Goal: Information Seeking & Learning: Learn about a topic

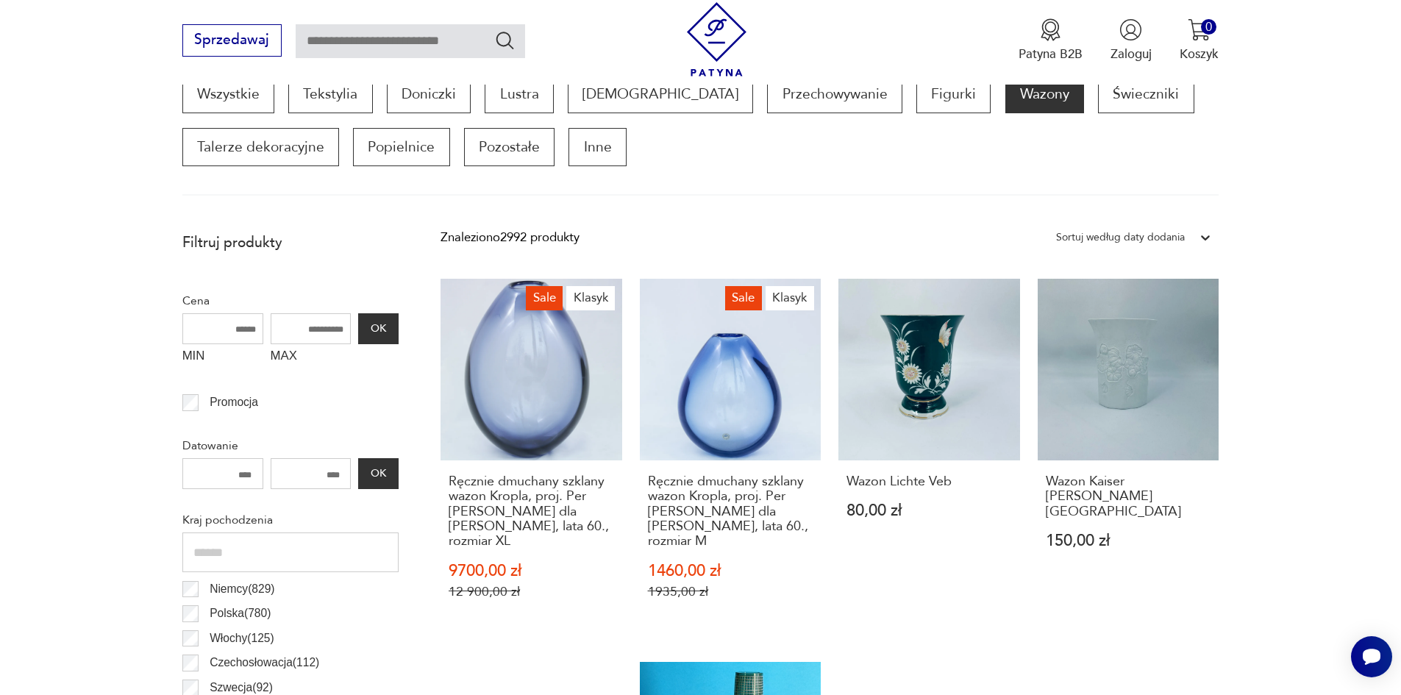
scroll to position [563, 0]
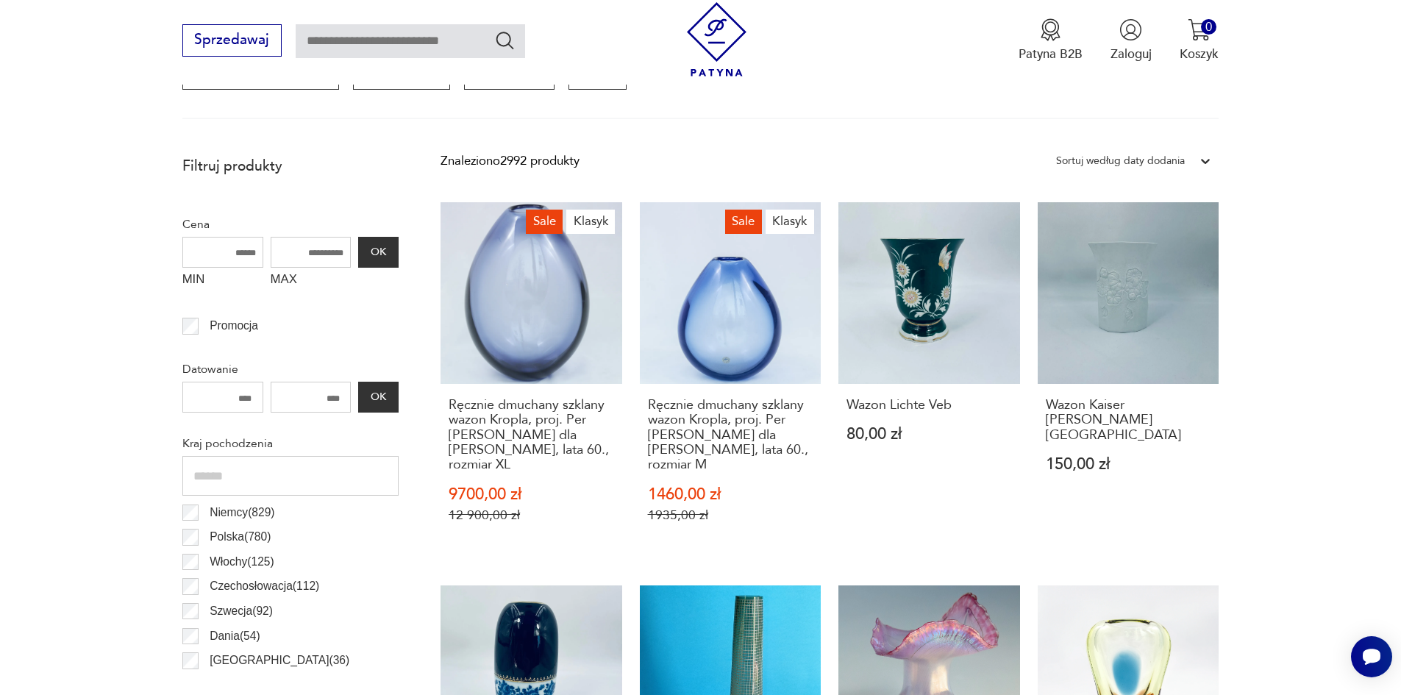
click at [319, 252] on input "MAX" at bounding box center [311, 252] width 81 height 31
type input "***"
click at [379, 254] on button "OK" at bounding box center [378, 252] width 40 height 31
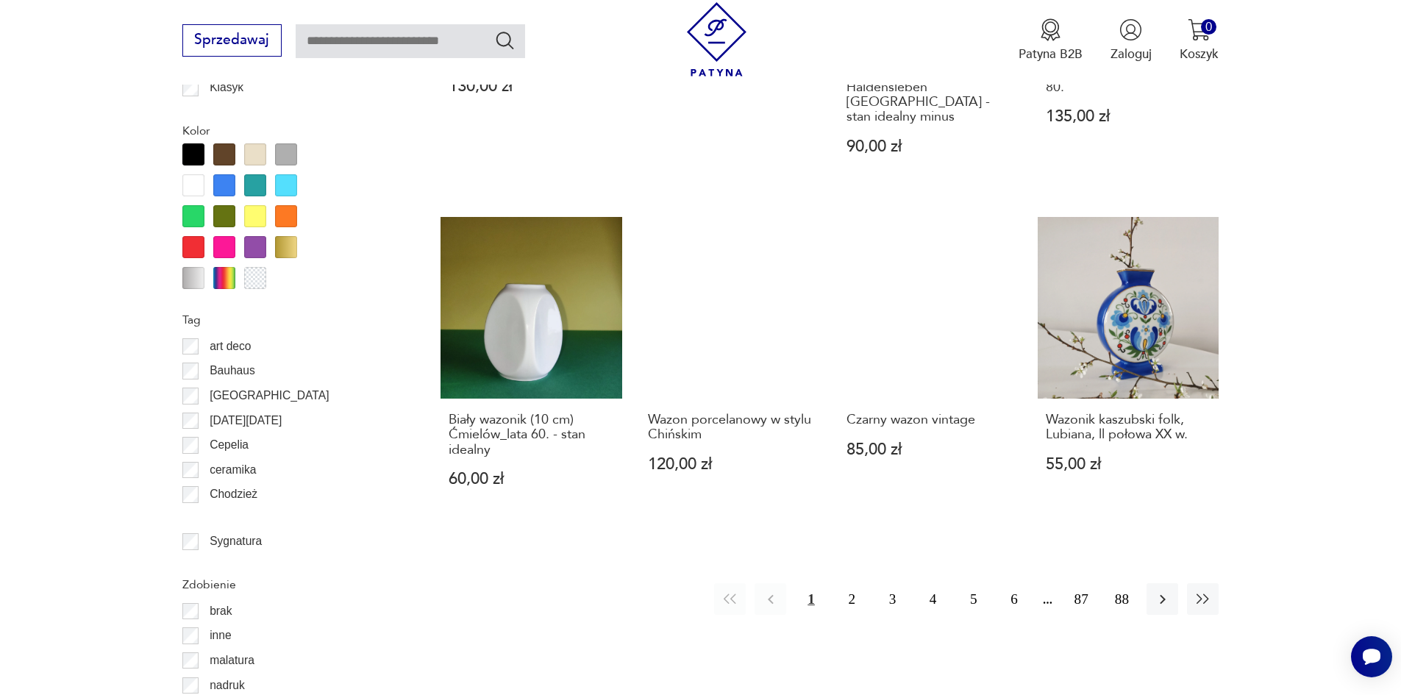
scroll to position [1593, 0]
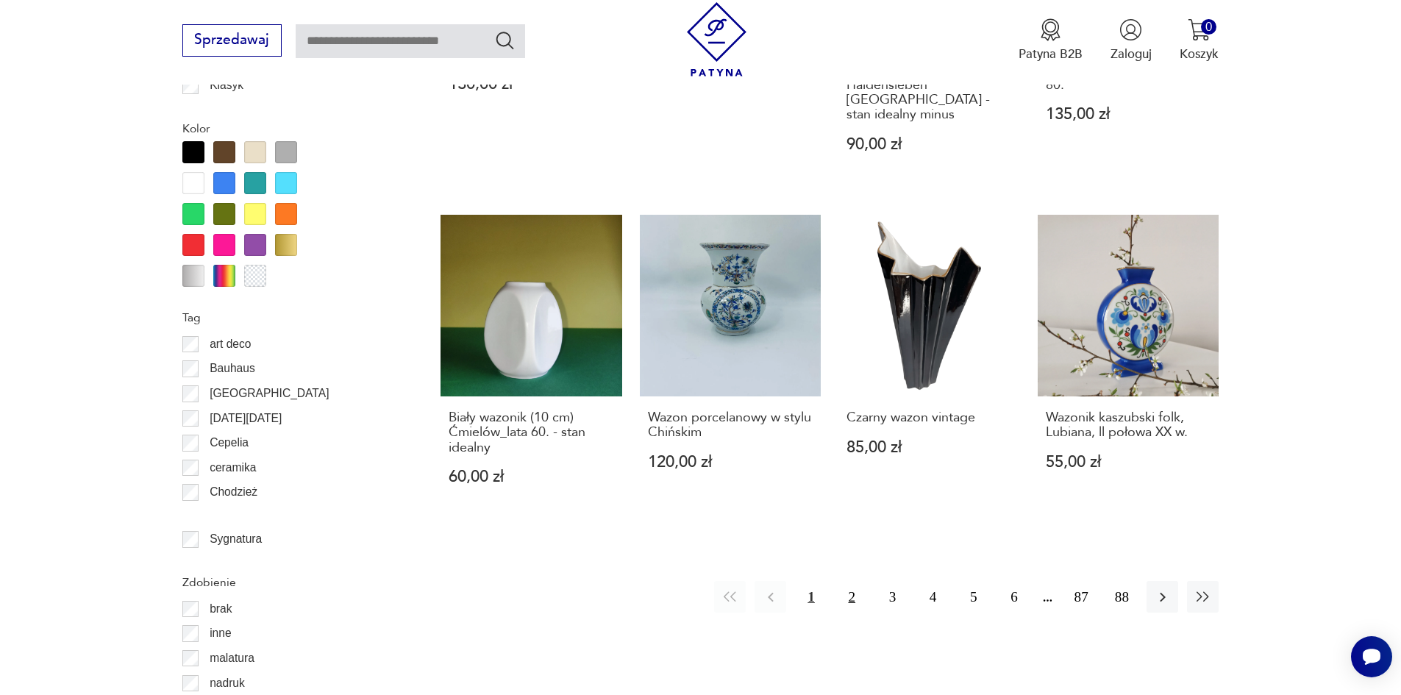
click at [854, 591] on button "2" at bounding box center [852, 597] width 32 height 32
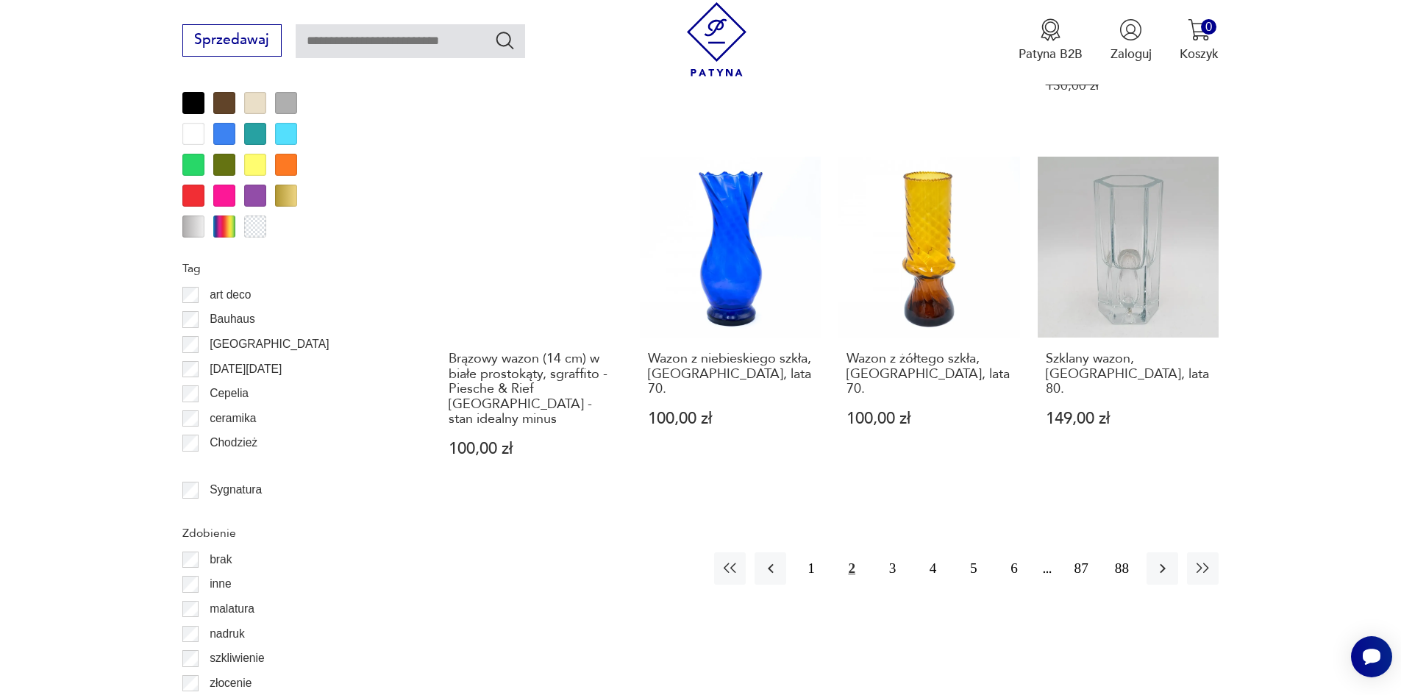
scroll to position [1666, 0]
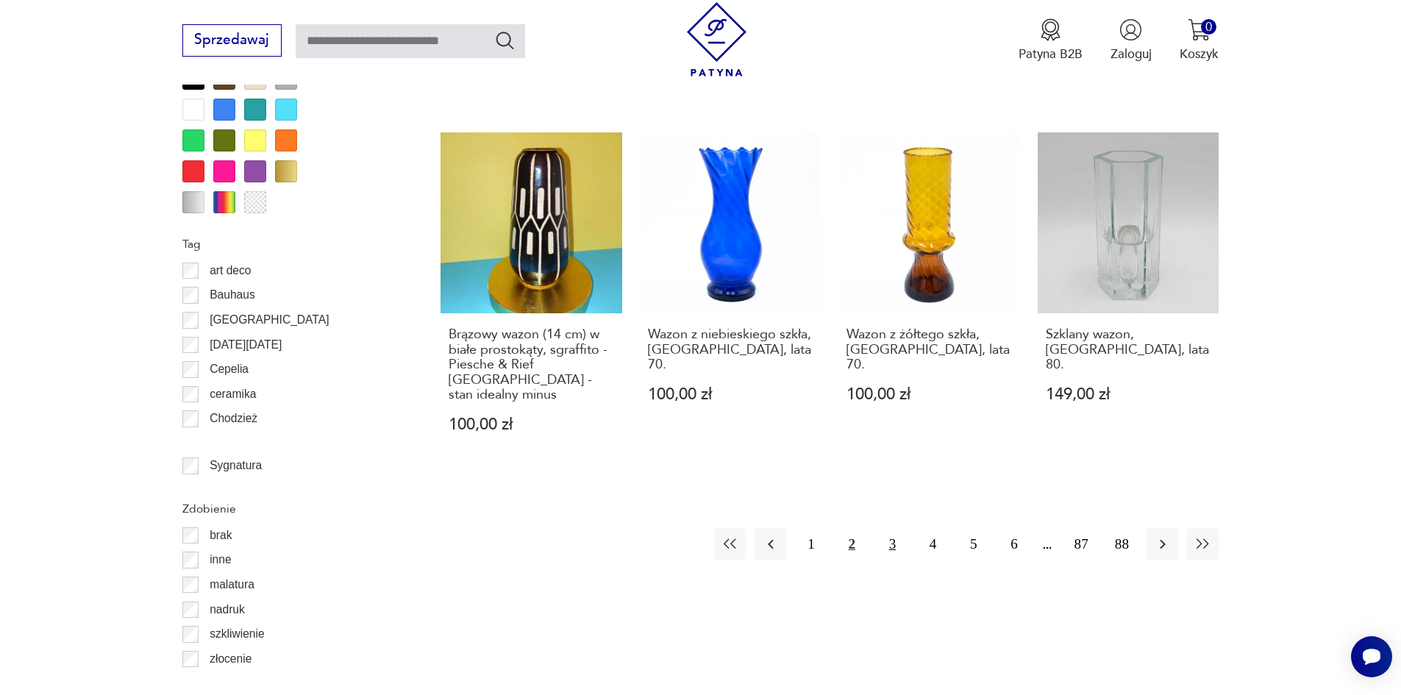
click at [896, 528] on button "3" at bounding box center [893, 544] width 32 height 32
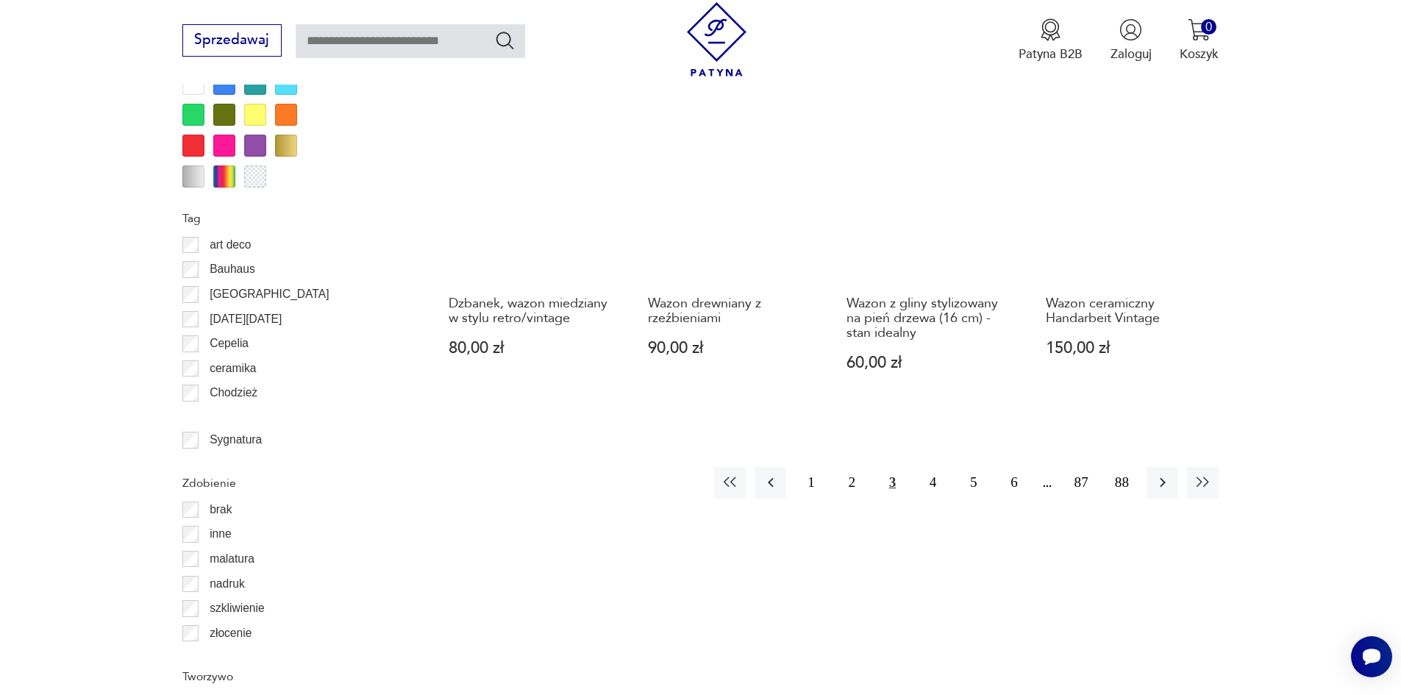
scroll to position [1740, 0]
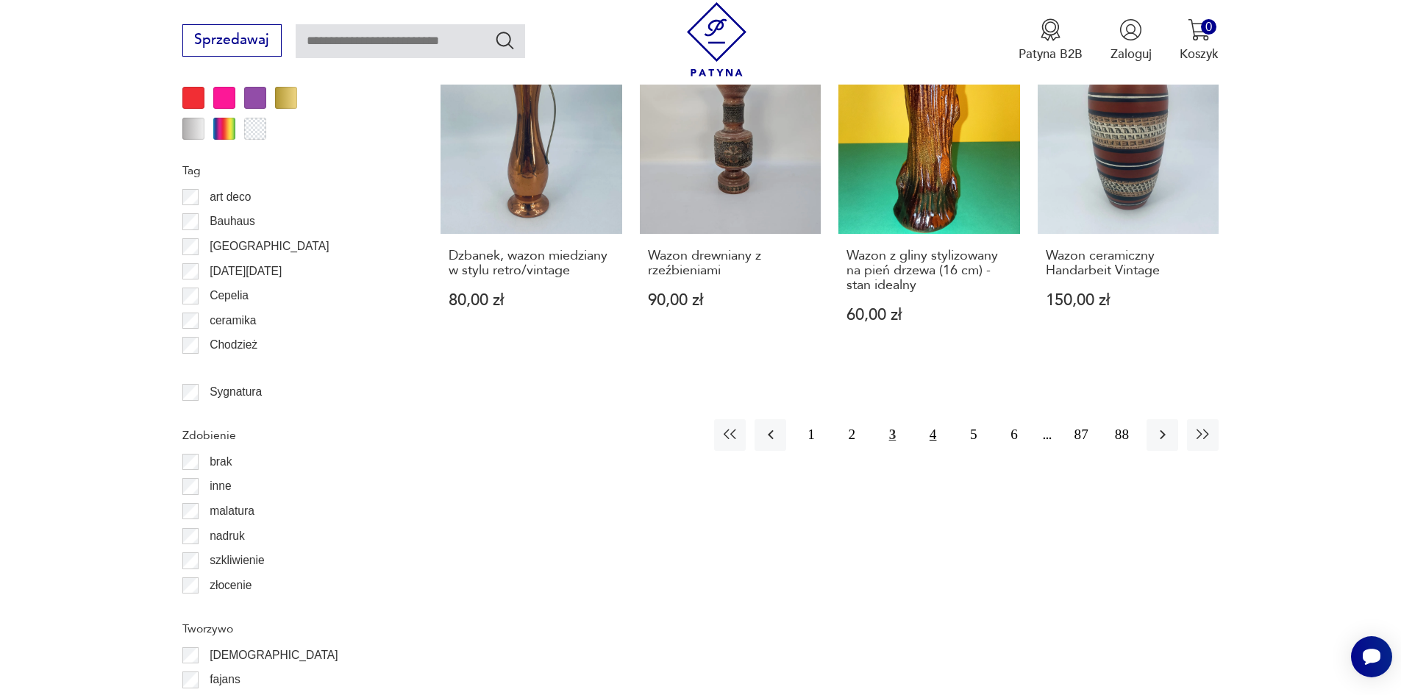
click at [934, 419] on button "4" at bounding box center [933, 435] width 32 height 32
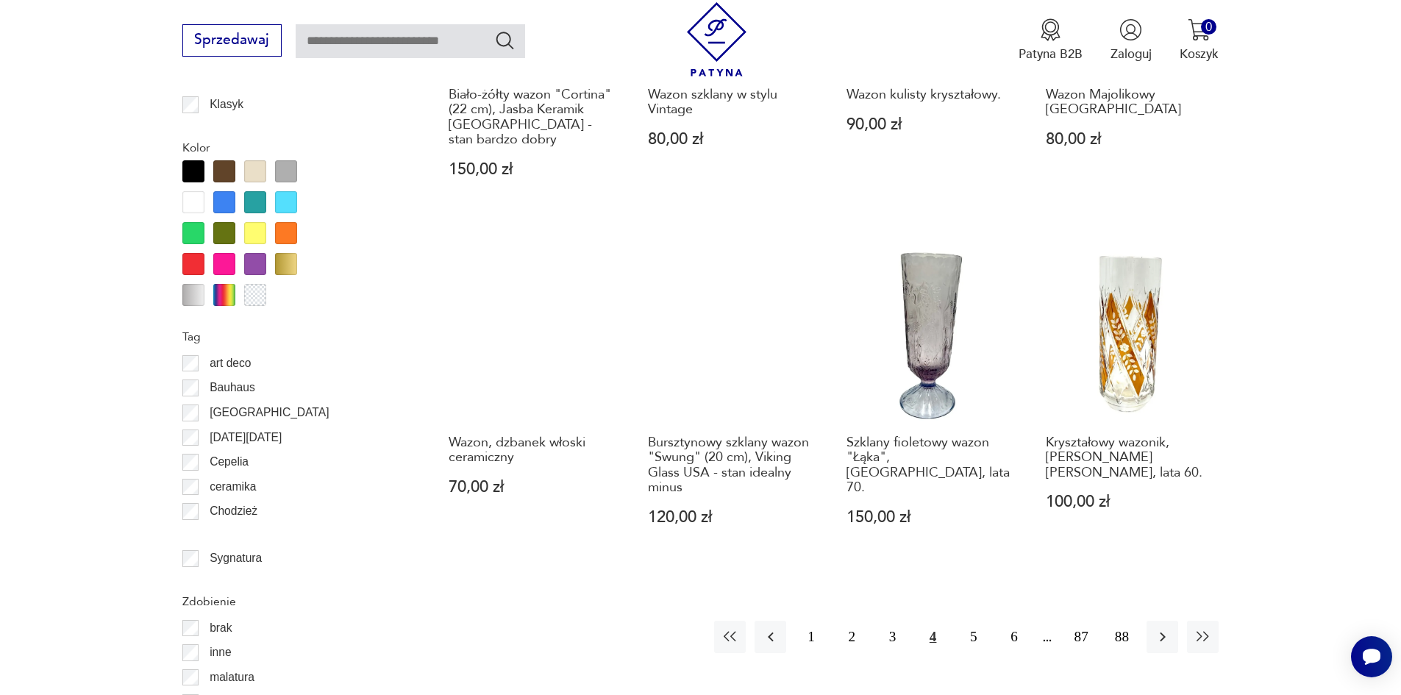
scroll to position [1593, 0]
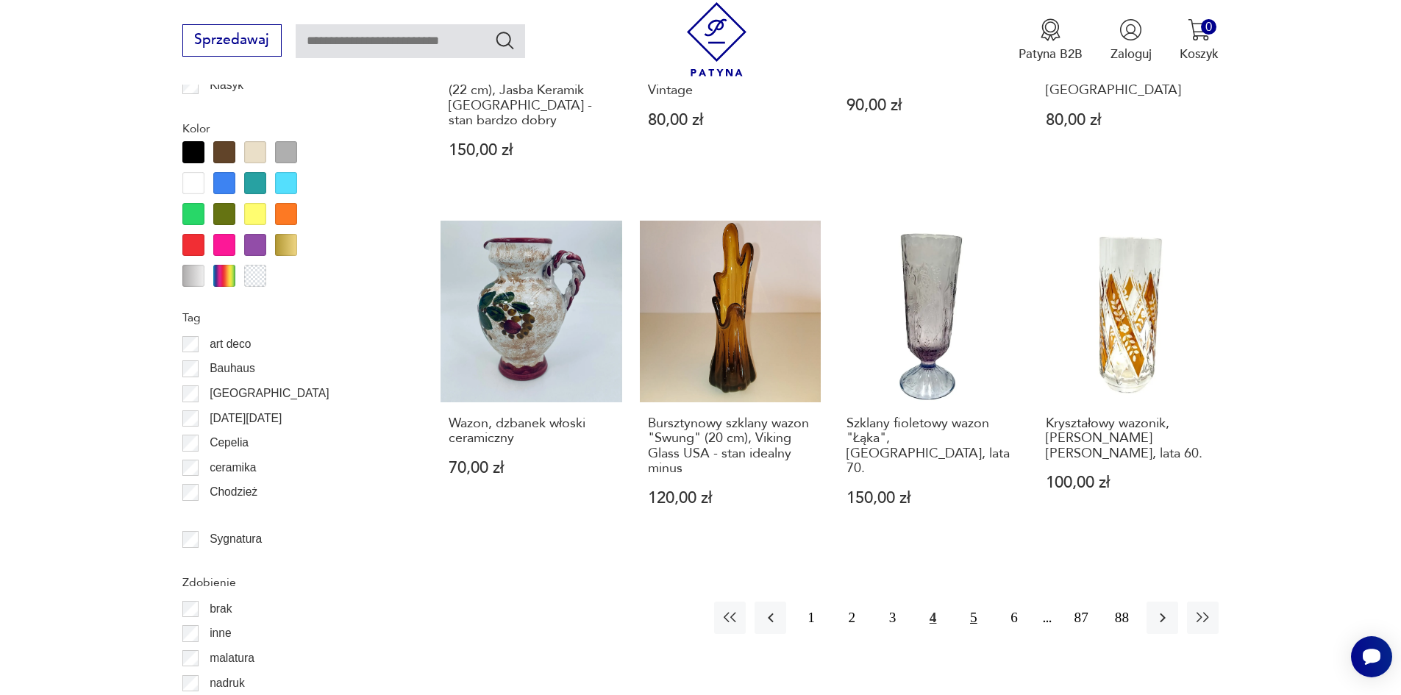
click at [969, 601] on button "5" at bounding box center [973, 617] width 32 height 32
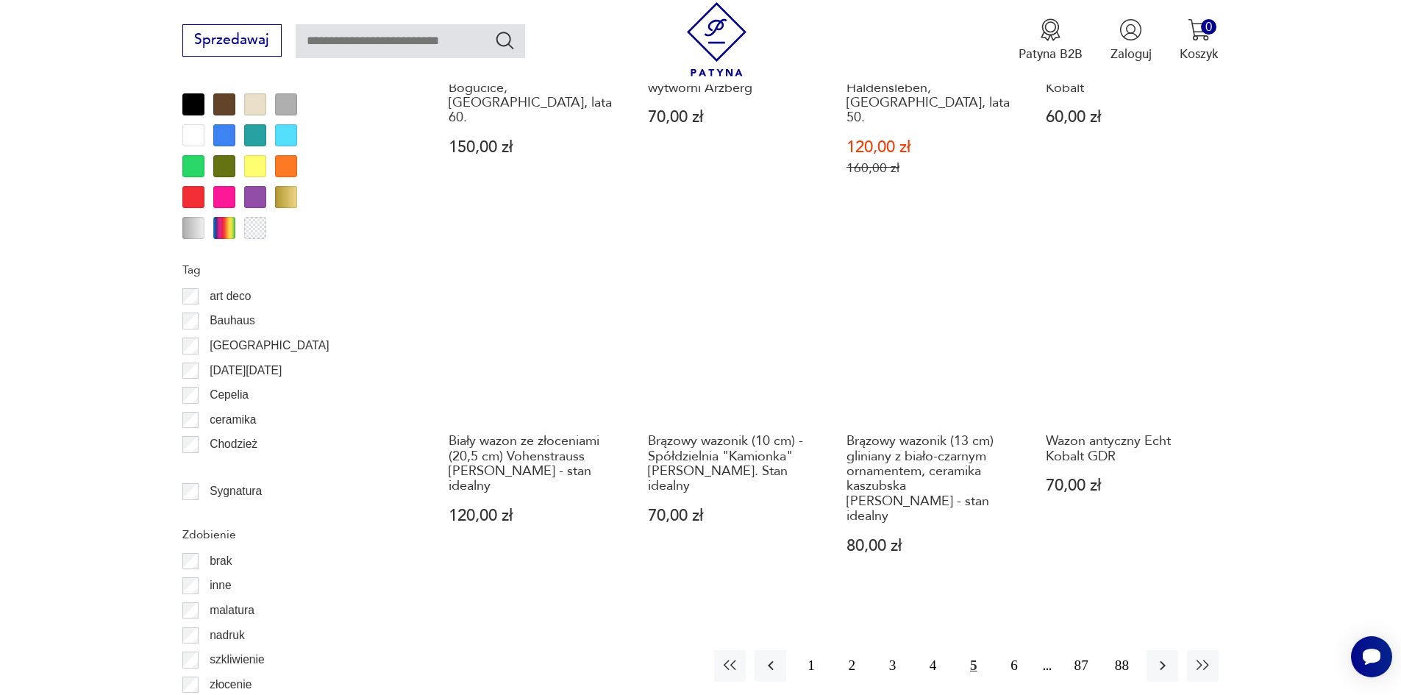
scroll to position [1666, 0]
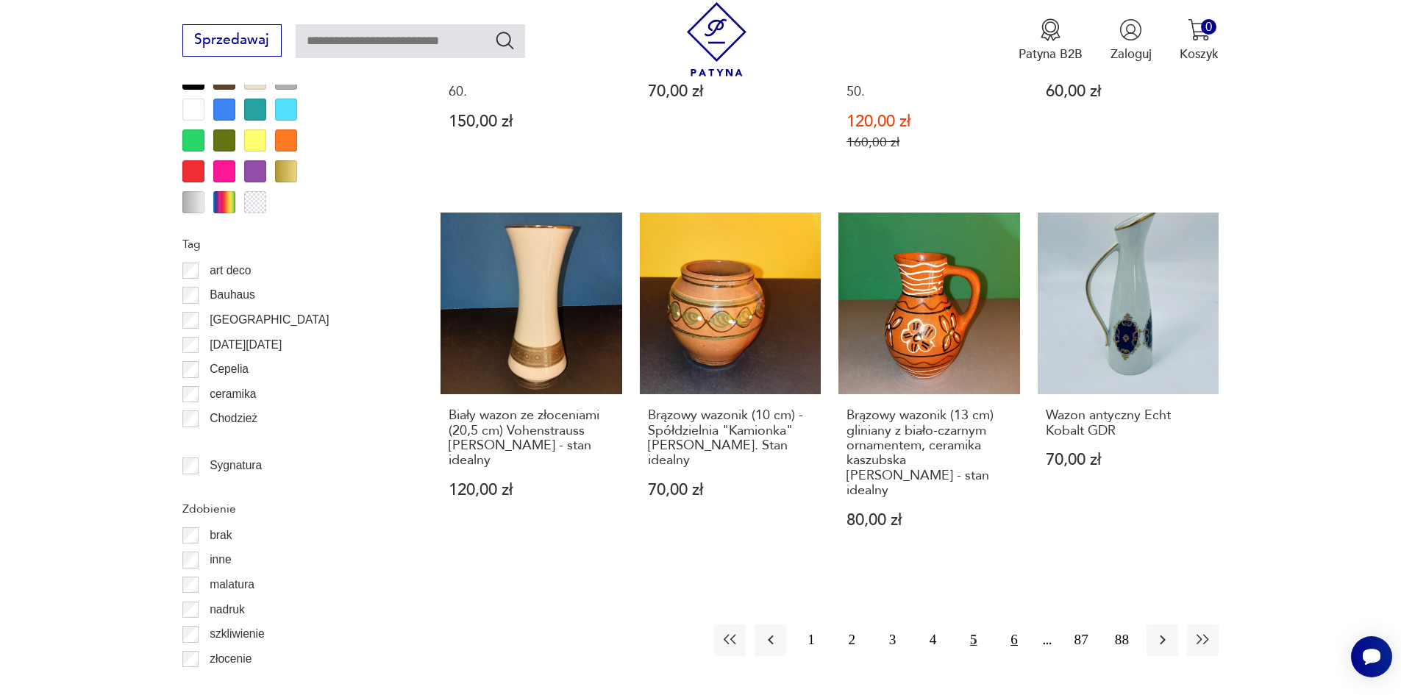
click at [1018, 624] on button "6" at bounding box center [1014, 640] width 32 height 32
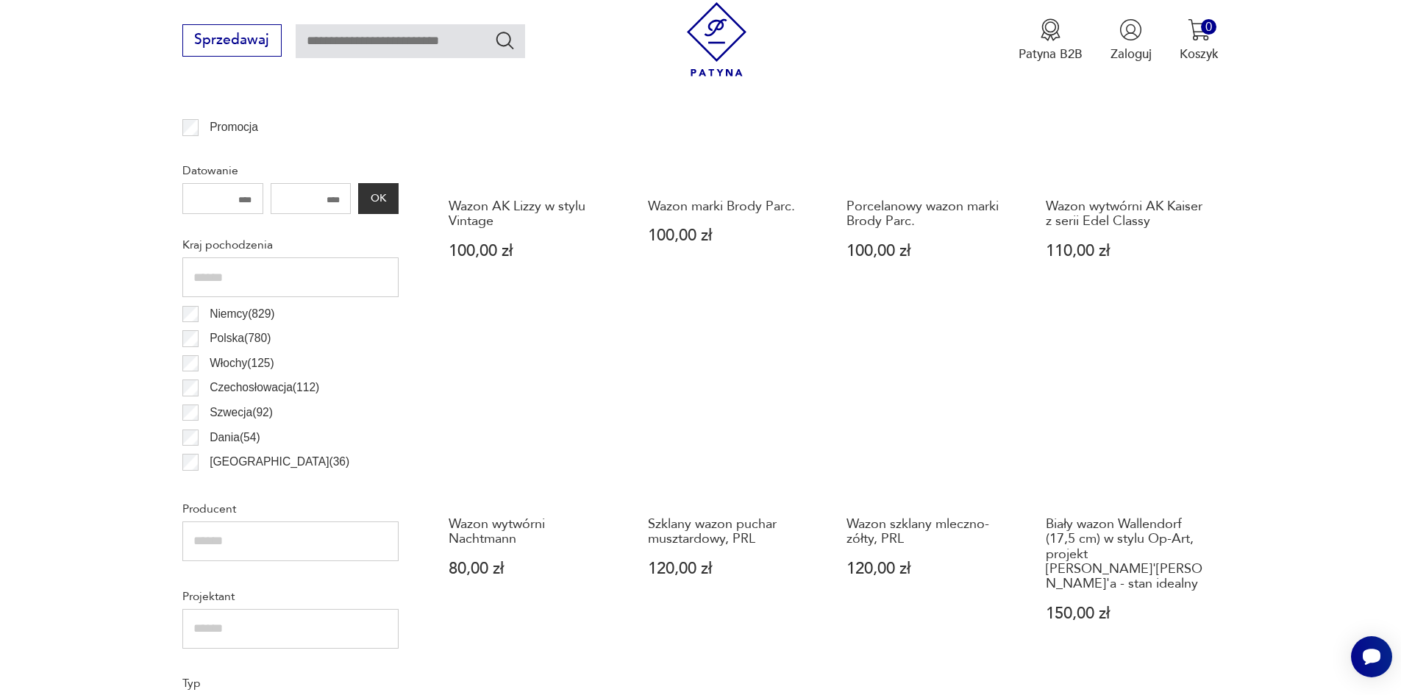
scroll to position [784, 0]
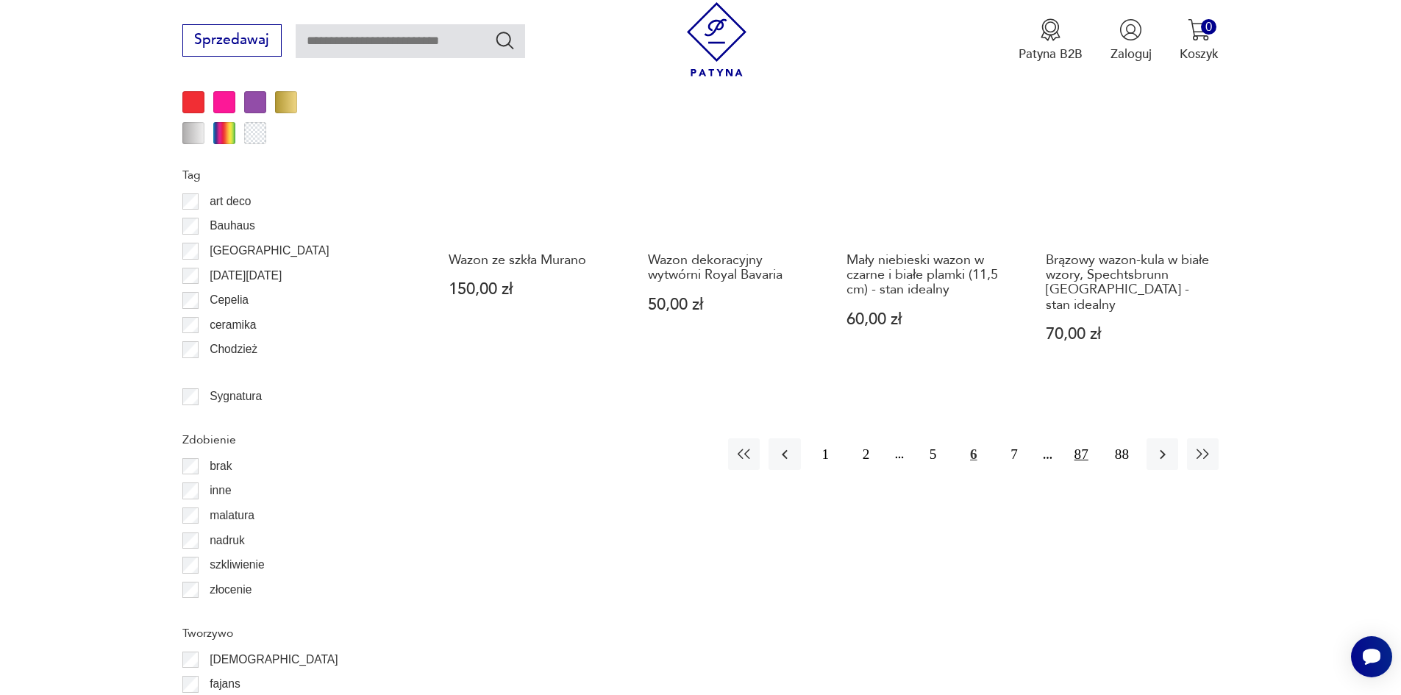
scroll to position [1740, 0]
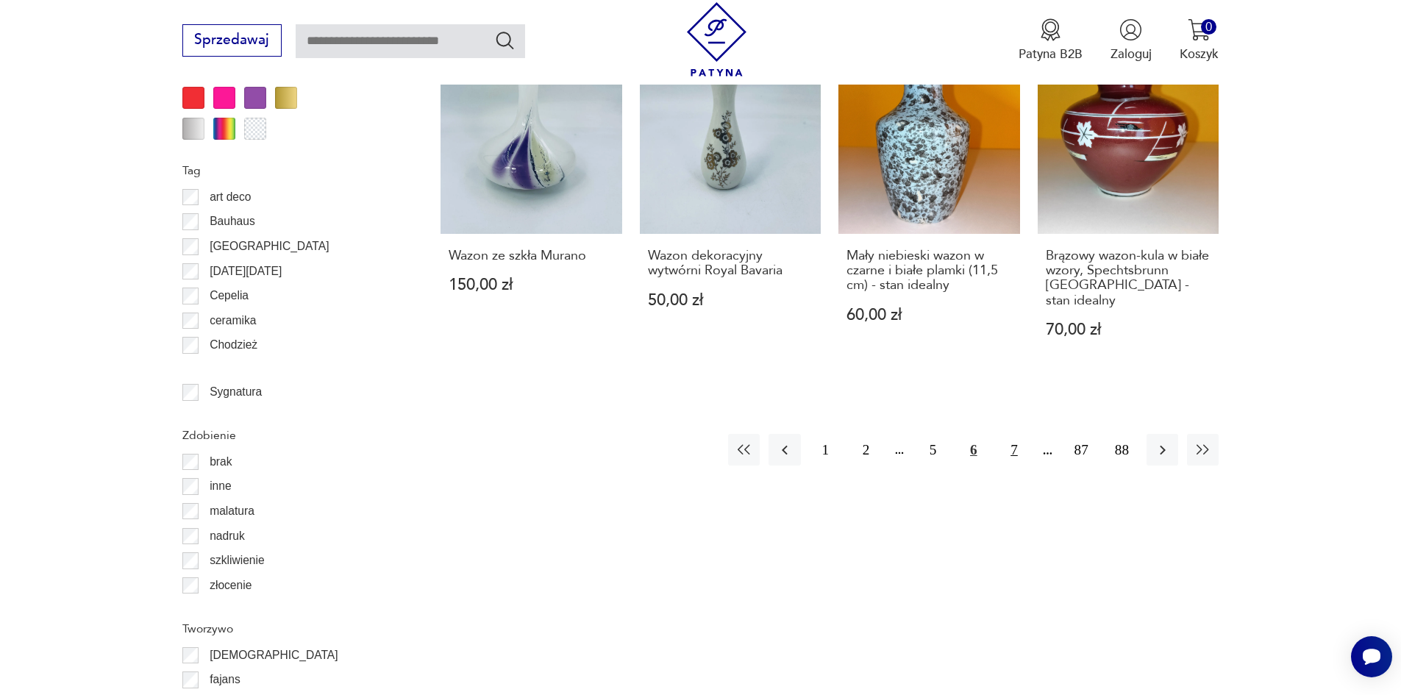
click at [1018, 434] on button "7" at bounding box center [1014, 450] width 32 height 32
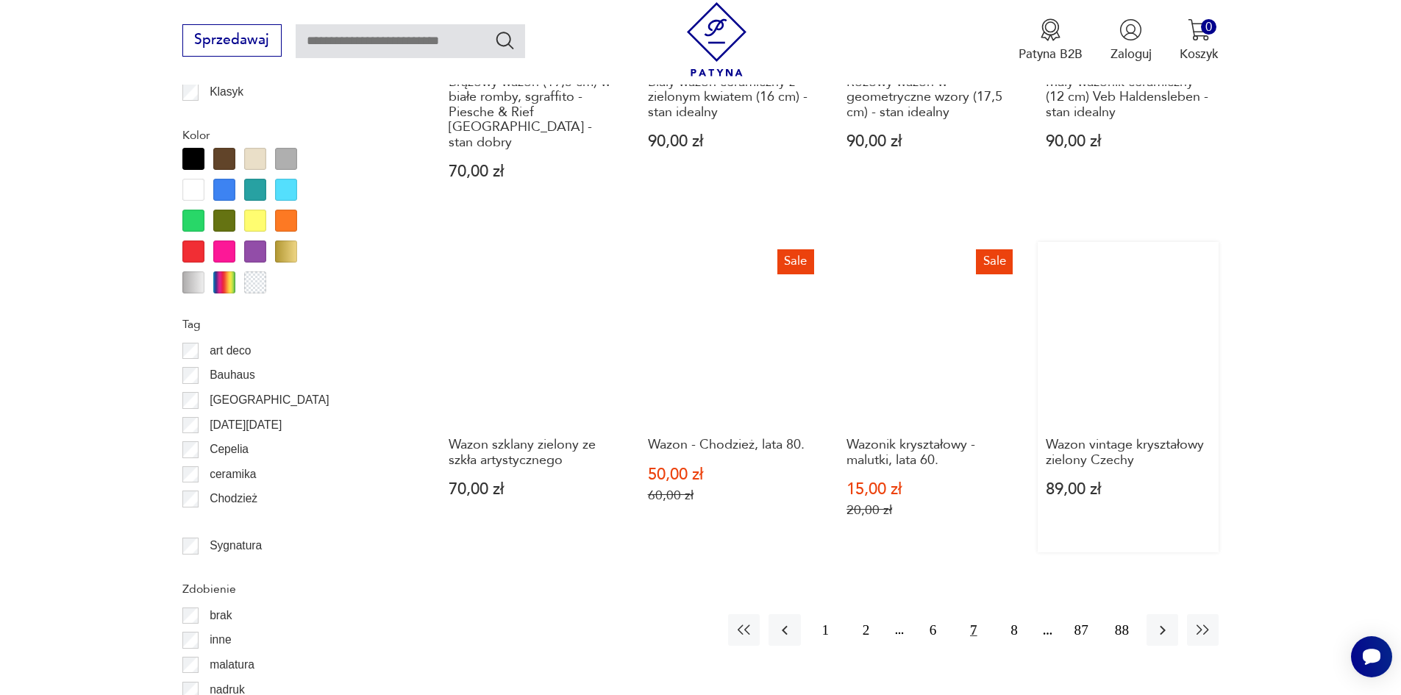
scroll to position [1593, 0]
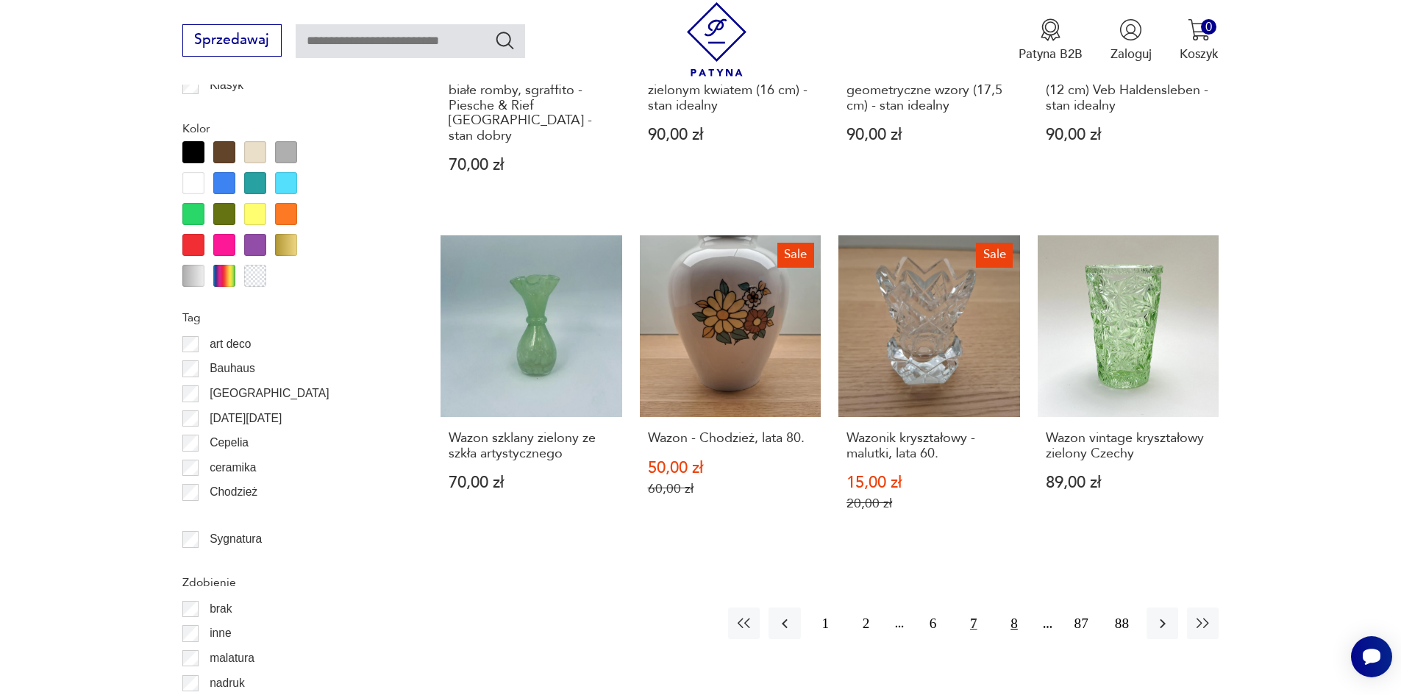
click at [1002, 607] on button "8" at bounding box center [1014, 623] width 32 height 32
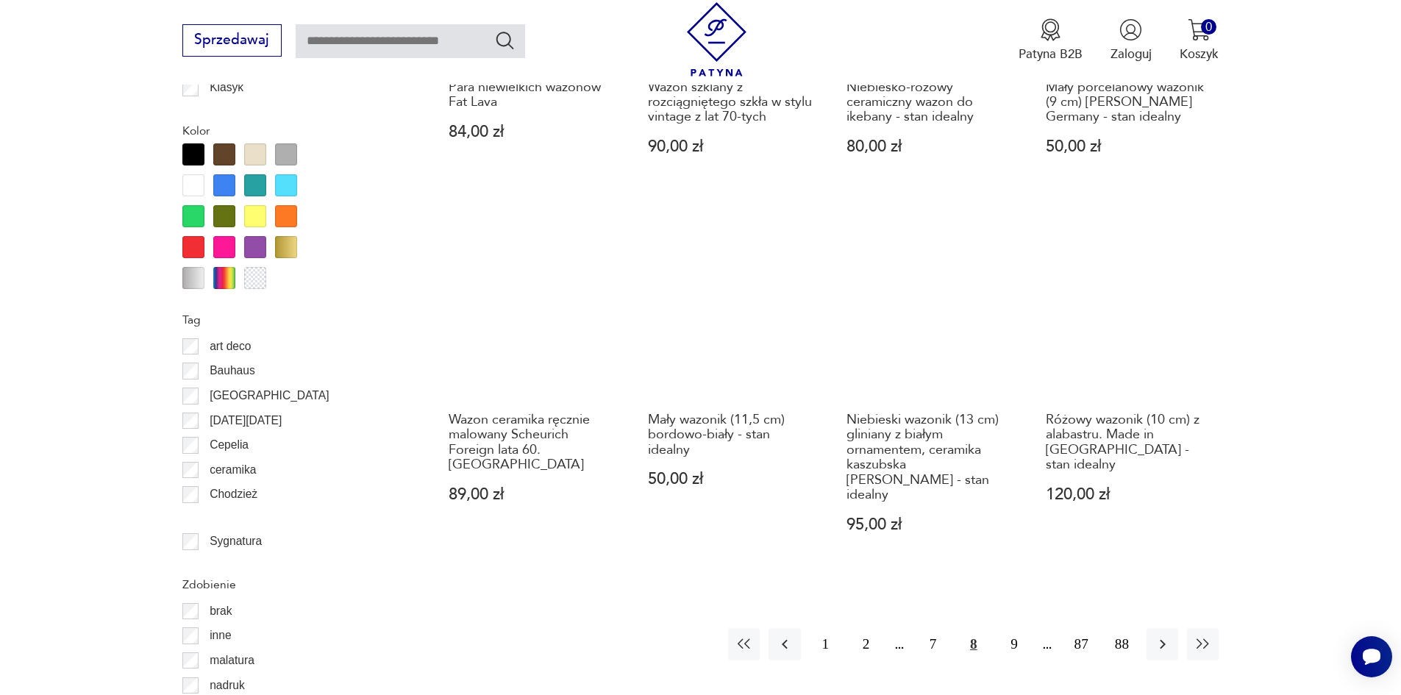
scroll to position [1593, 0]
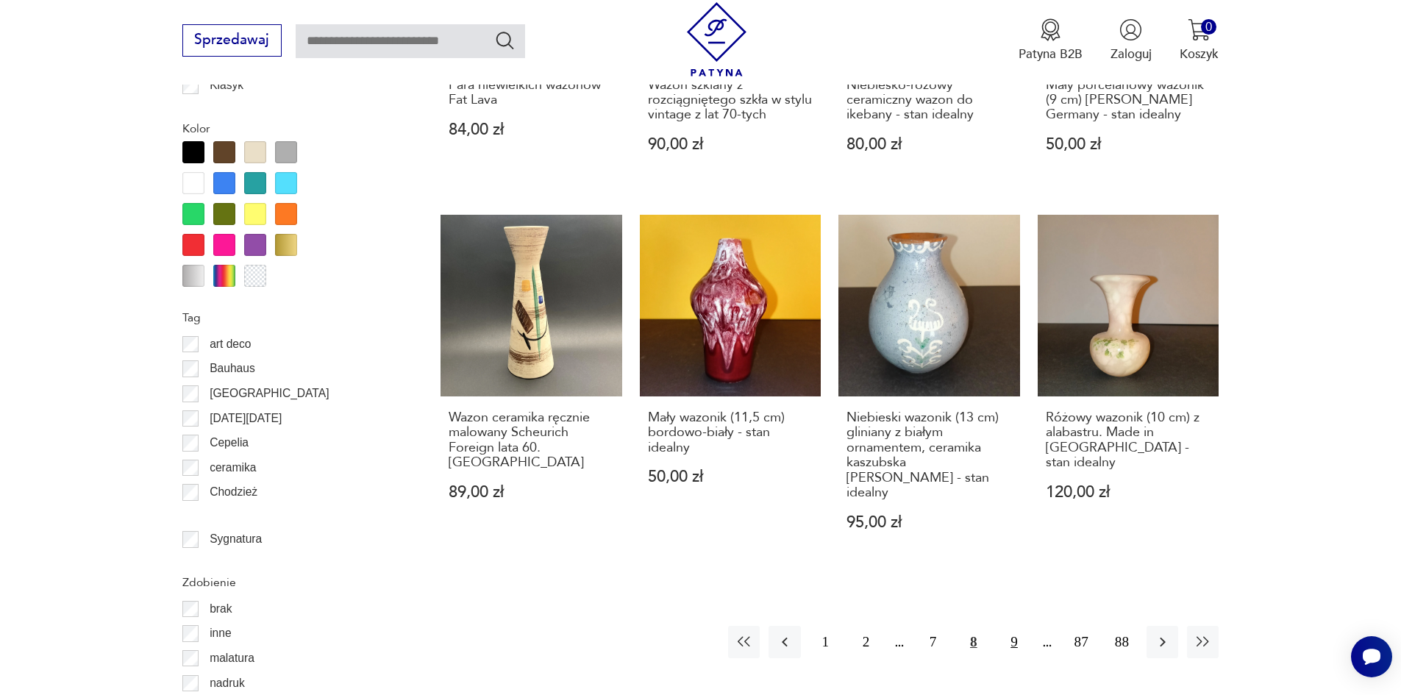
click at [1011, 626] on button "9" at bounding box center [1014, 642] width 32 height 32
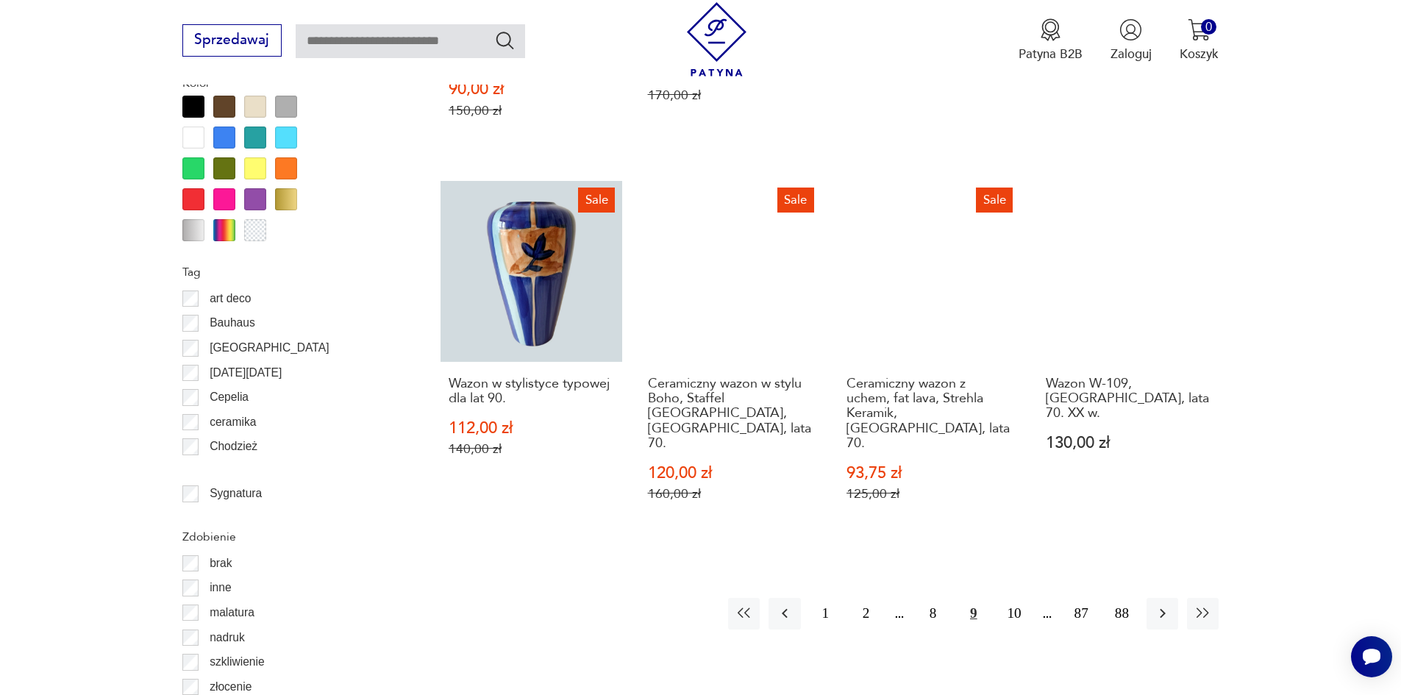
scroll to position [1666, 0]
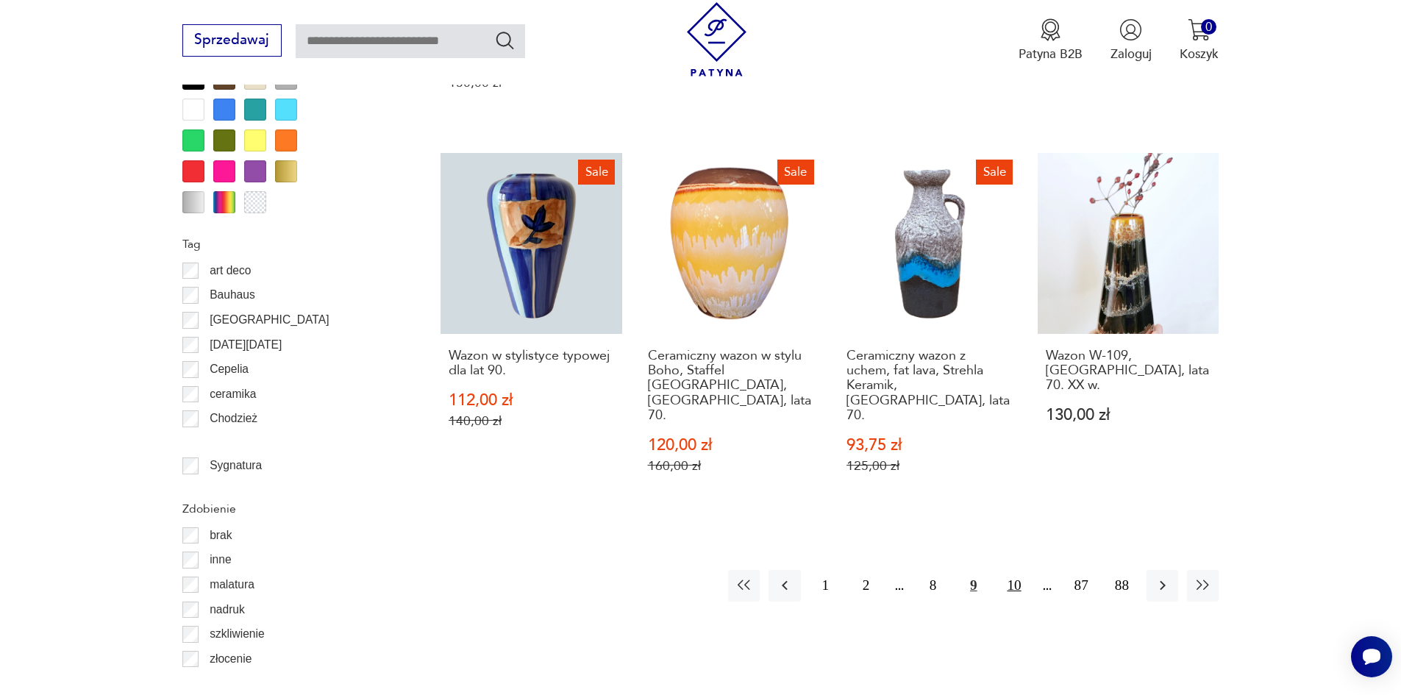
click at [1016, 570] on button "10" at bounding box center [1014, 586] width 32 height 32
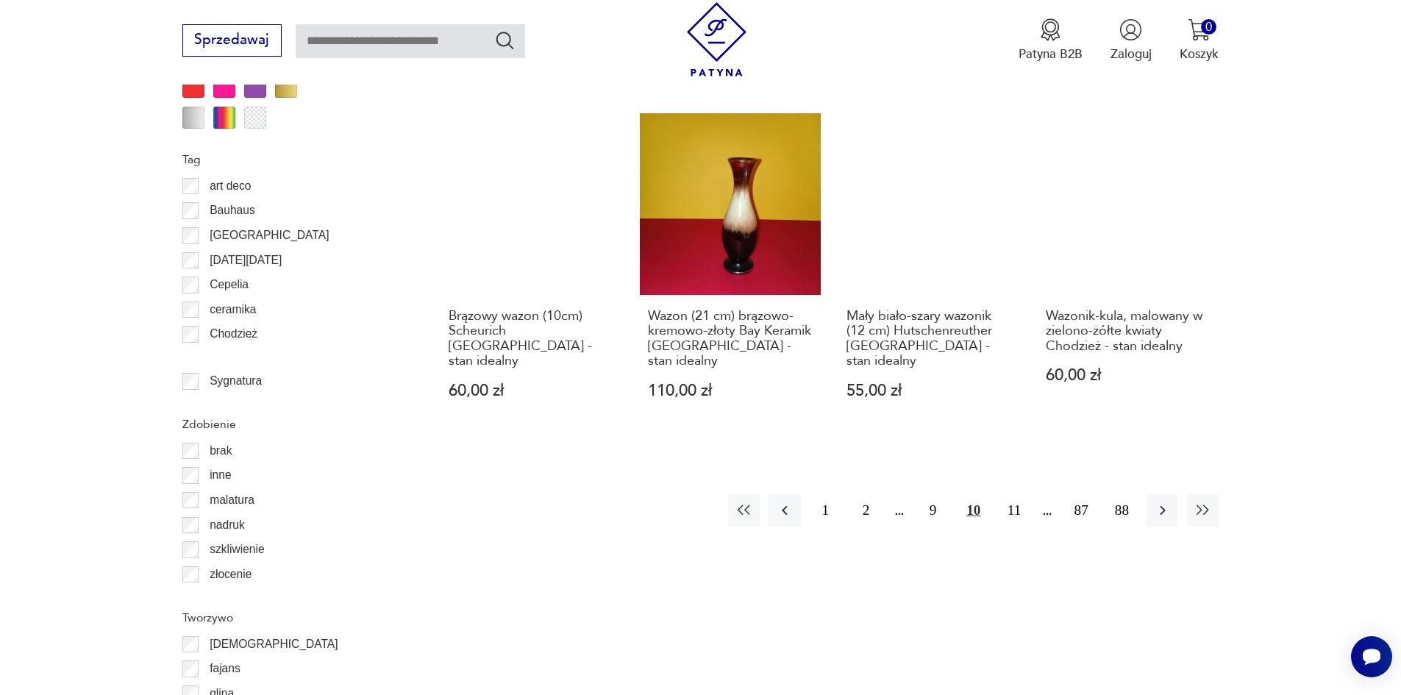
scroll to position [1813, 0]
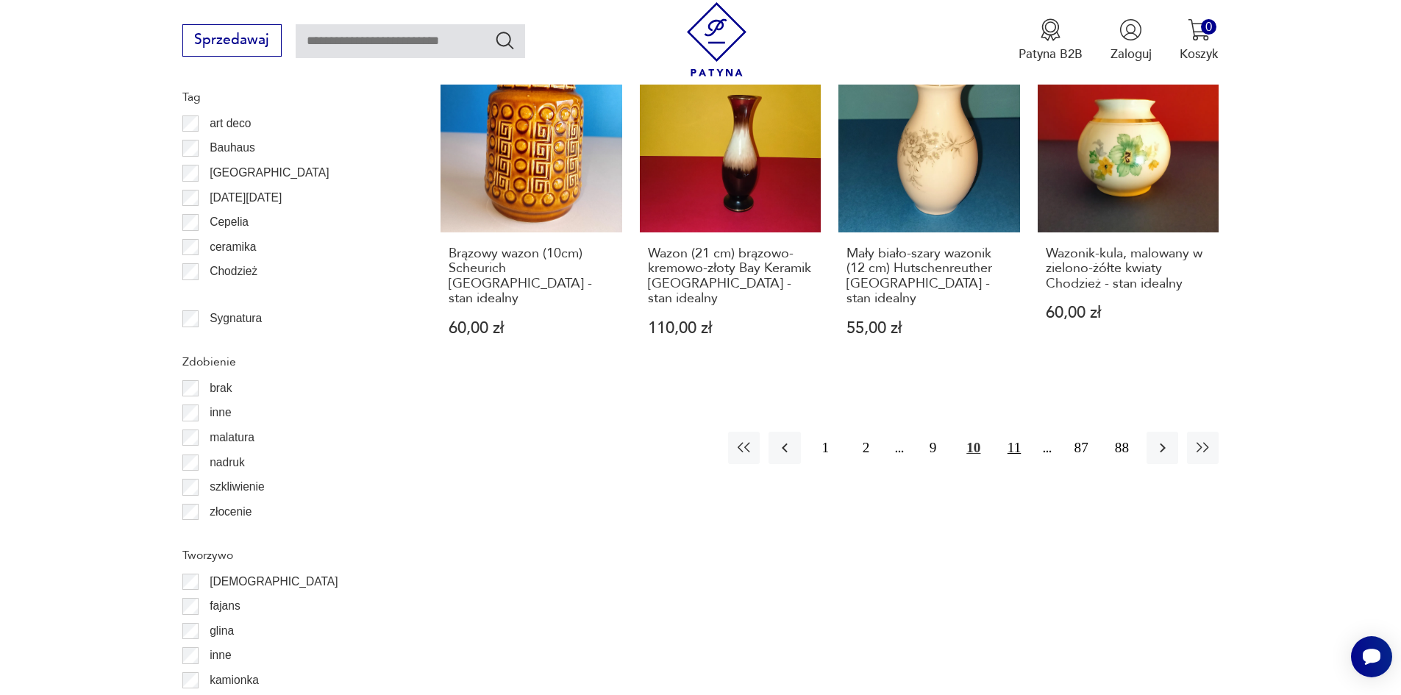
click at [1019, 432] on button "11" at bounding box center [1014, 448] width 32 height 32
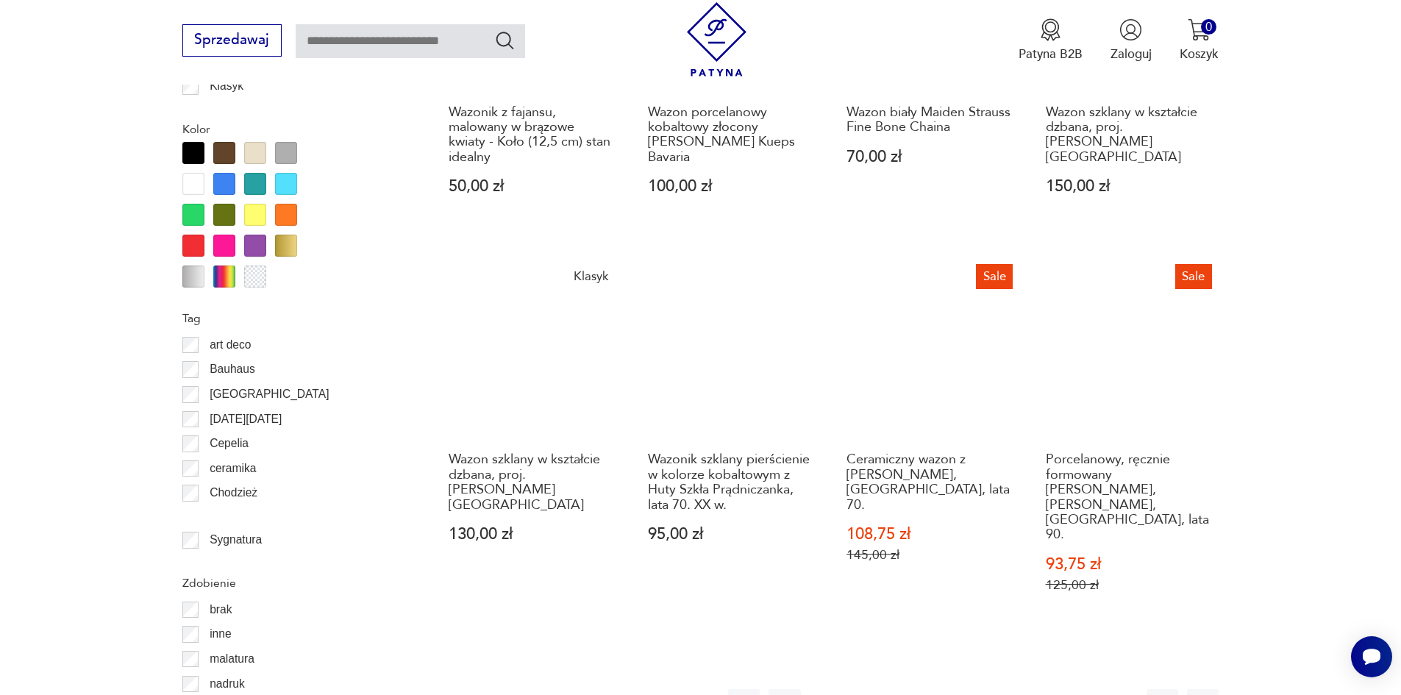
scroll to position [1593, 0]
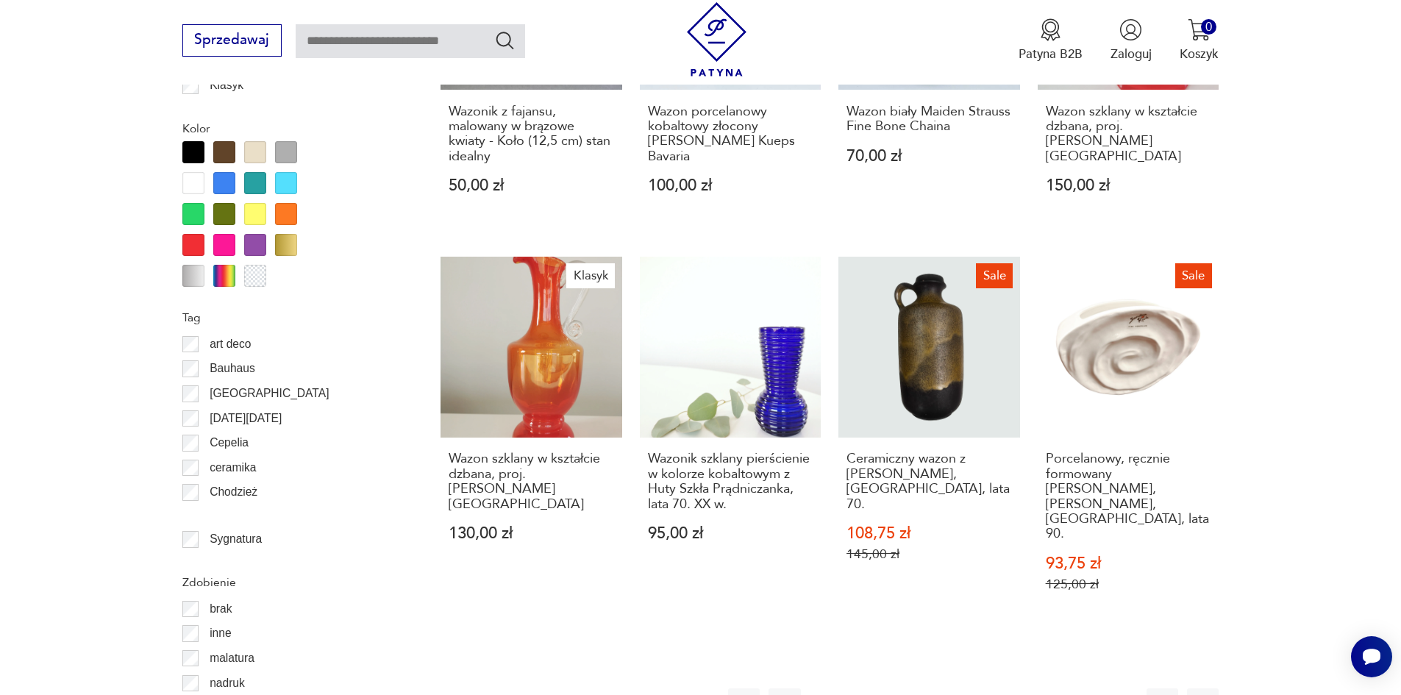
click at [1007, 688] on button "12" at bounding box center [1014, 704] width 32 height 32
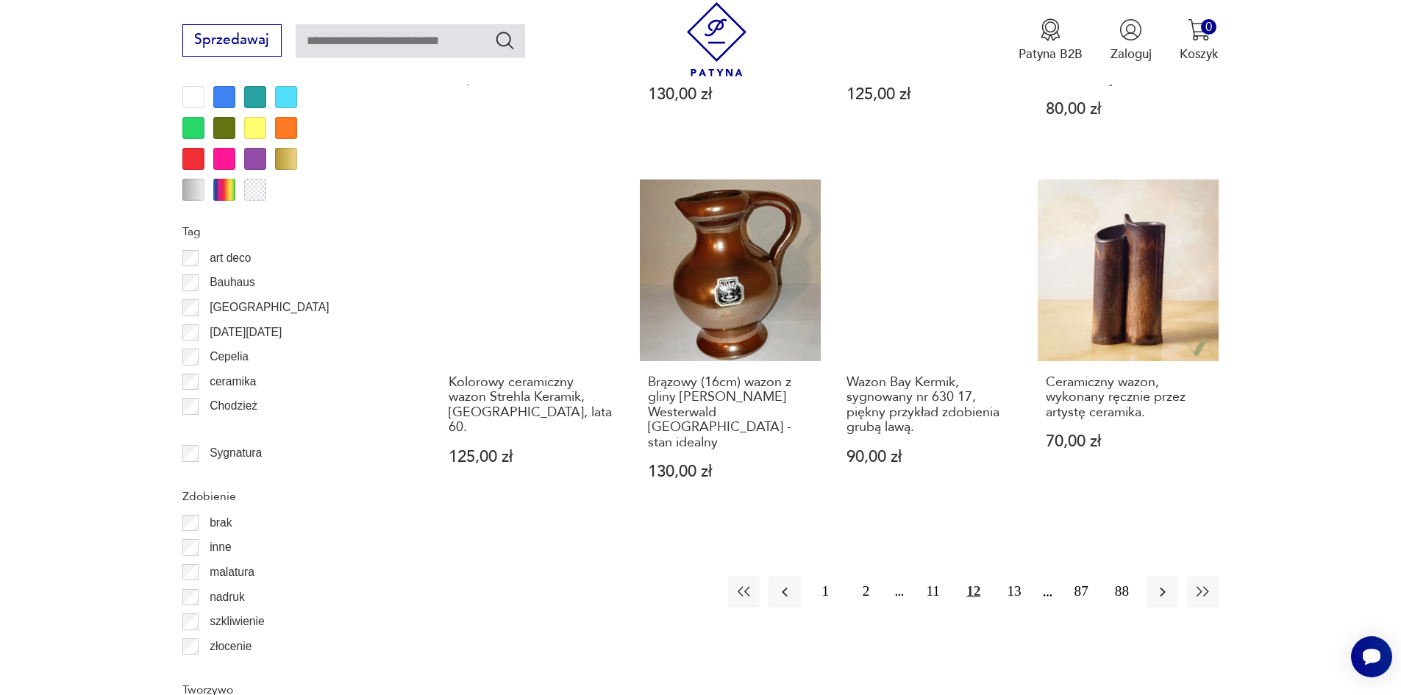
scroll to position [1666, 0]
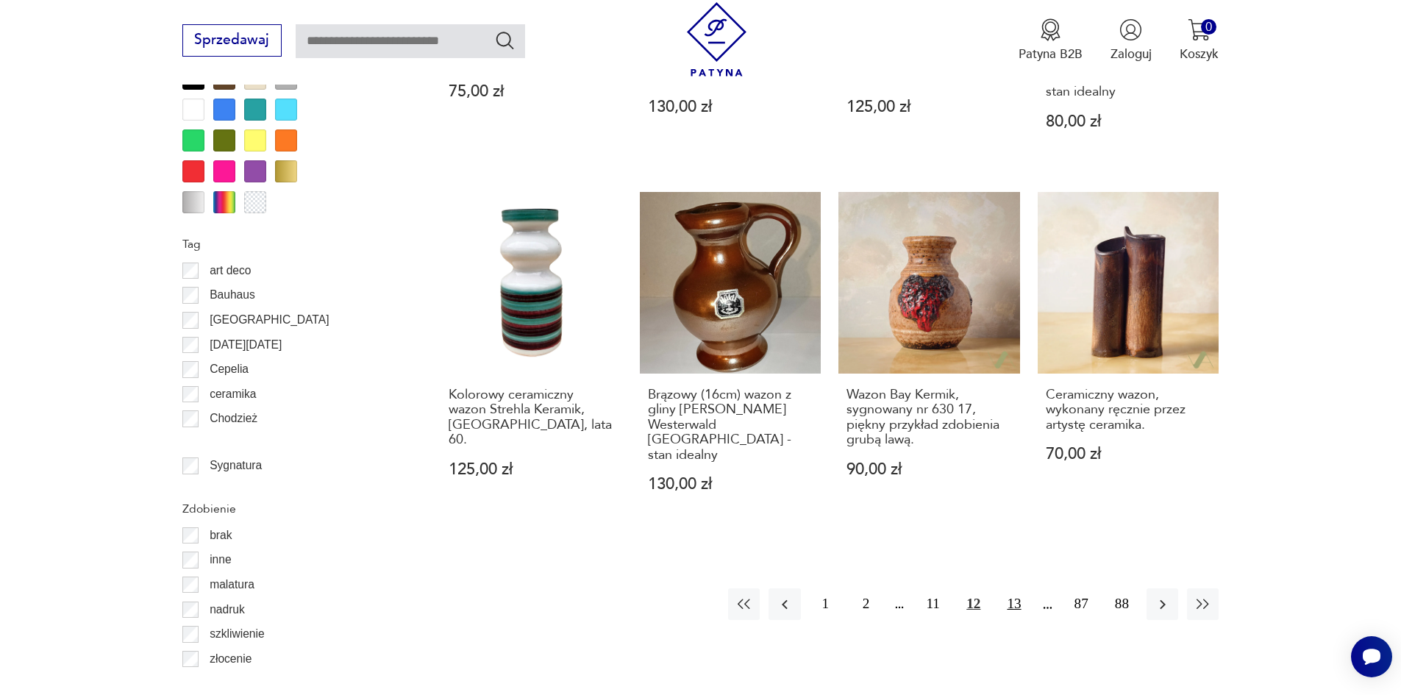
click at [1018, 588] on button "13" at bounding box center [1014, 604] width 32 height 32
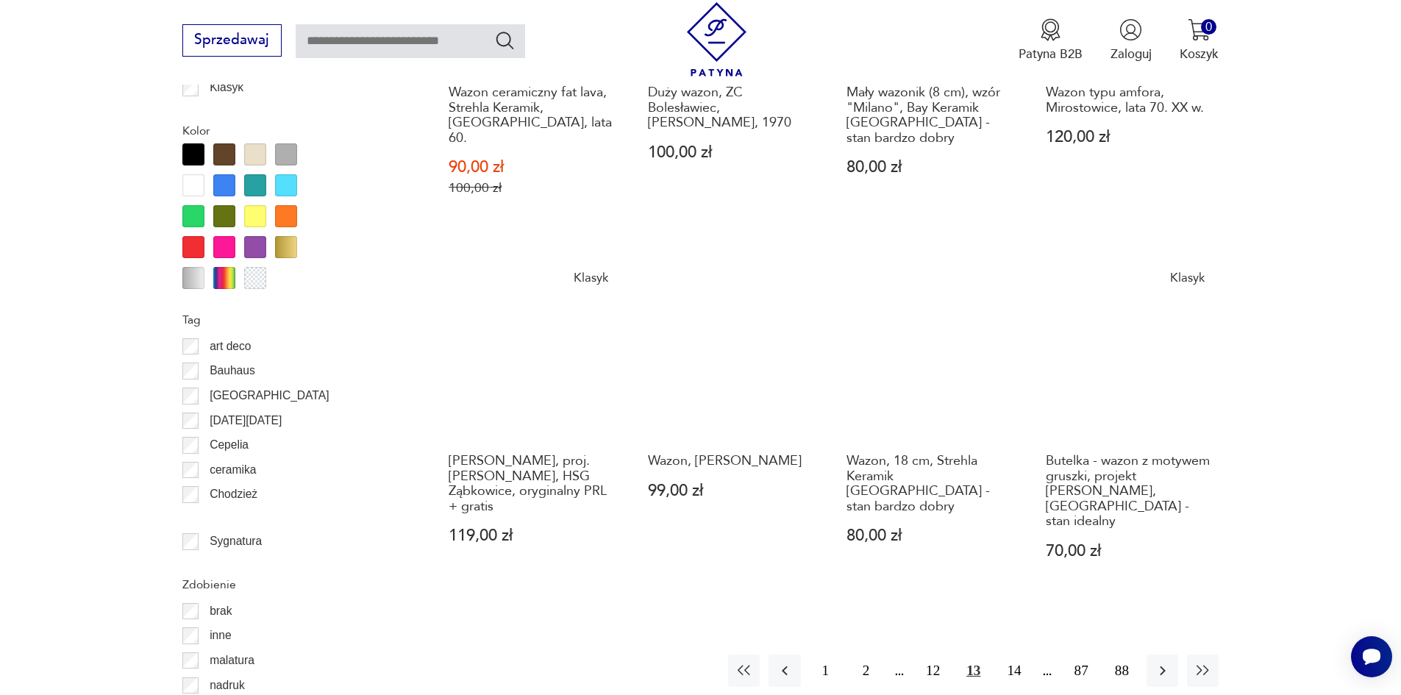
scroll to position [1593, 0]
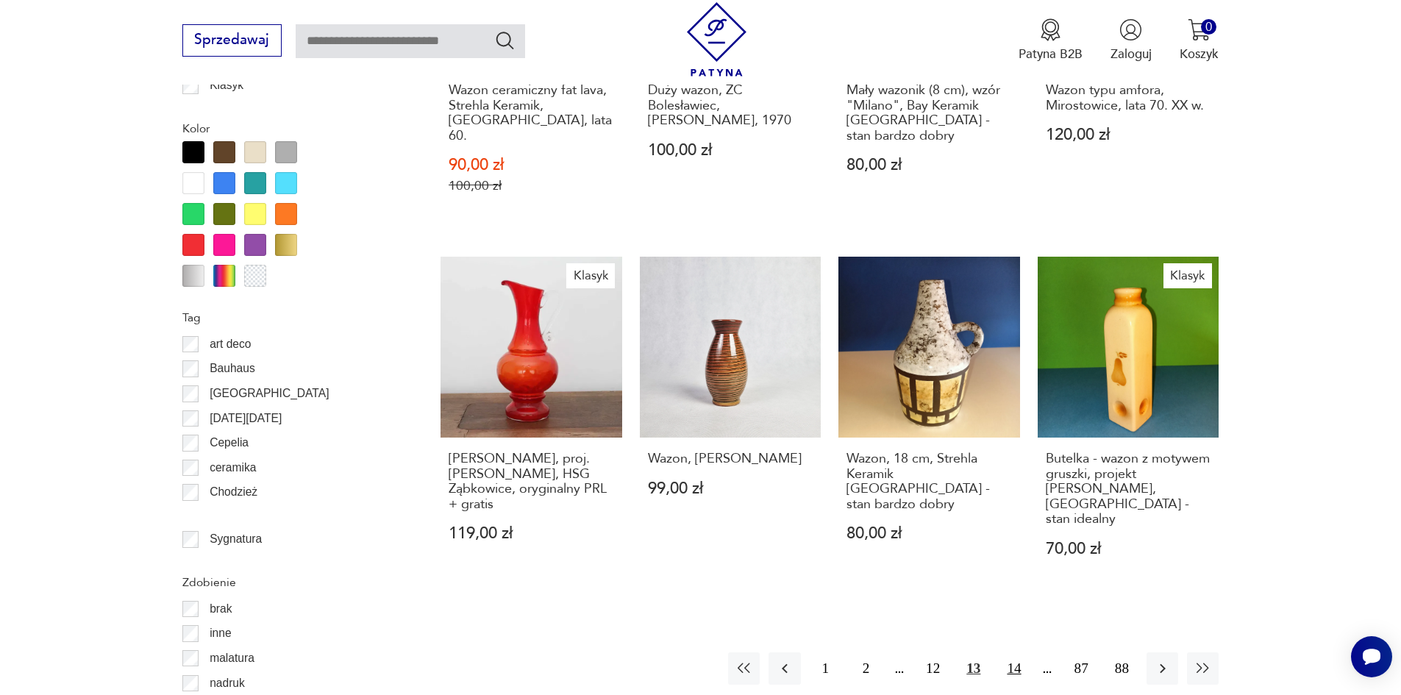
click at [1004, 652] on button "14" at bounding box center [1014, 668] width 32 height 32
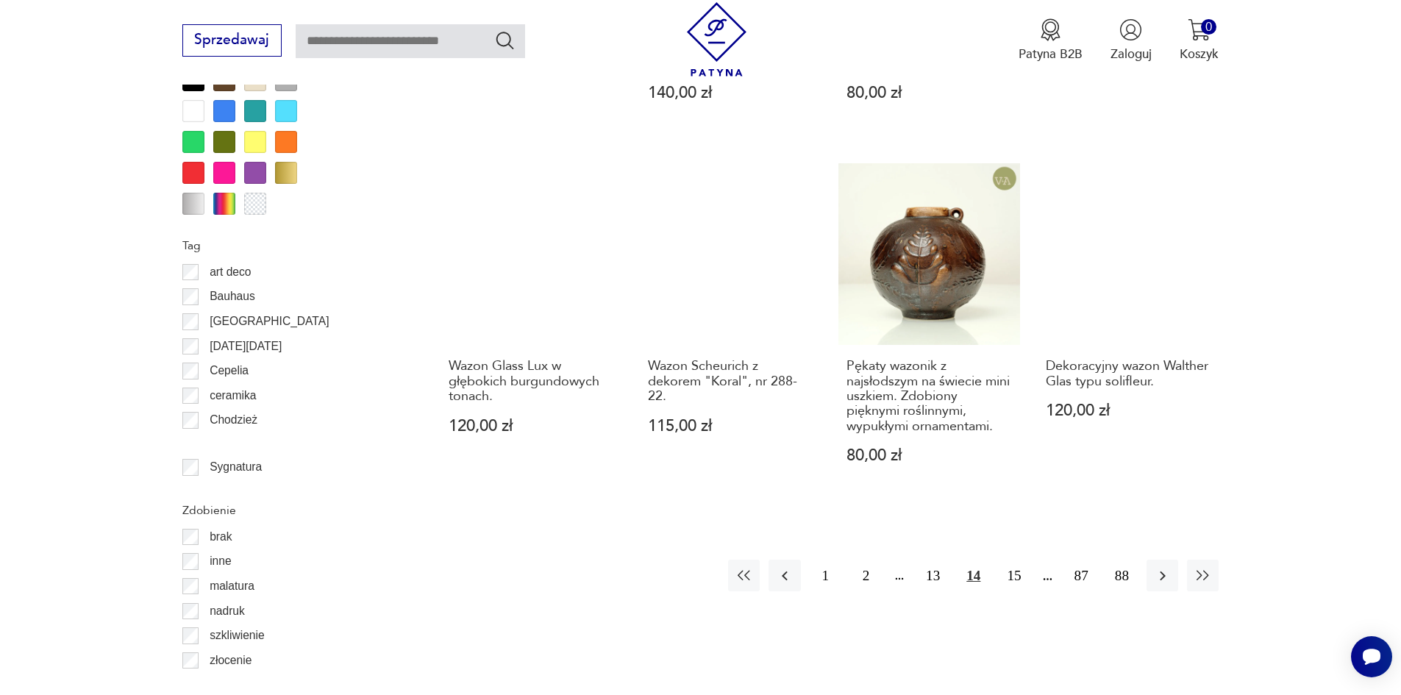
scroll to position [1666, 0]
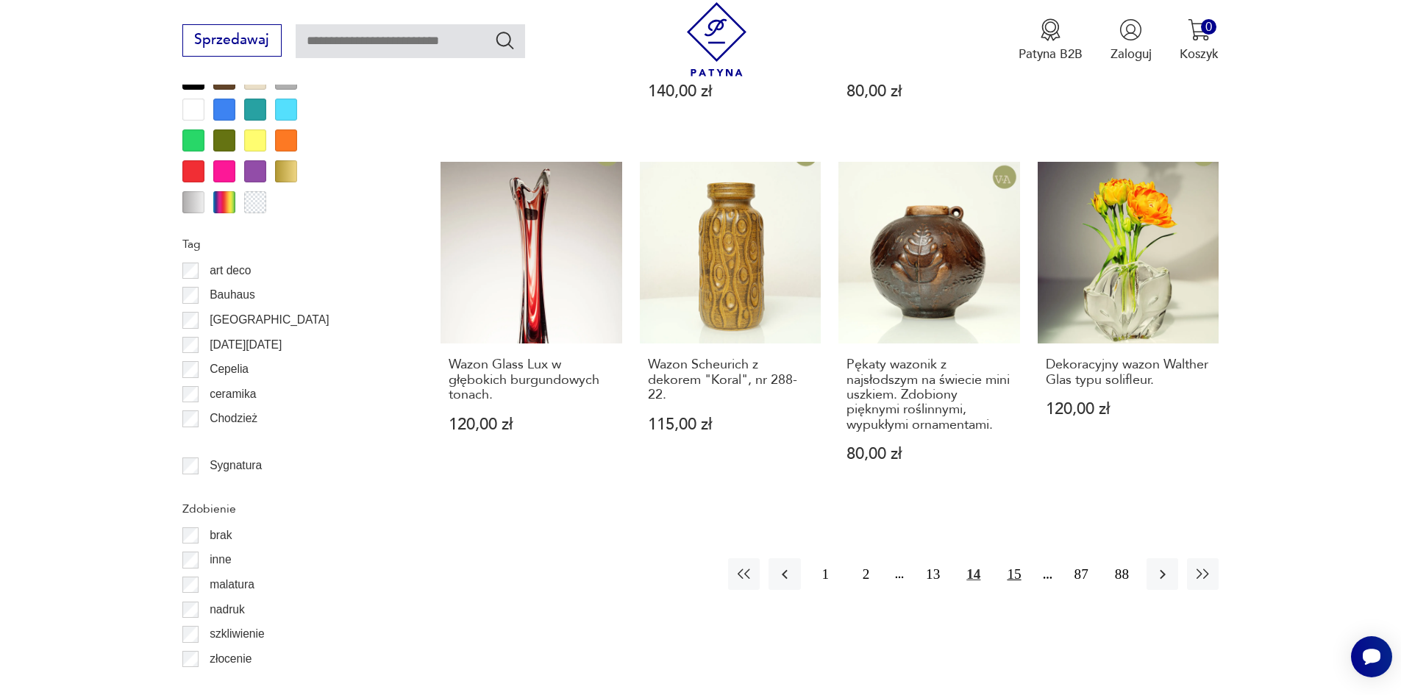
click at [1017, 568] on button "15" at bounding box center [1014, 574] width 32 height 32
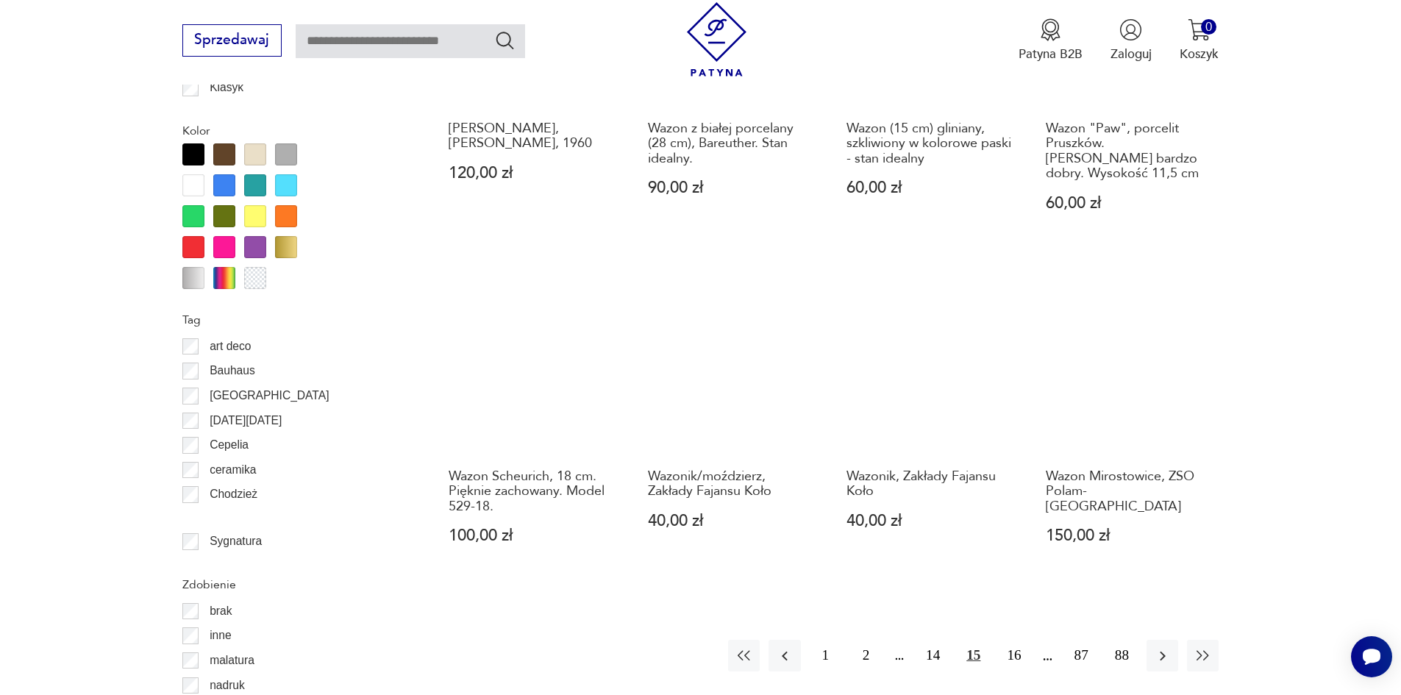
scroll to position [1593, 0]
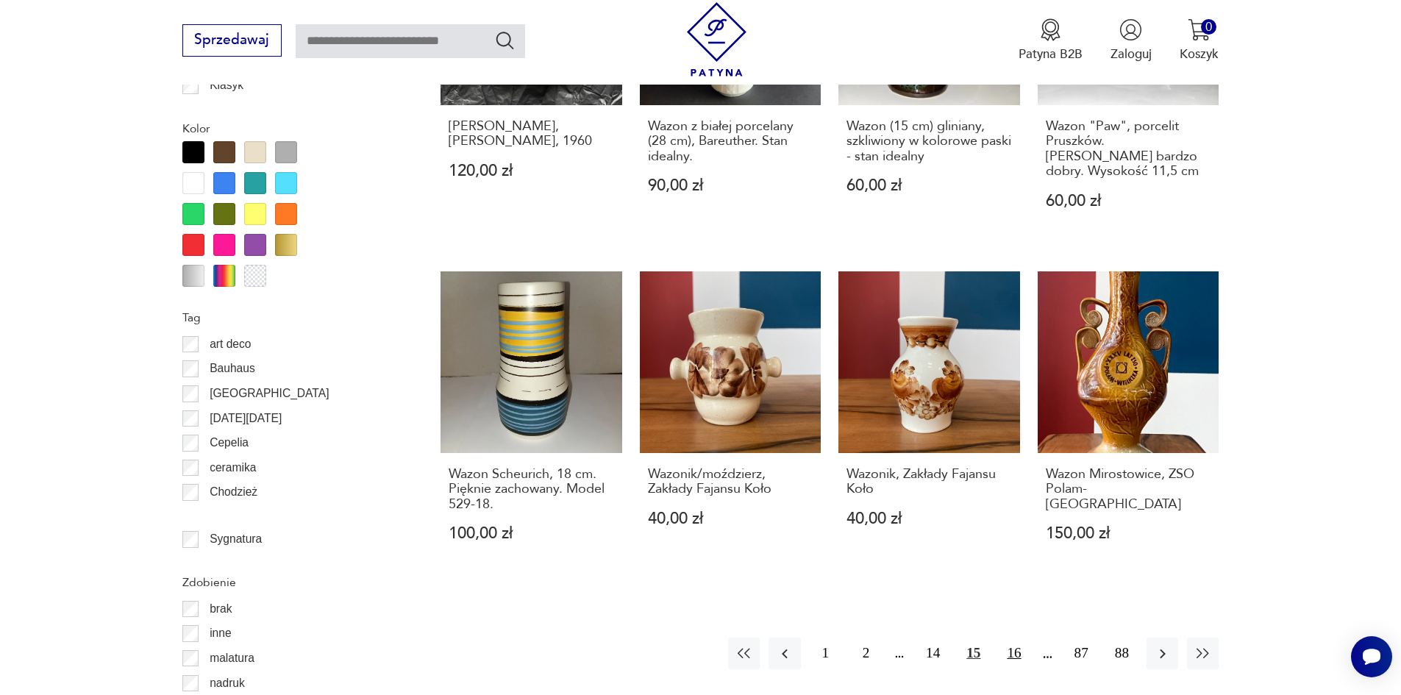
click at [1013, 638] on button "16" at bounding box center [1014, 654] width 32 height 32
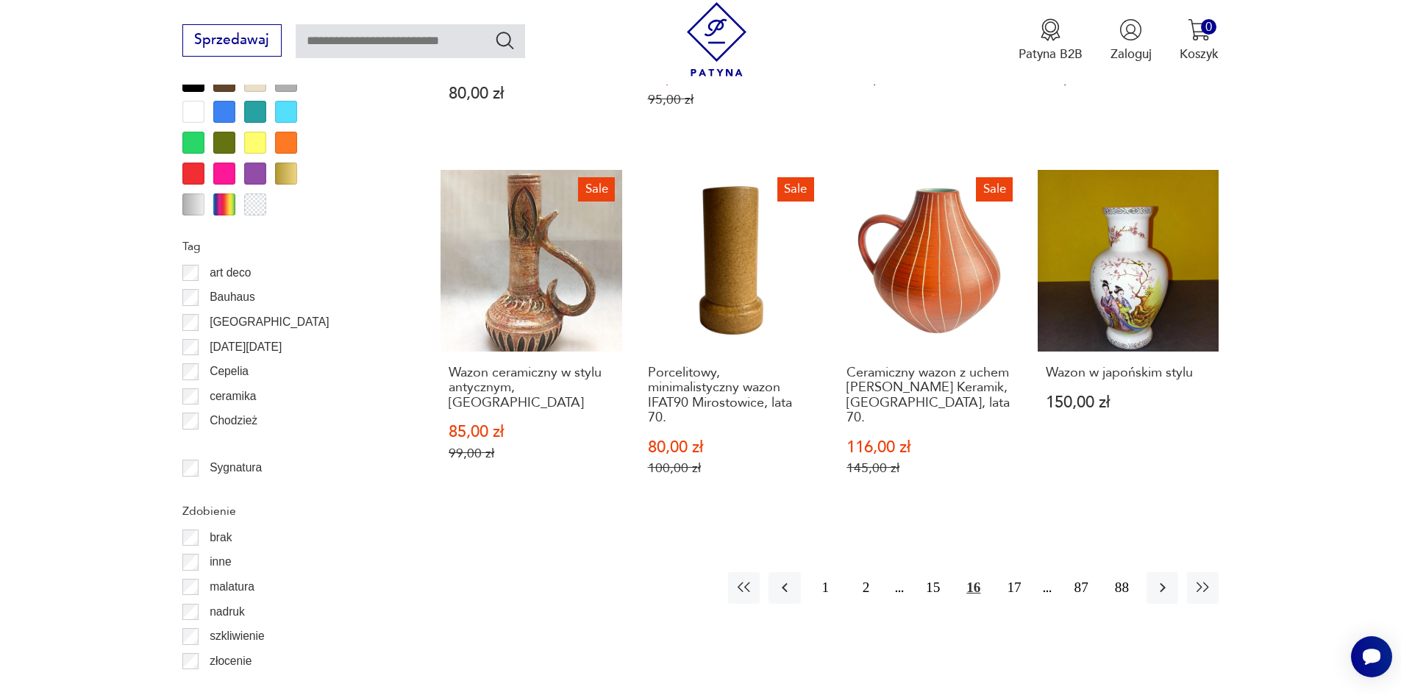
scroll to position [1666, 0]
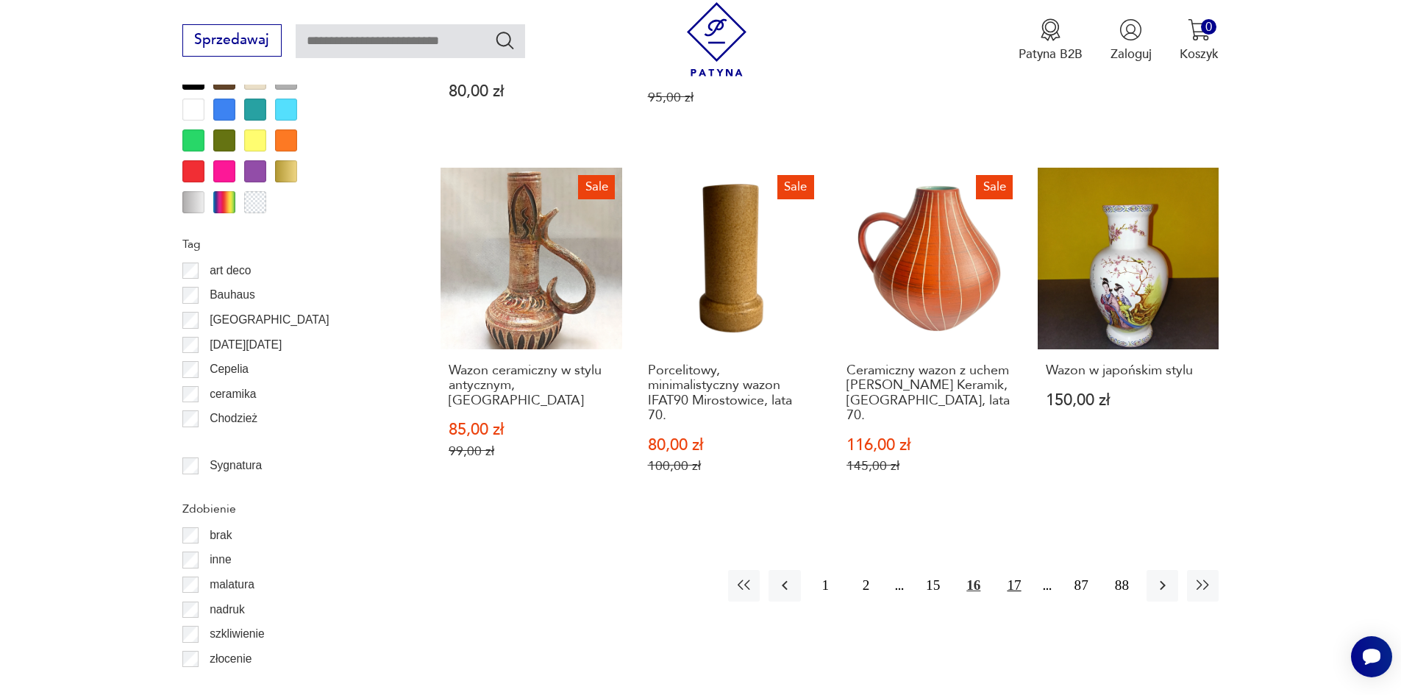
click at [1009, 572] on button "17" at bounding box center [1014, 586] width 32 height 32
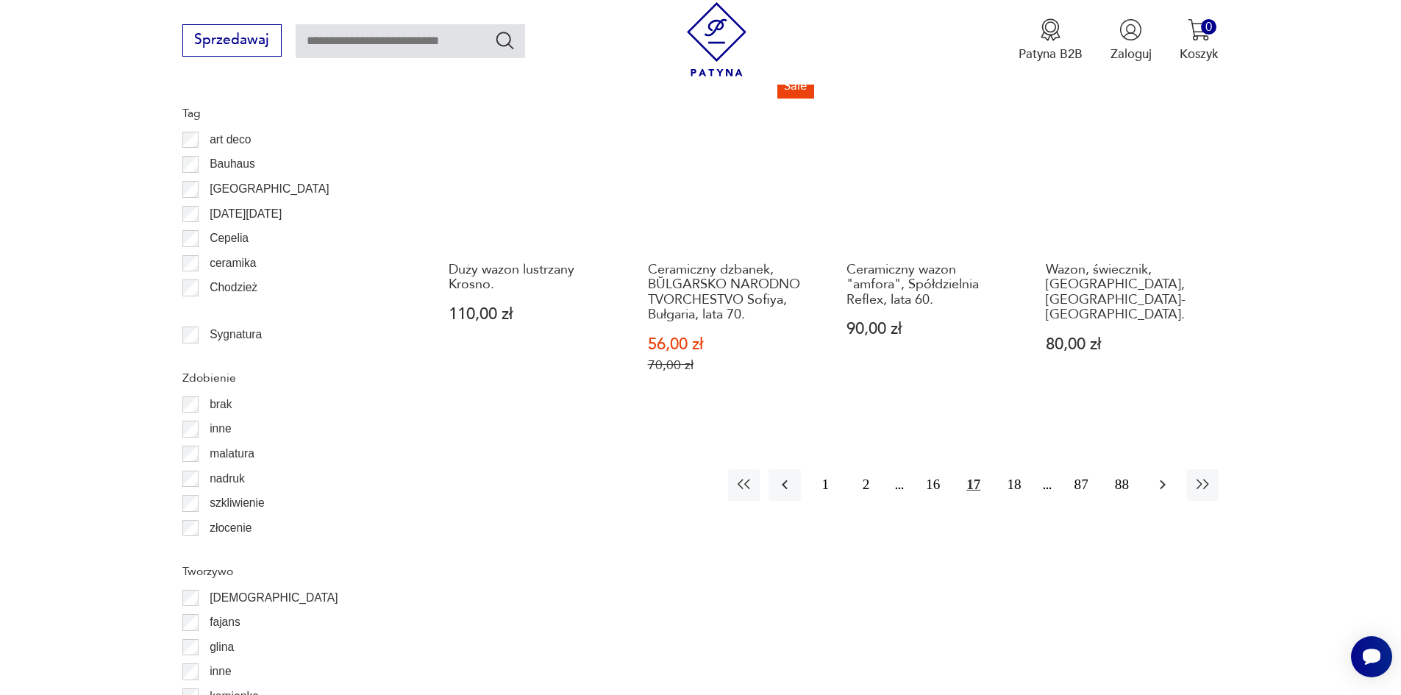
scroll to position [1813, 0]
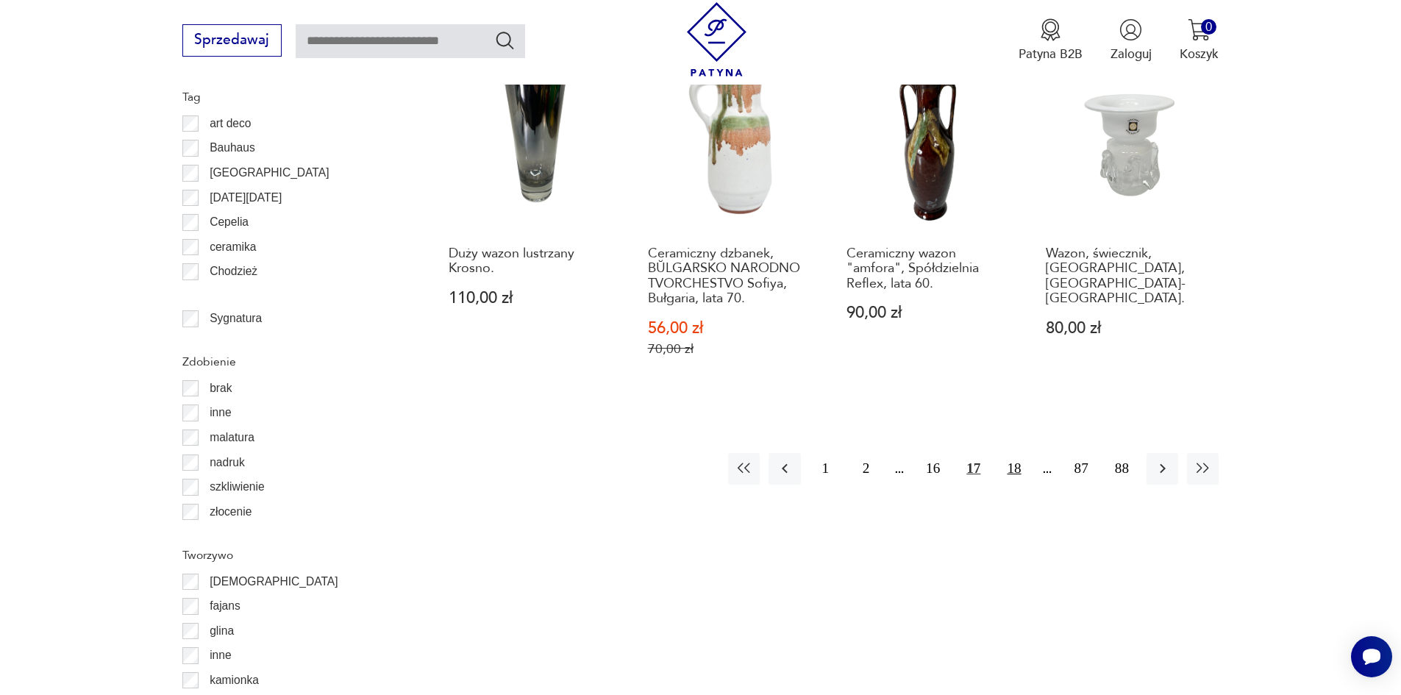
click at [1008, 453] on button "18" at bounding box center [1014, 469] width 32 height 32
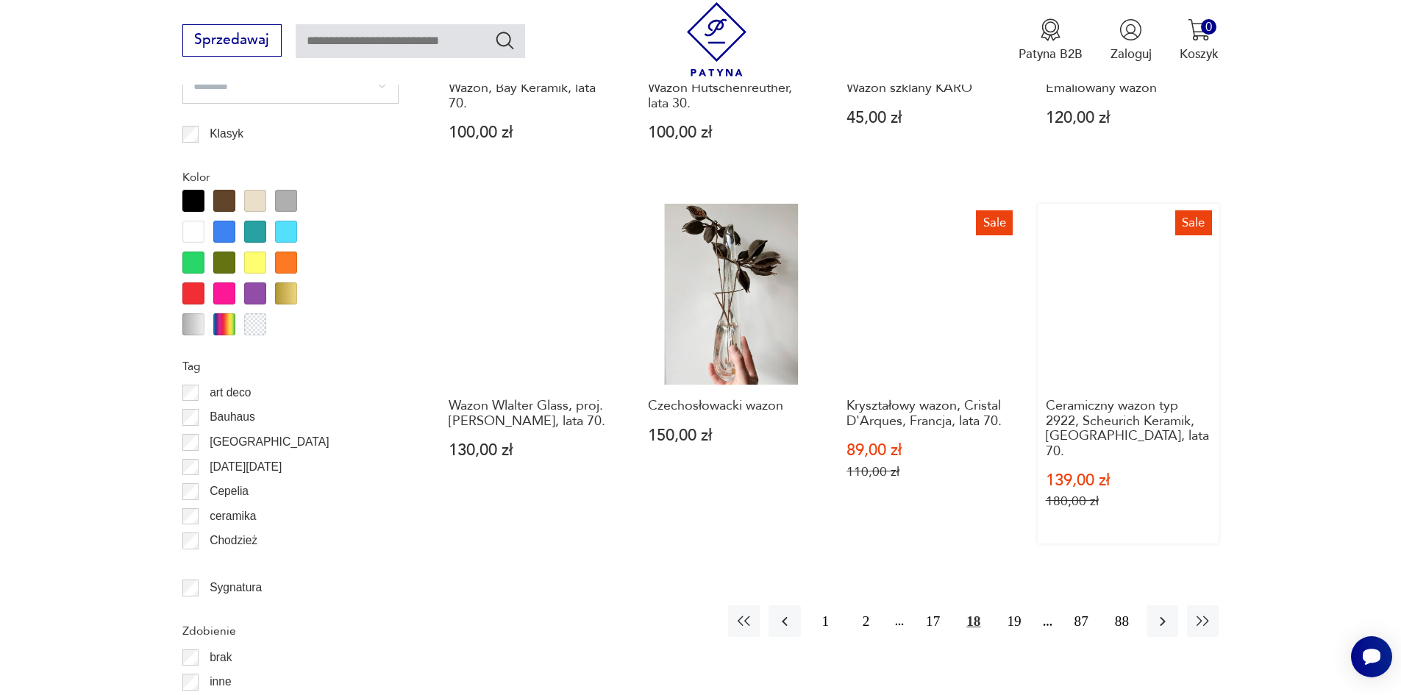
scroll to position [1519, 0]
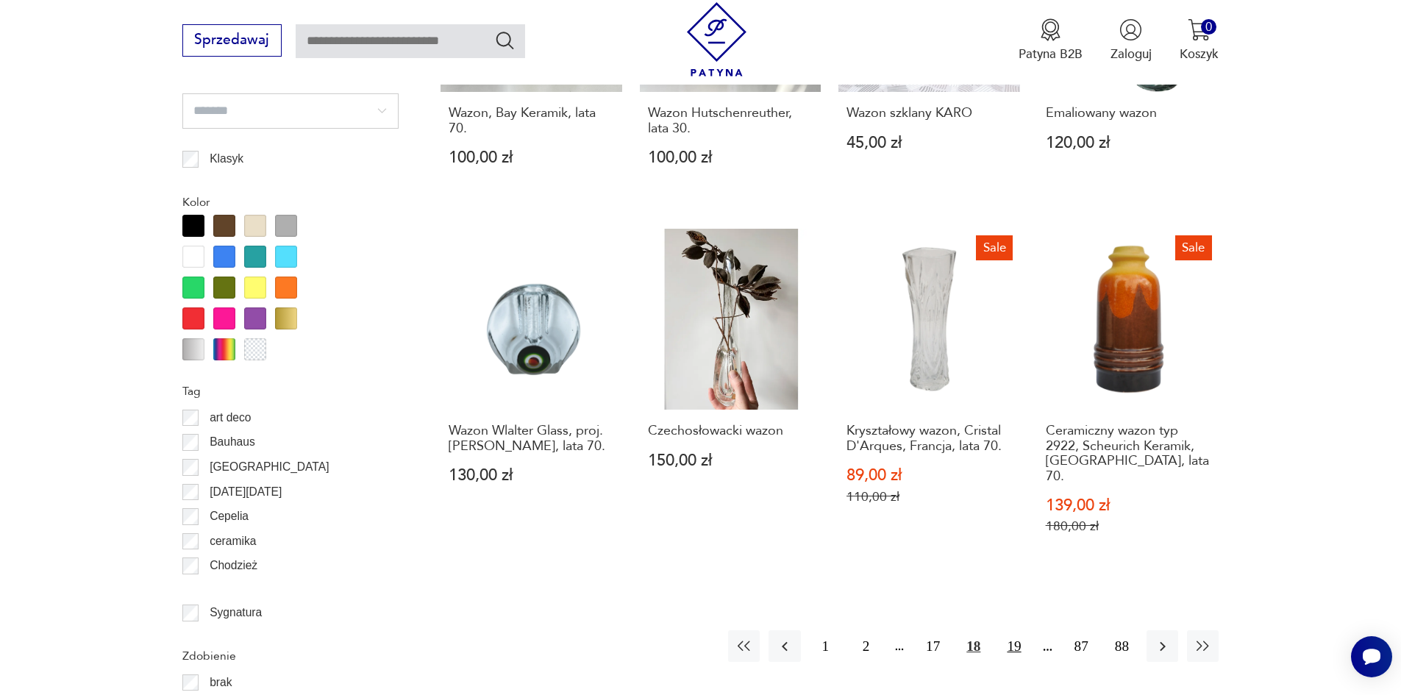
click at [1004, 630] on button "19" at bounding box center [1014, 646] width 32 height 32
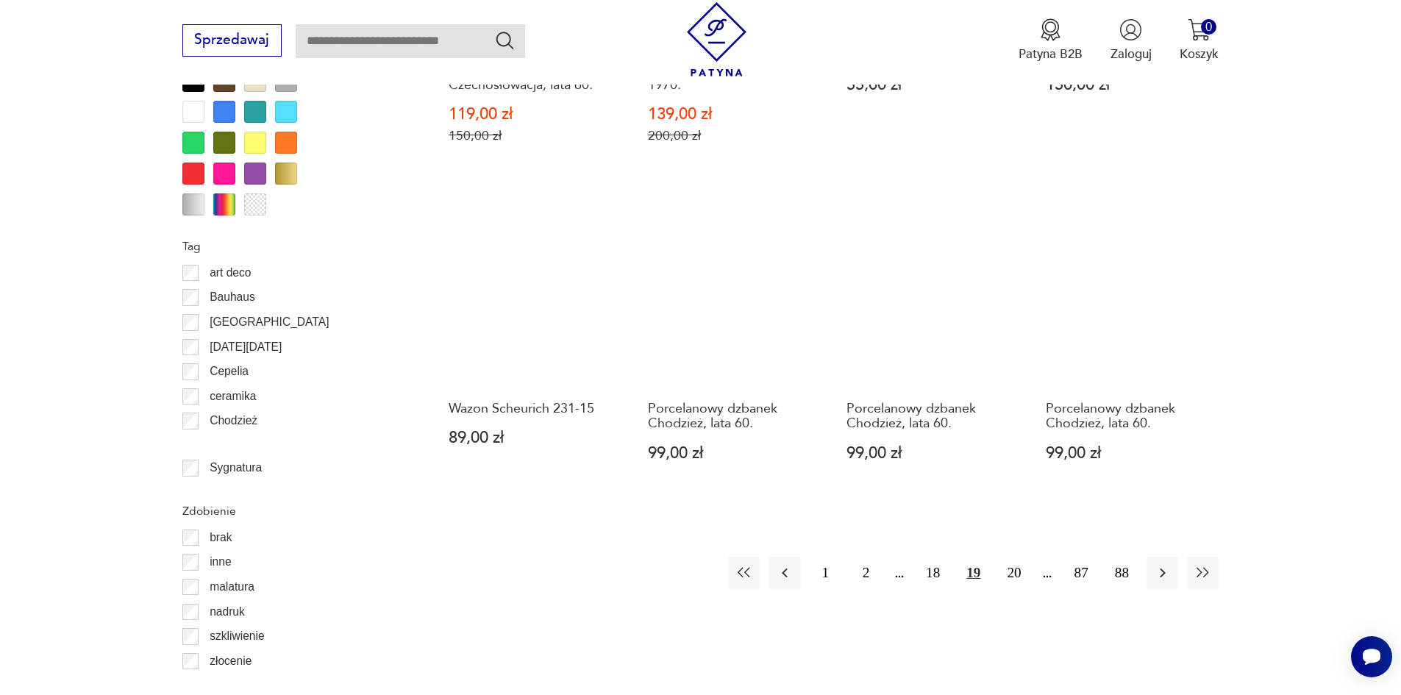
scroll to position [1666, 0]
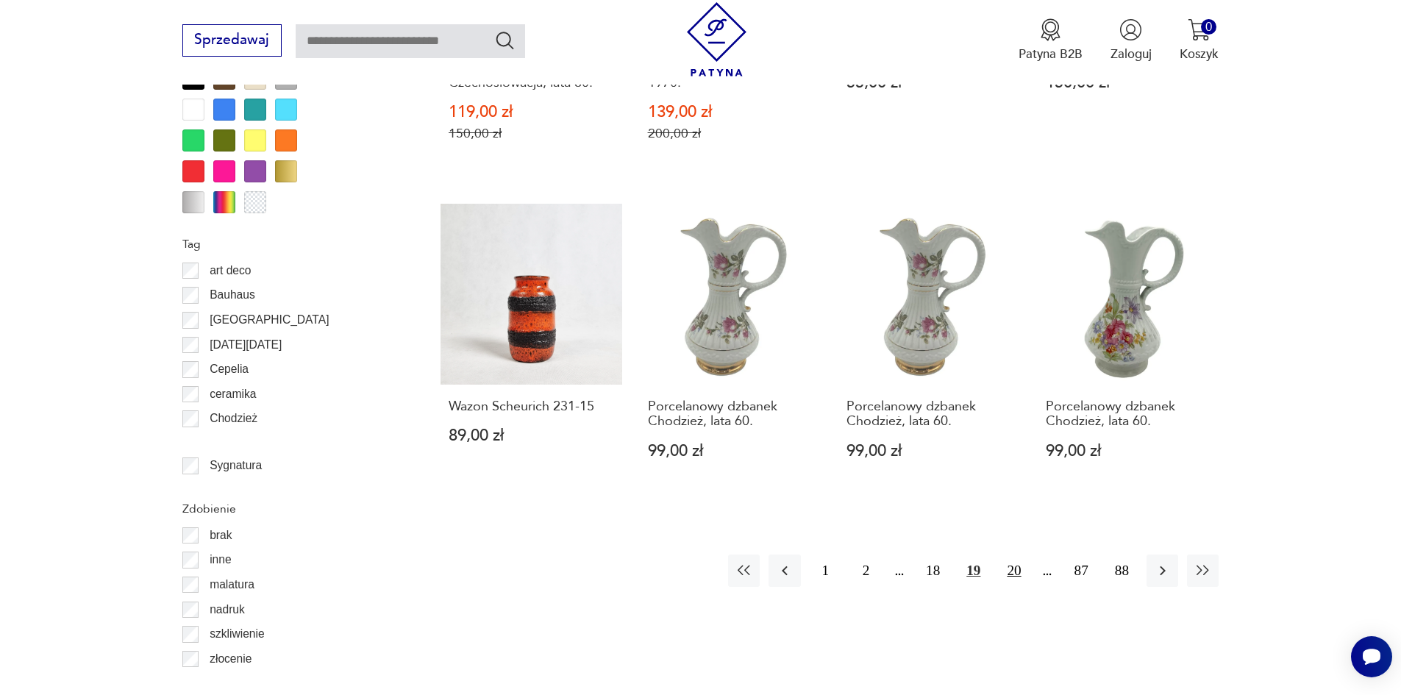
click at [1019, 554] on button "20" at bounding box center [1014, 570] width 32 height 32
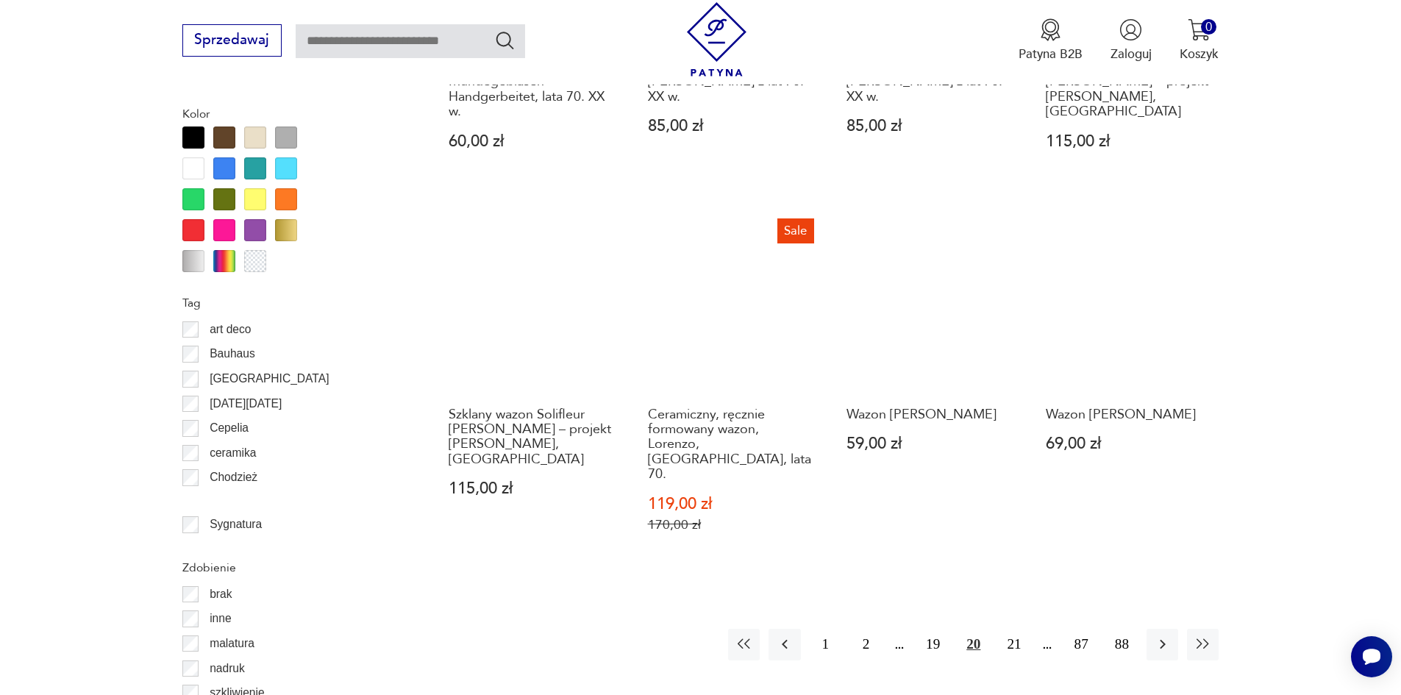
scroll to position [1666, 0]
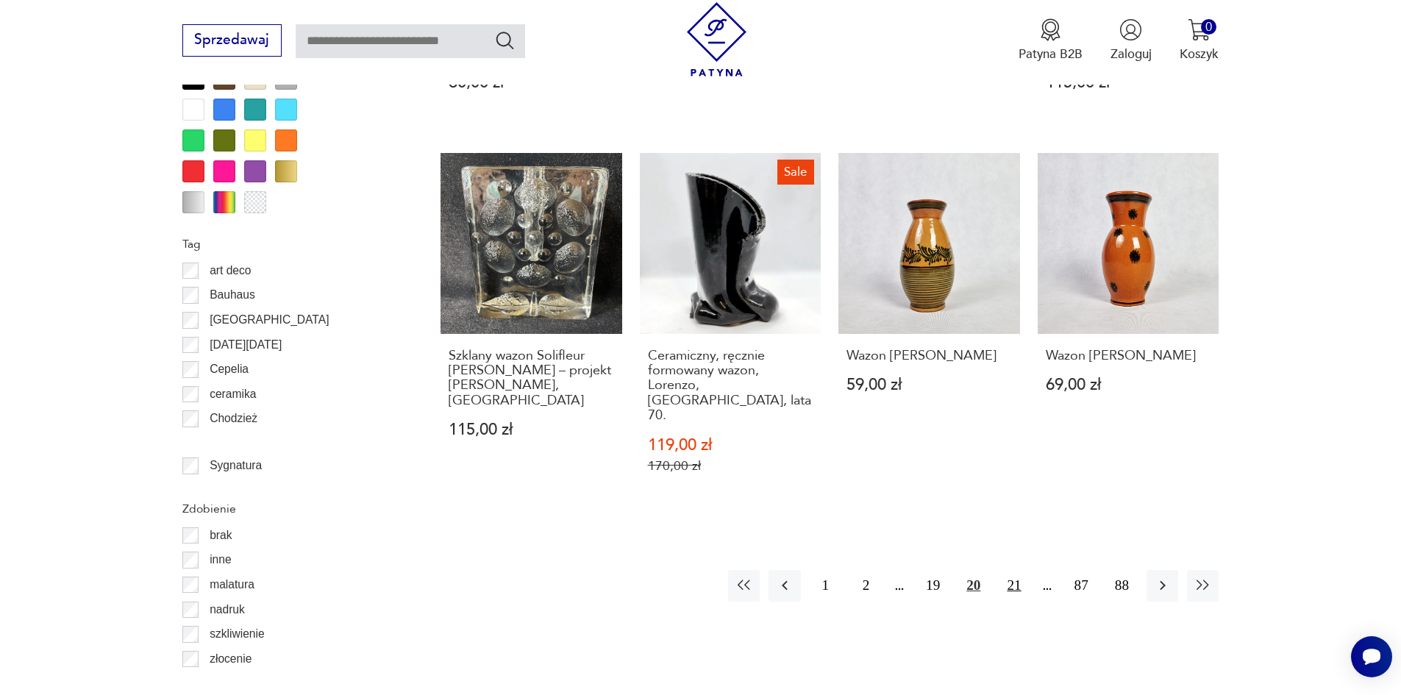
click at [1017, 570] on button "21" at bounding box center [1014, 586] width 32 height 32
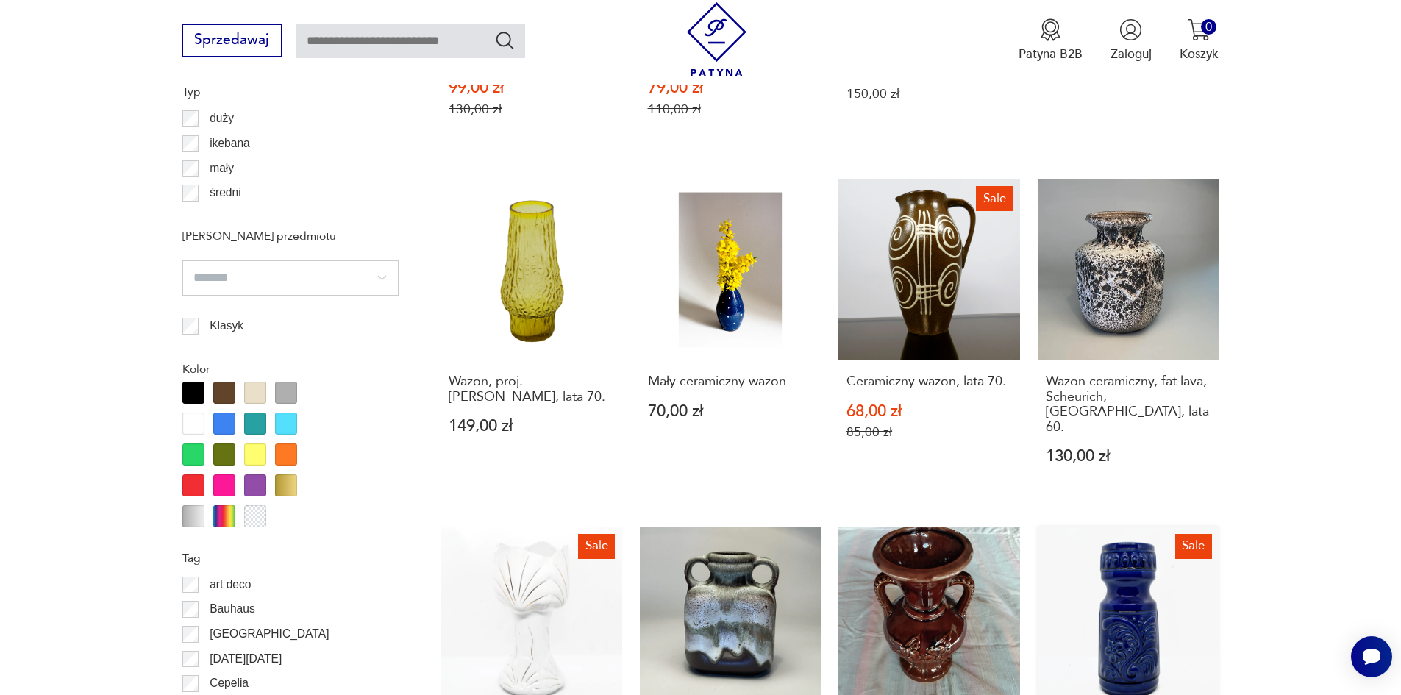
scroll to position [1593, 0]
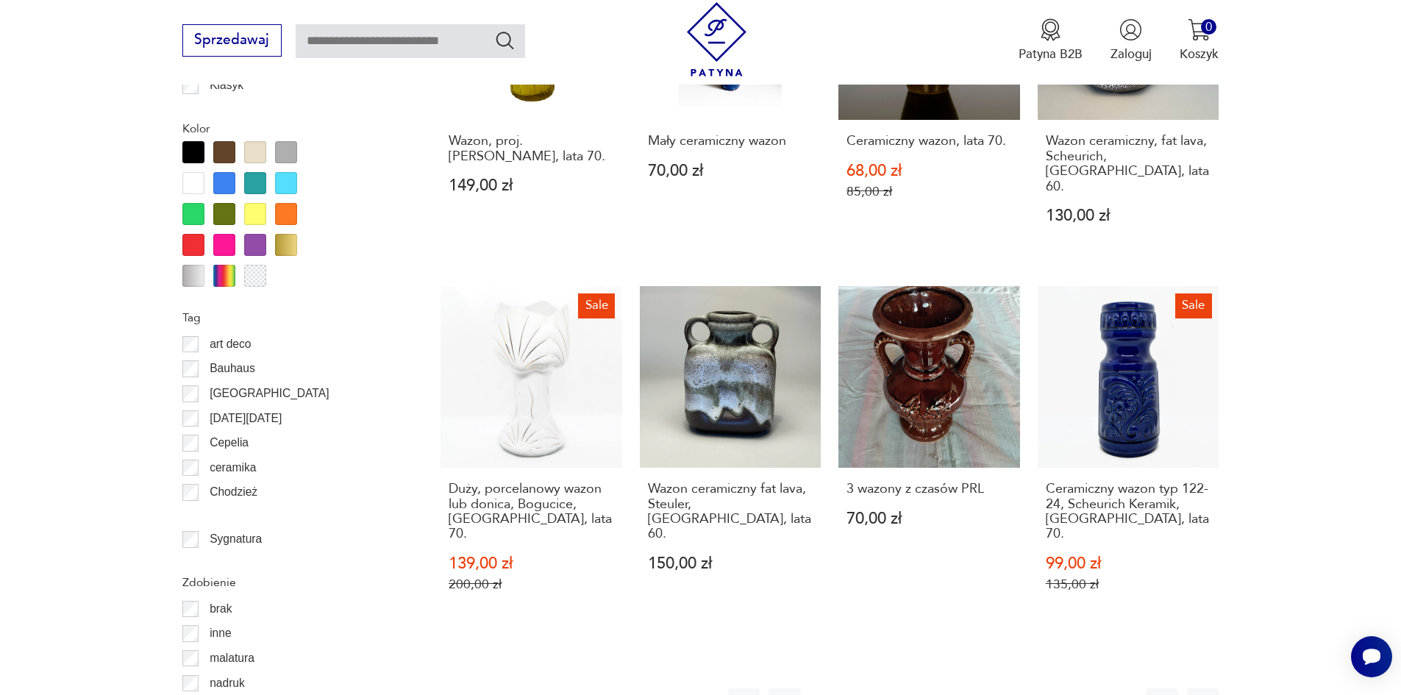
click at [1018, 688] on button "22" at bounding box center [1014, 704] width 32 height 32
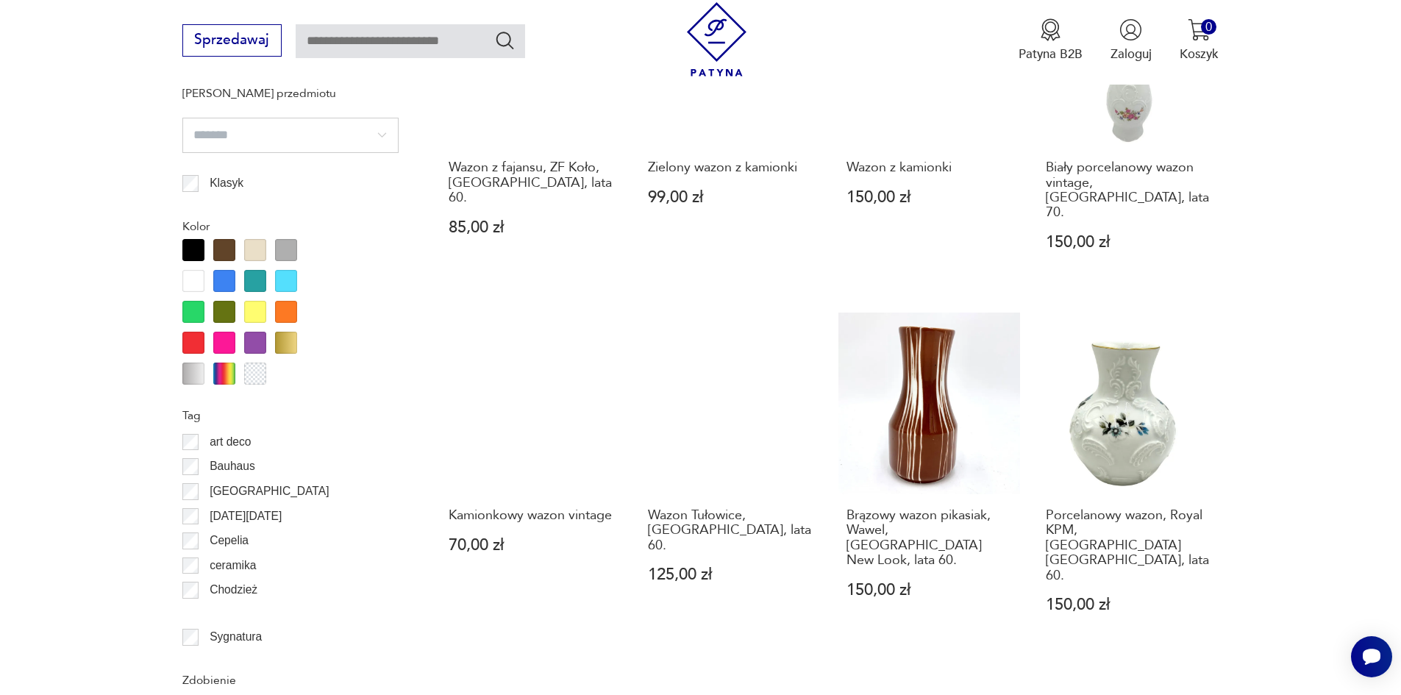
scroll to position [1519, 0]
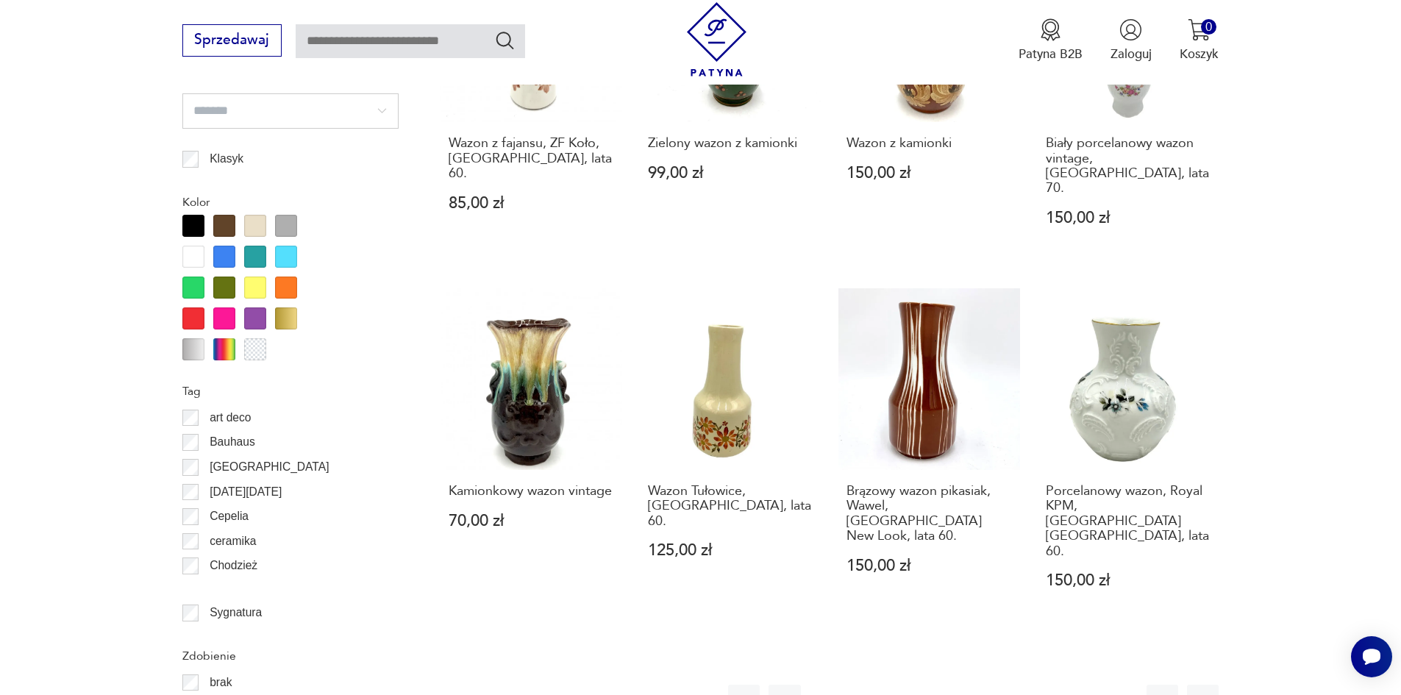
click at [1023, 685] on button "23" at bounding box center [1014, 701] width 32 height 32
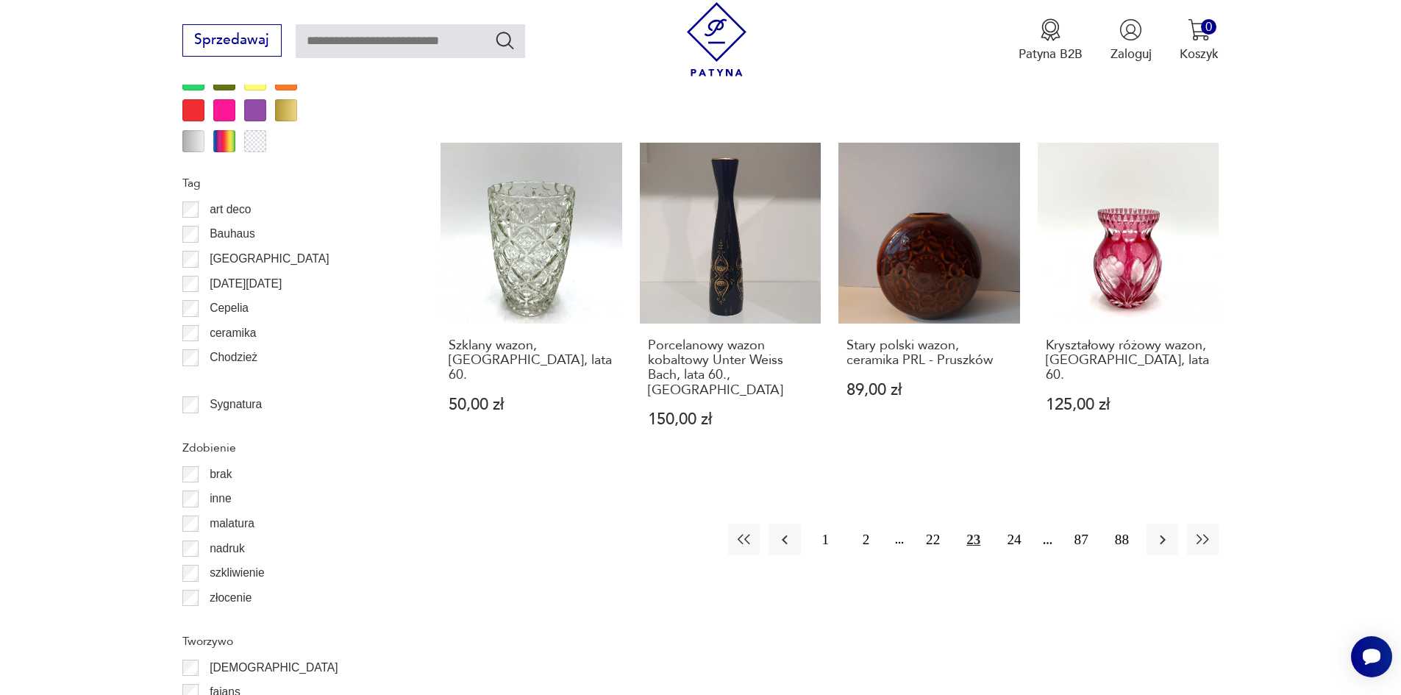
scroll to position [1740, 0]
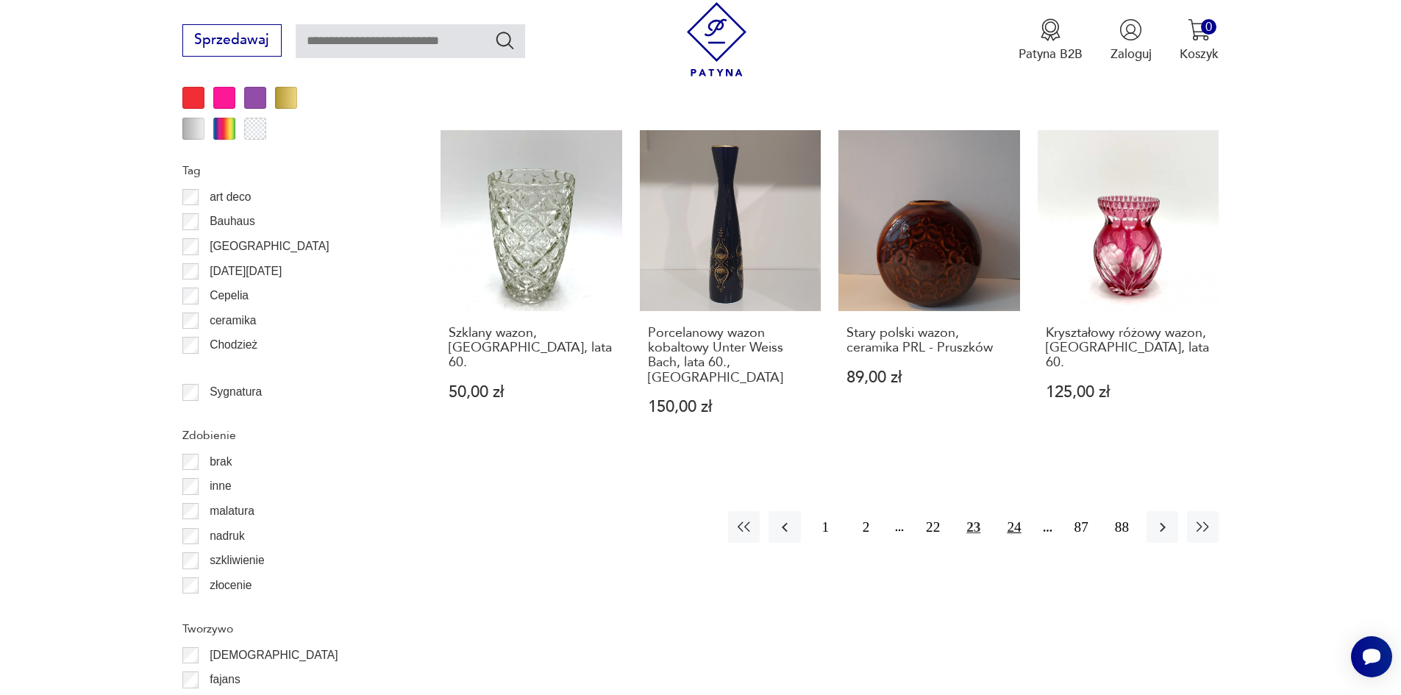
click at [1018, 511] on button "24" at bounding box center [1014, 527] width 32 height 32
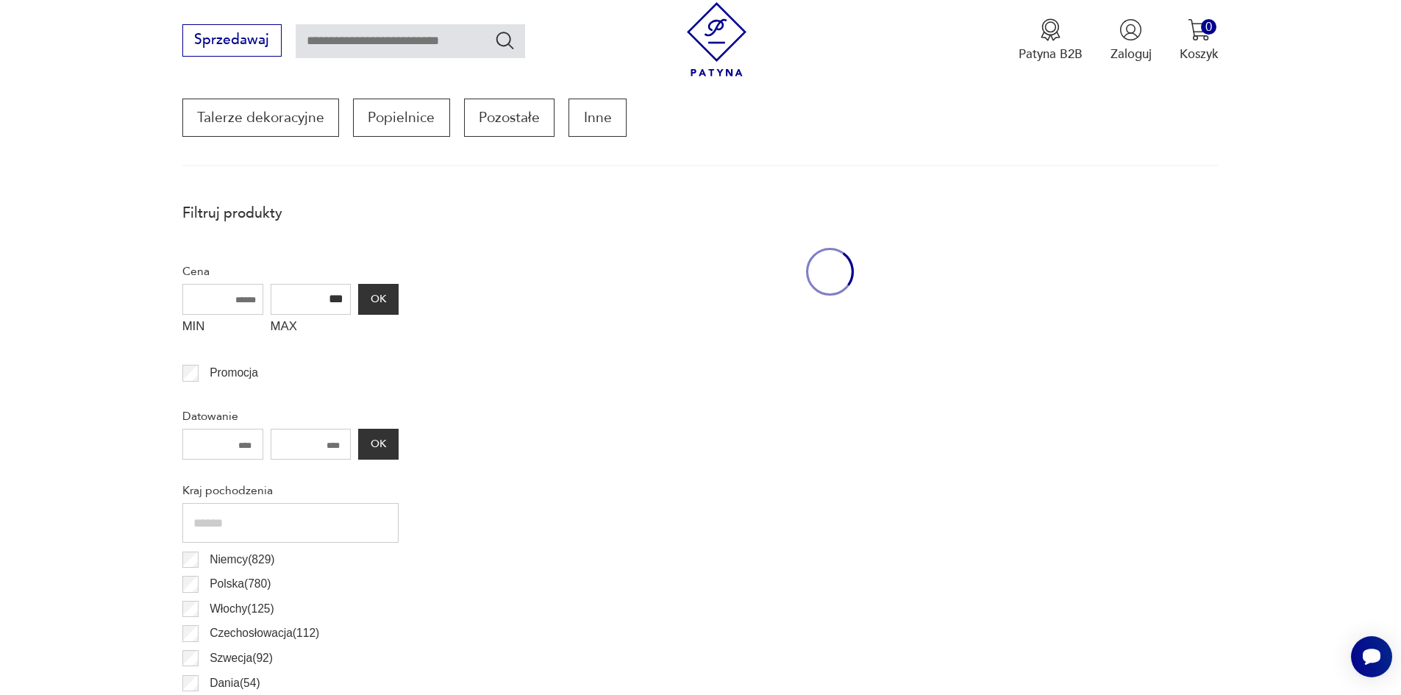
scroll to position [490, 0]
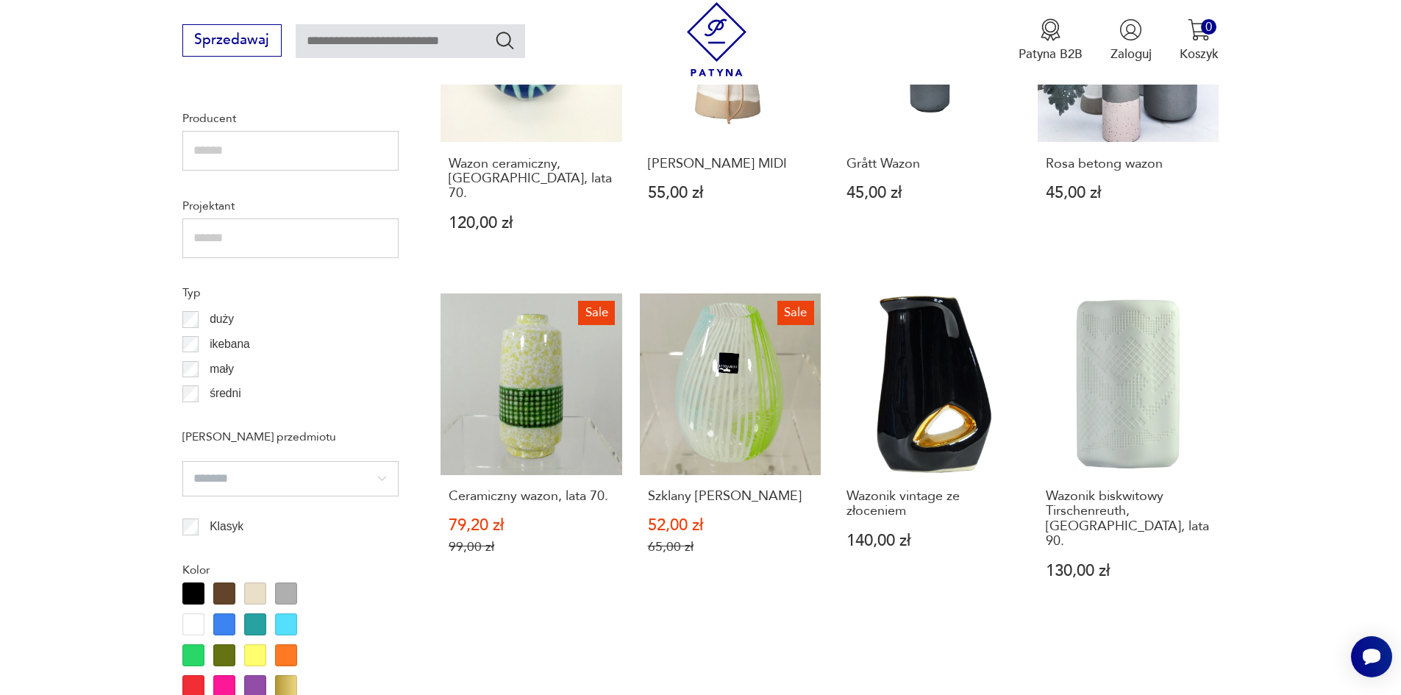
scroll to position [1519, 0]
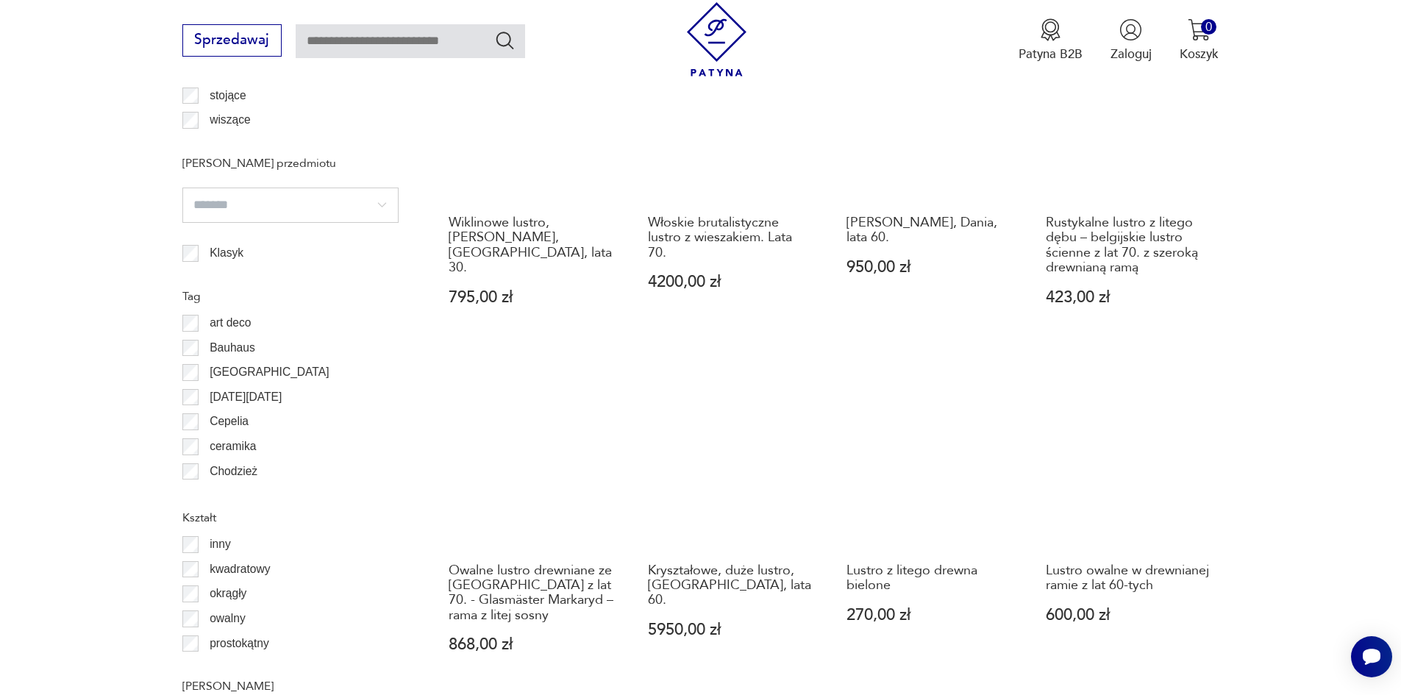
scroll to position [1445, 0]
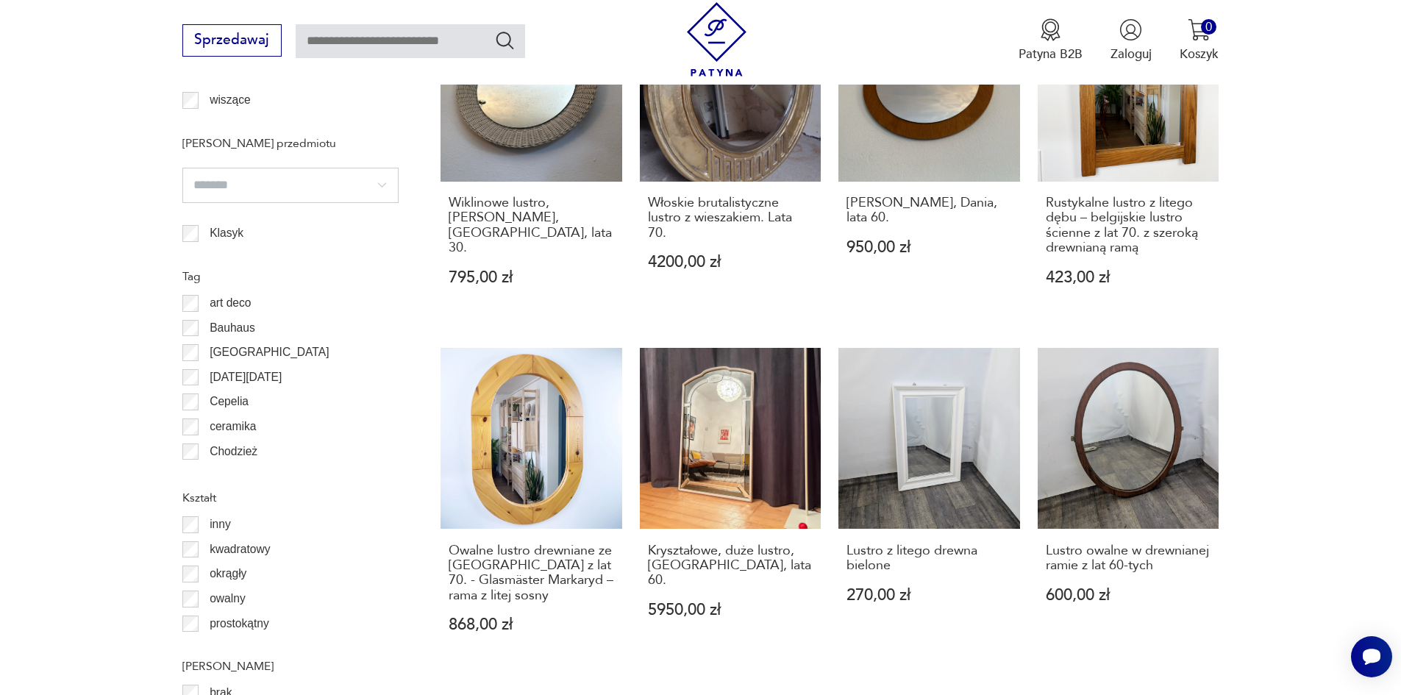
click at [1278, 265] on section "Filtruj produkty Cena MIN MAX OK Promocja Datowanie OK Kraj pochodzenia Niemcy …" at bounding box center [700, 102] width 1401 height 1674
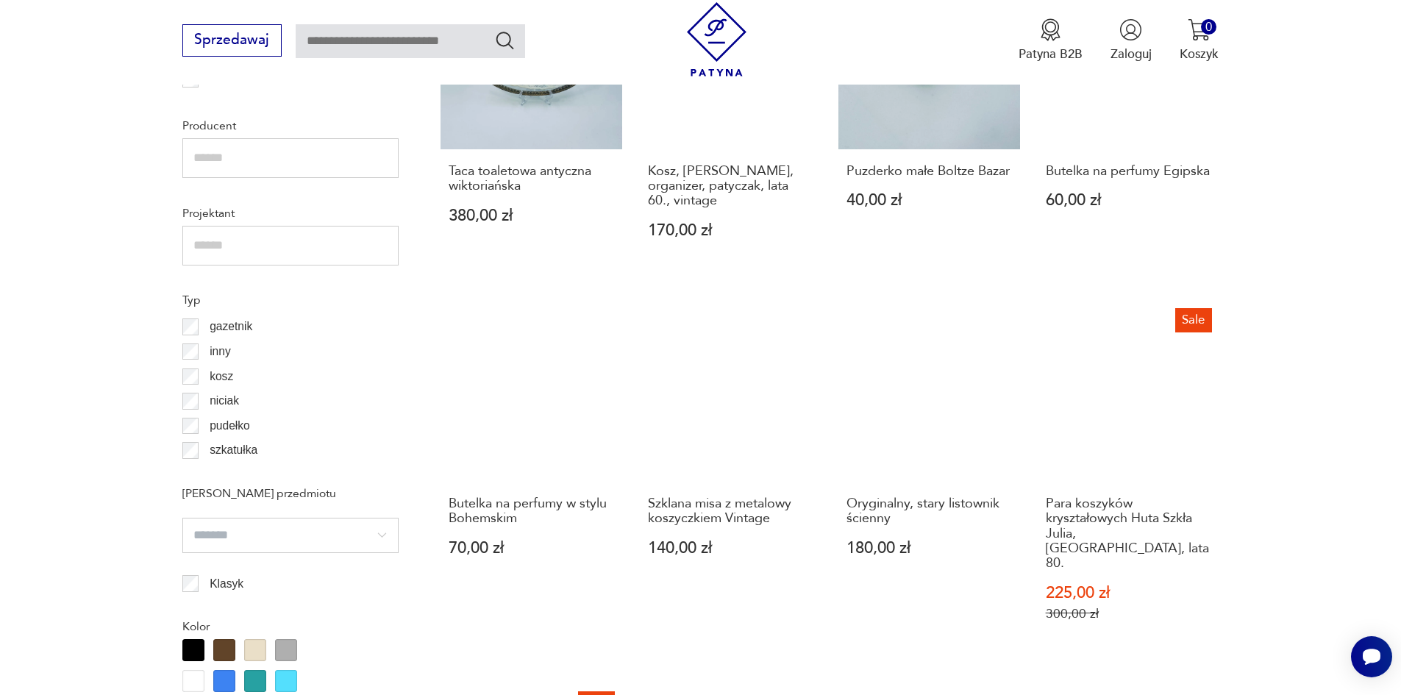
scroll to position [1151, 0]
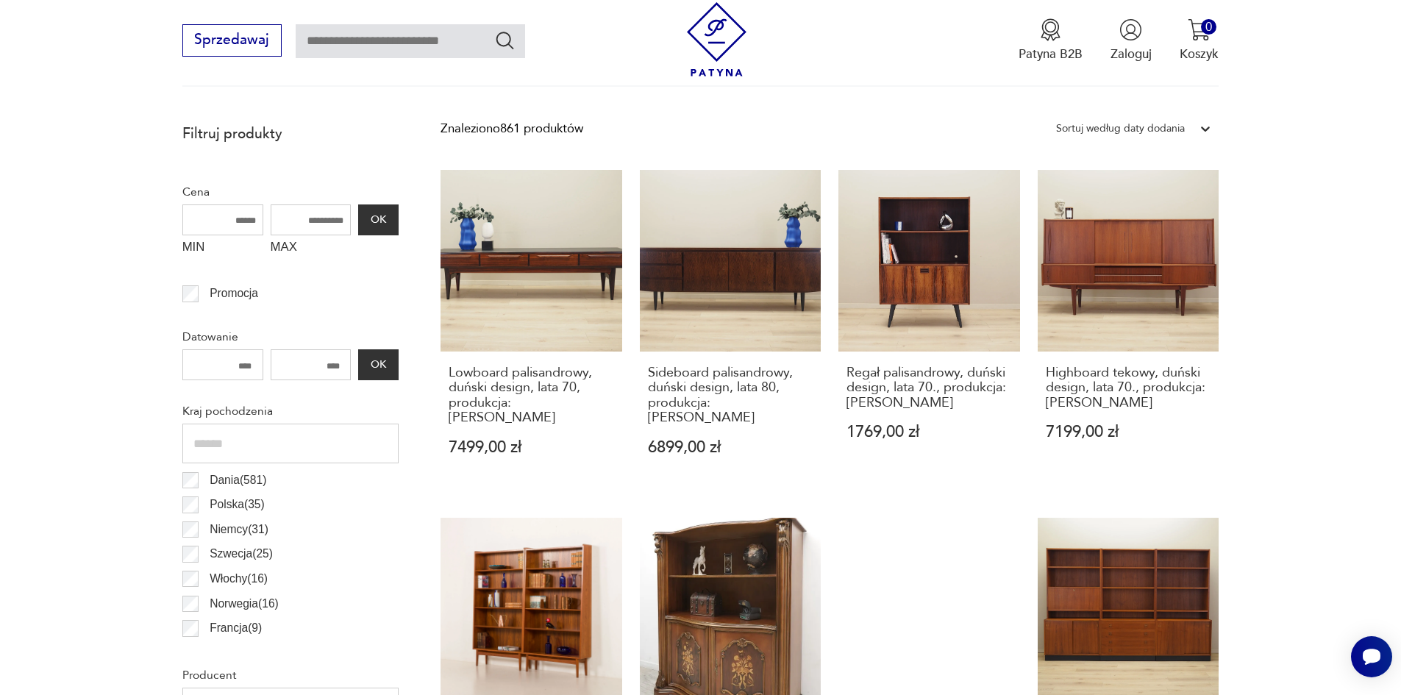
scroll to position [563, 0]
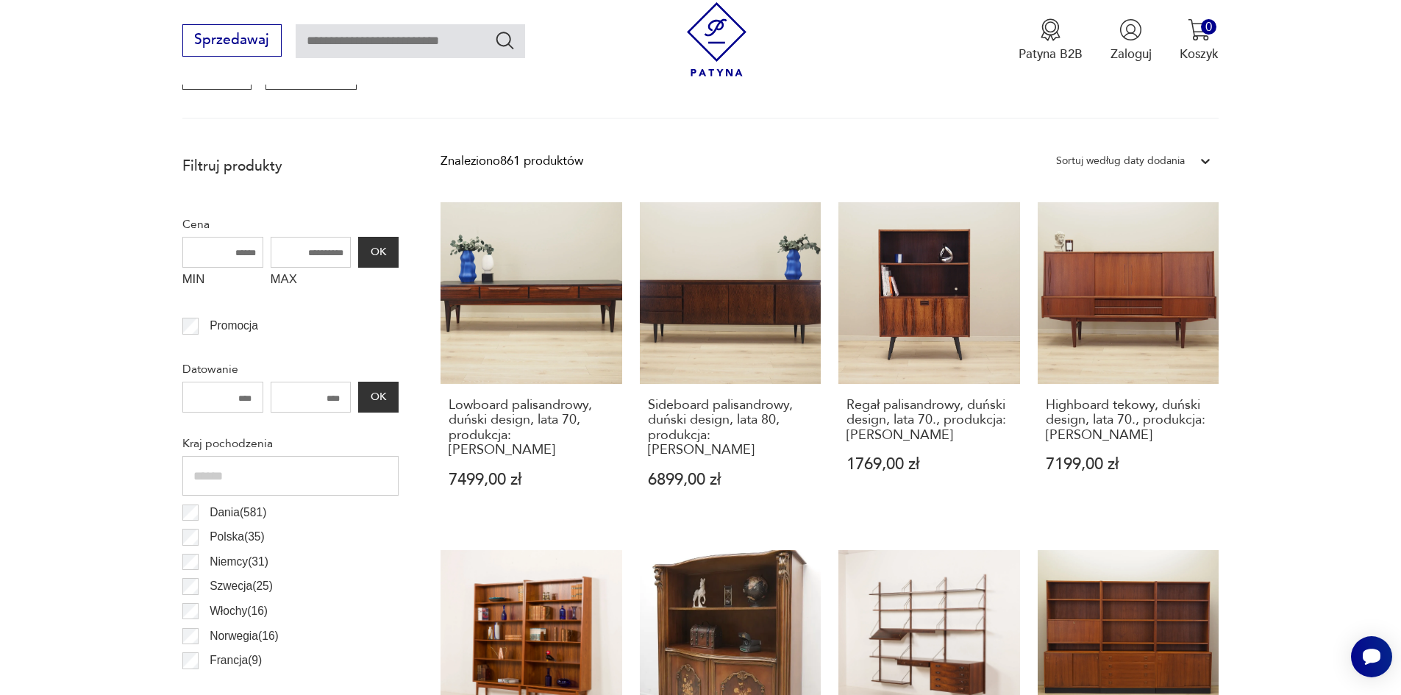
click at [301, 249] on input "MAX" at bounding box center [311, 252] width 81 height 31
type input "****"
click at [371, 257] on button "OK" at bounding box center [378, 252] width 40 height 31
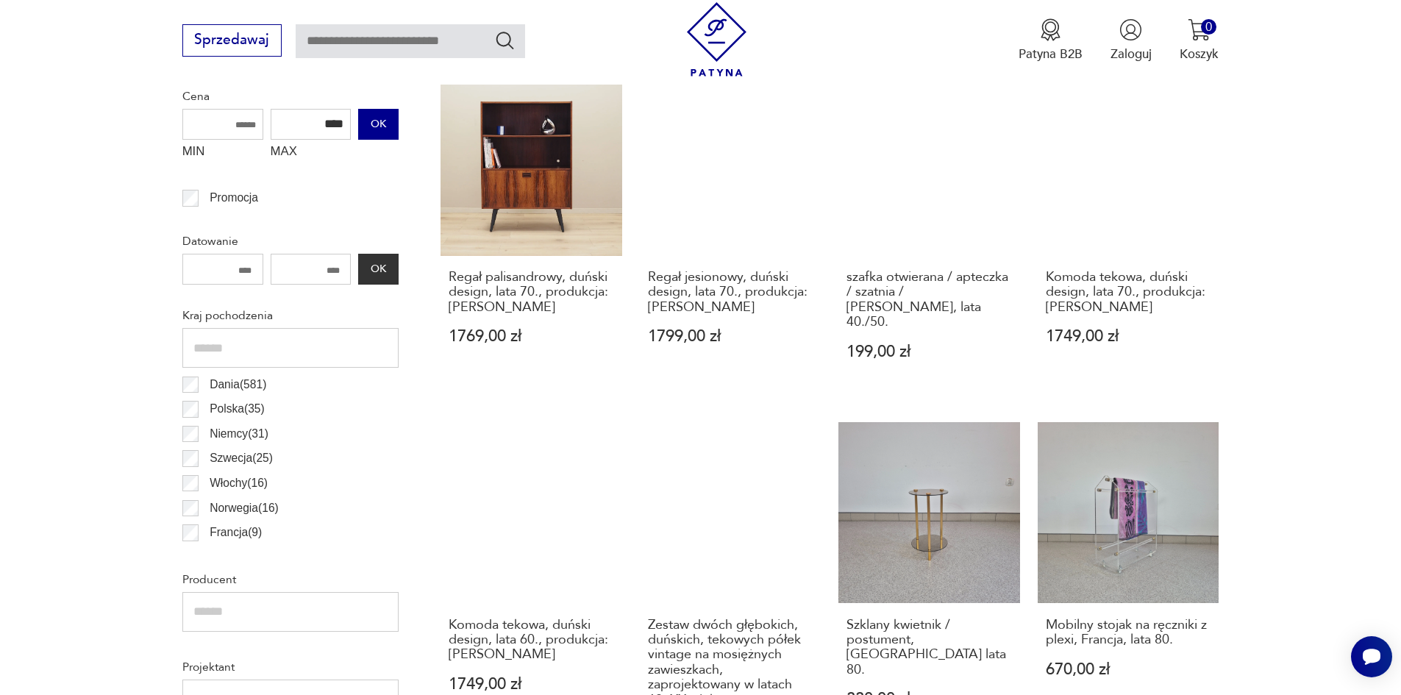
scroll to position [710, 0]
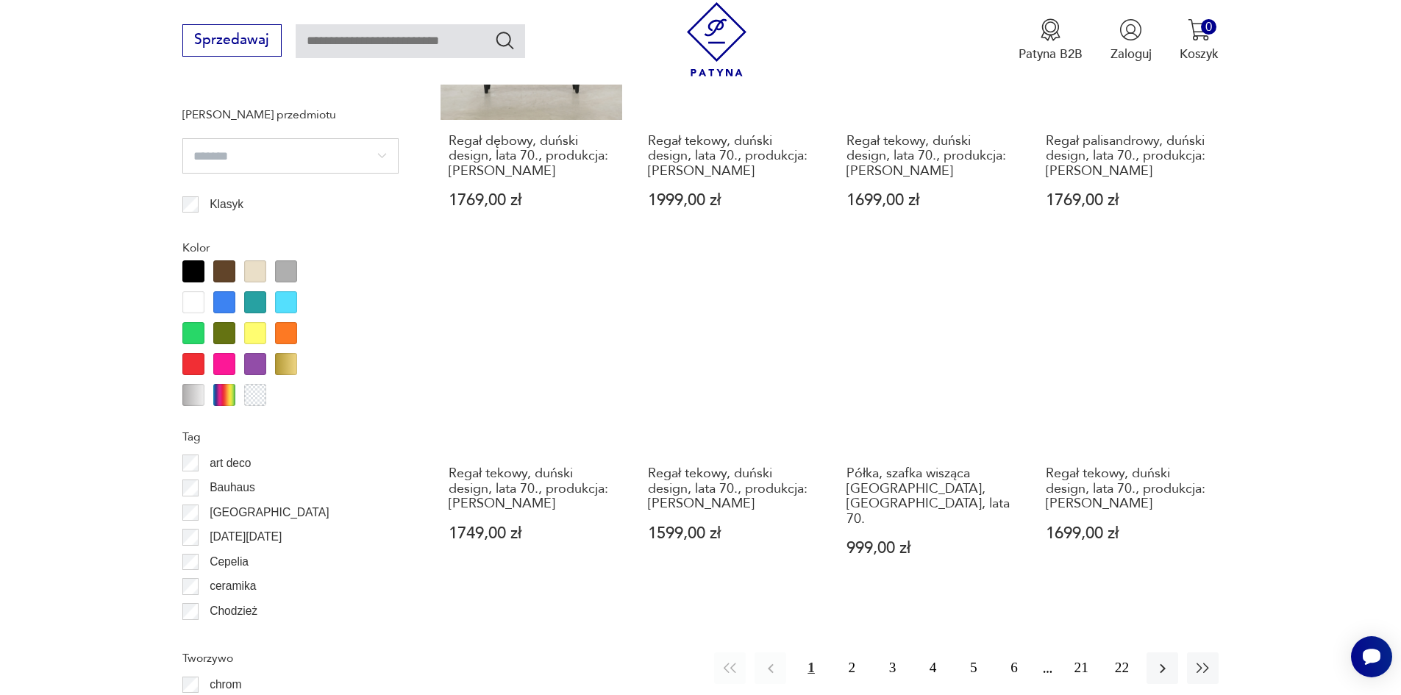
scroll to position [1593, 0]
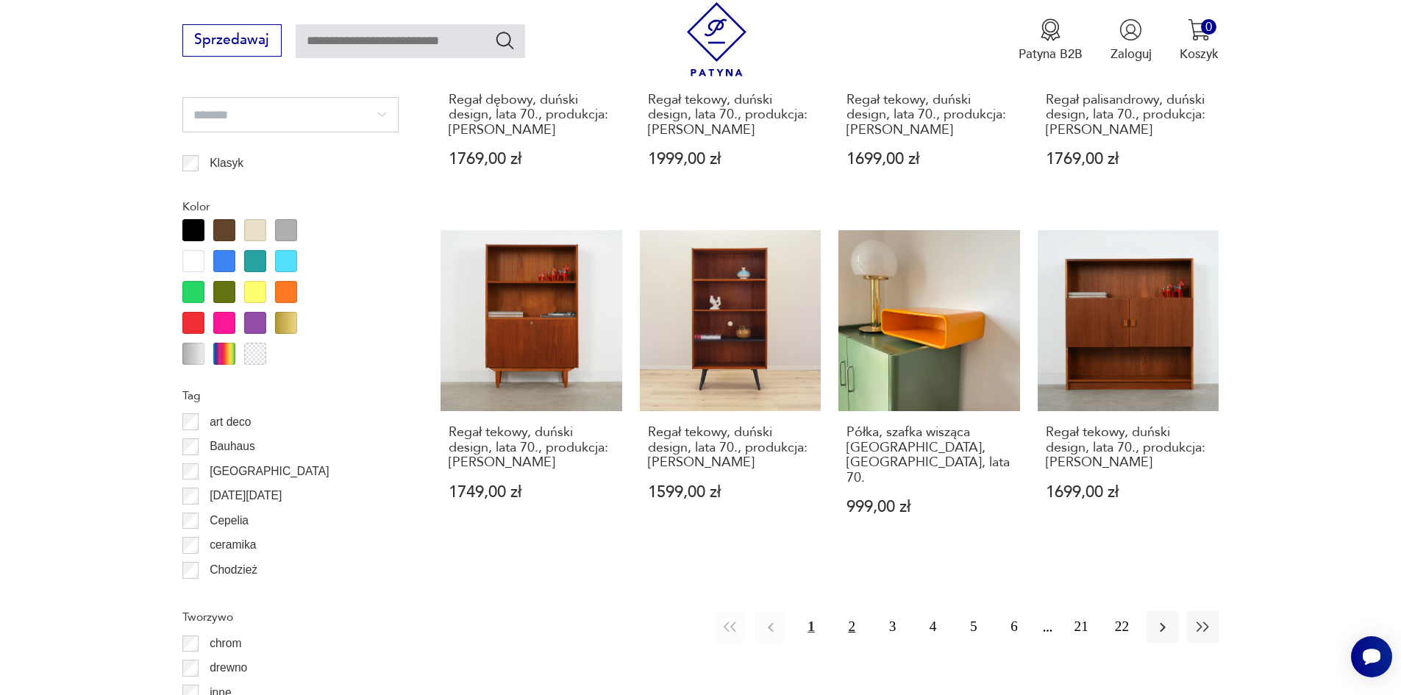
click at [847, 611] on button "2" at bounding box center [852, 627] width 32 height 32
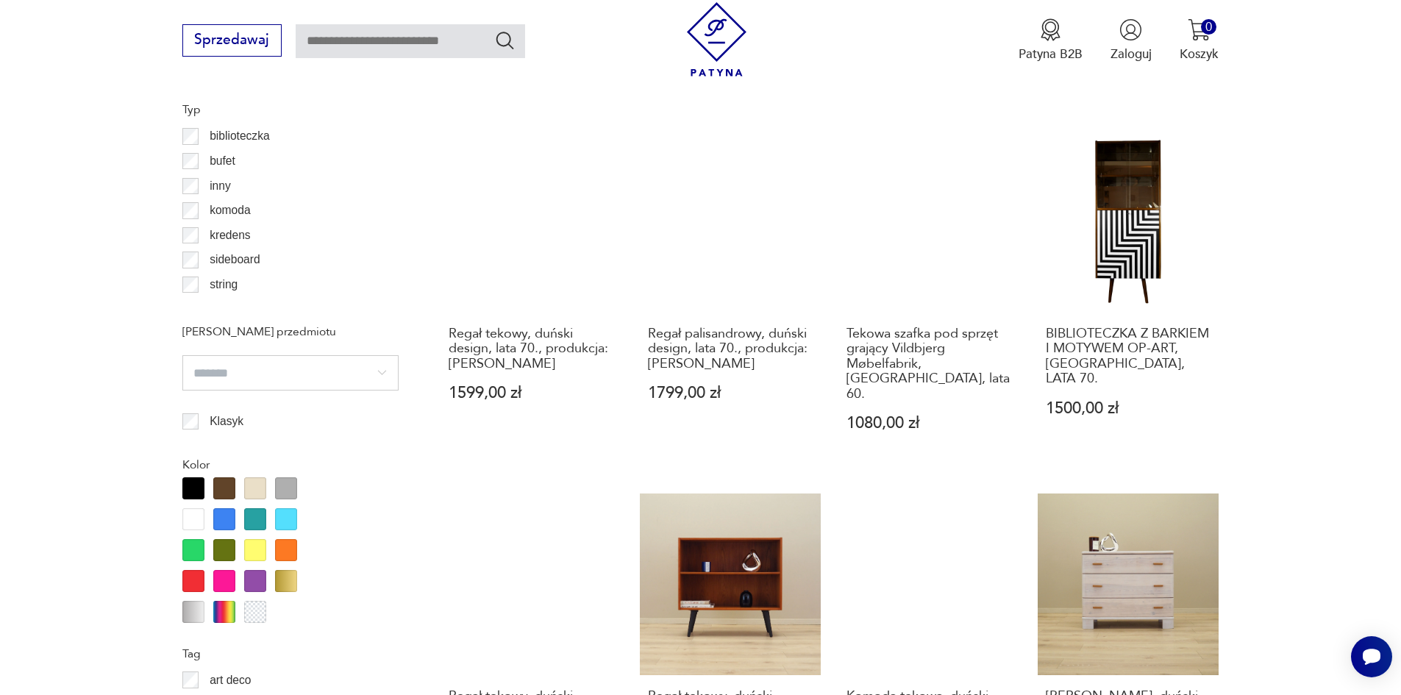
scroll to position [1519, 0]
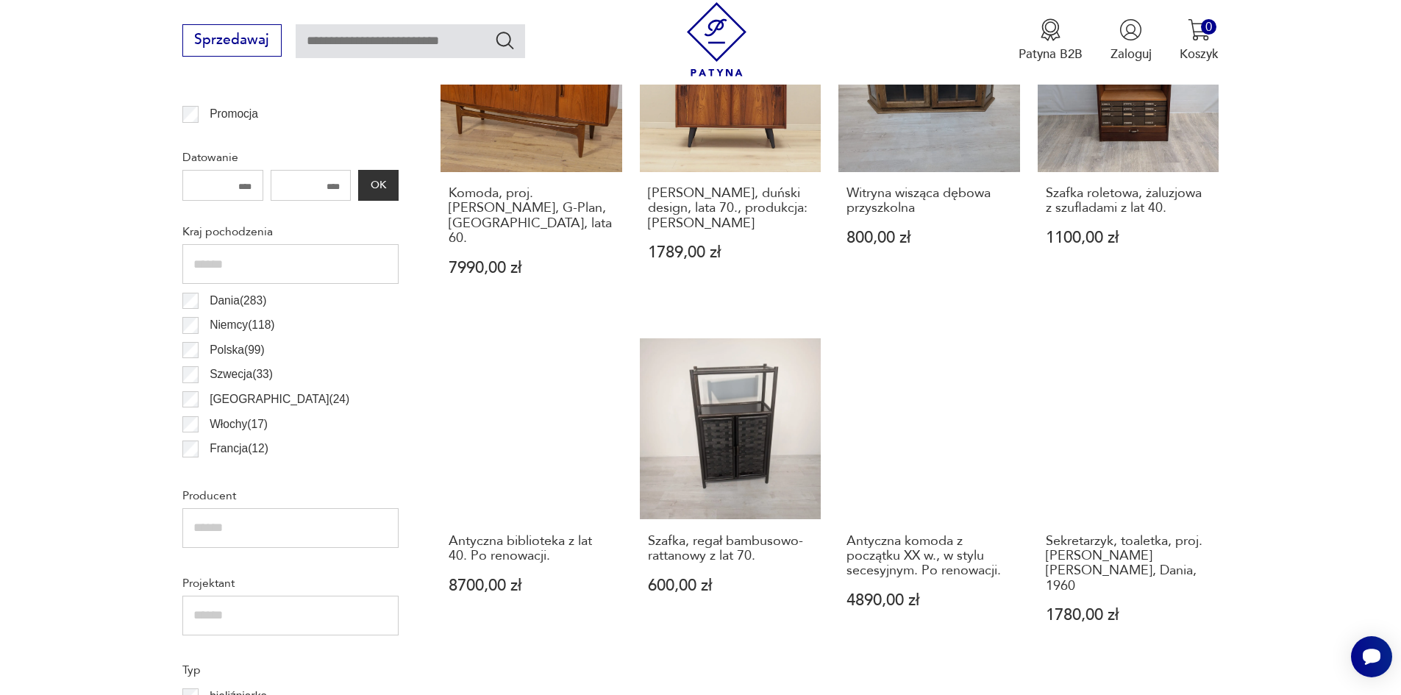
scroll to position [1151, 0]
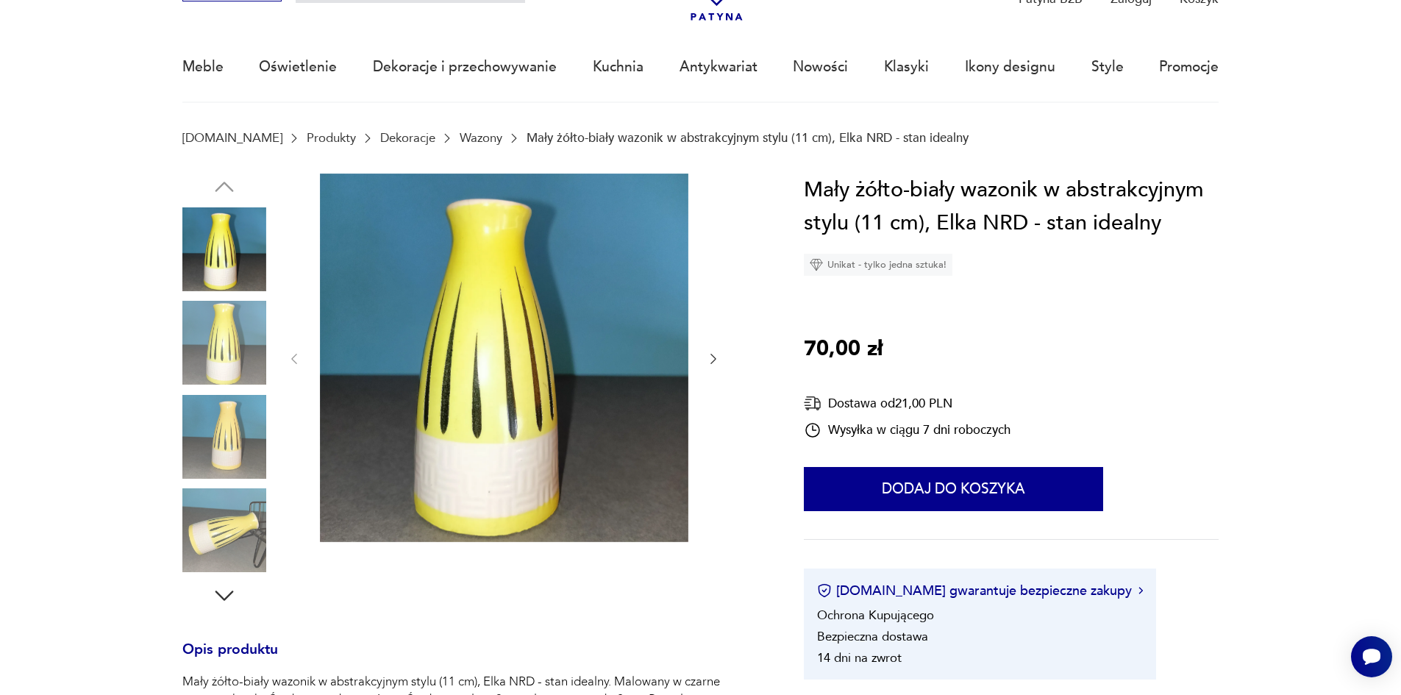
scroll to position [74, 0]
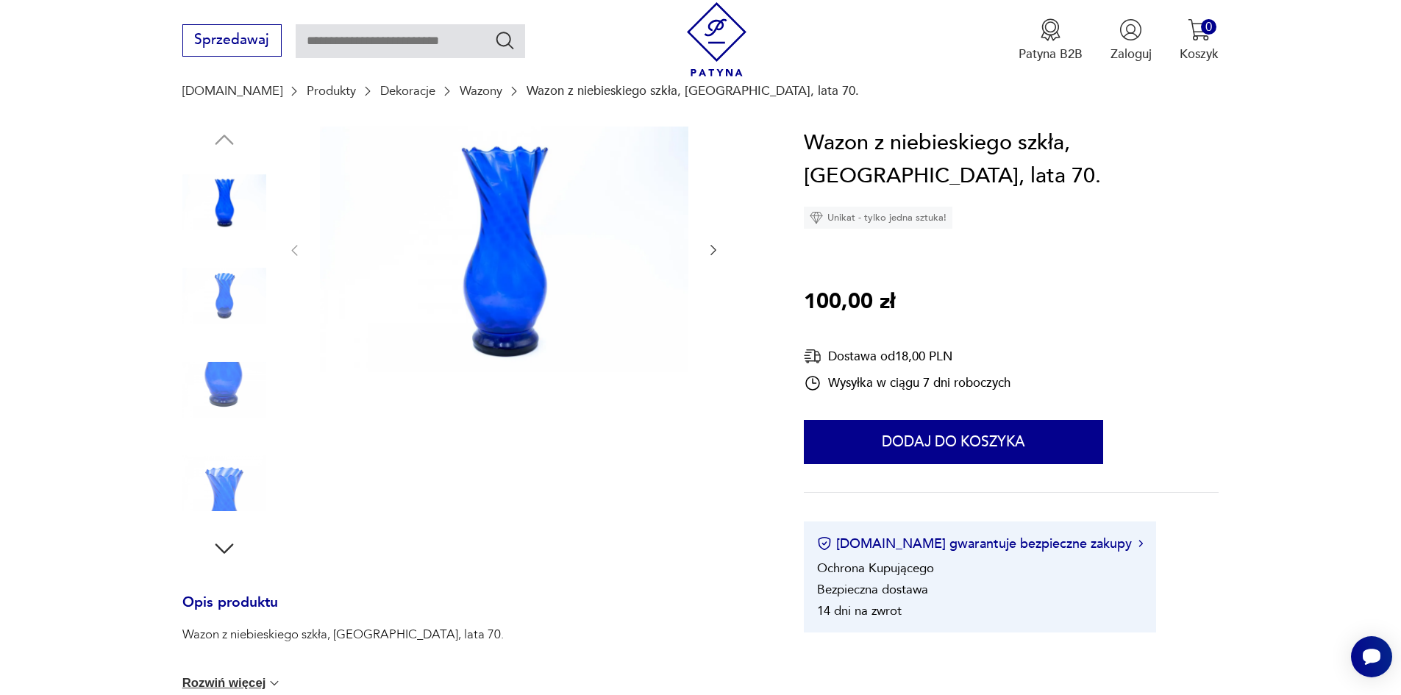
scroll to position [147, 0]
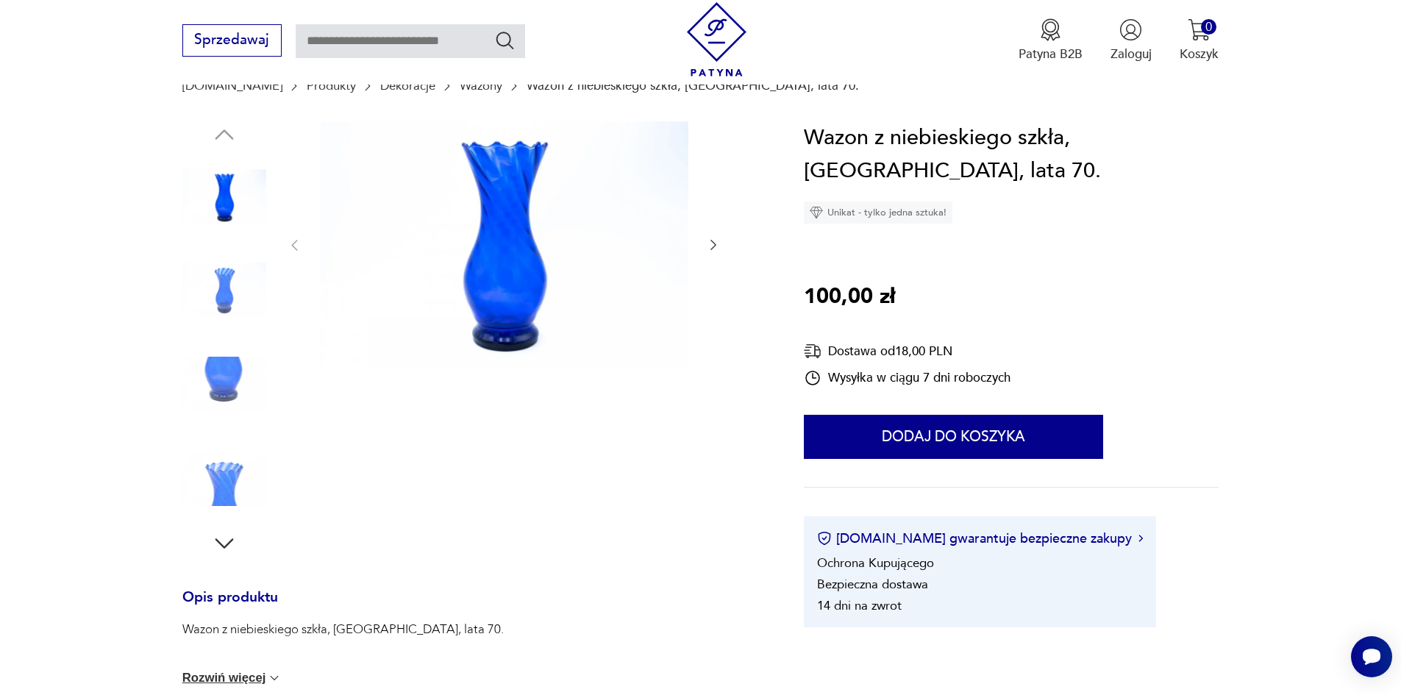
click at [224, 482] on img at bounding box center [224, 478] width 84 height 84
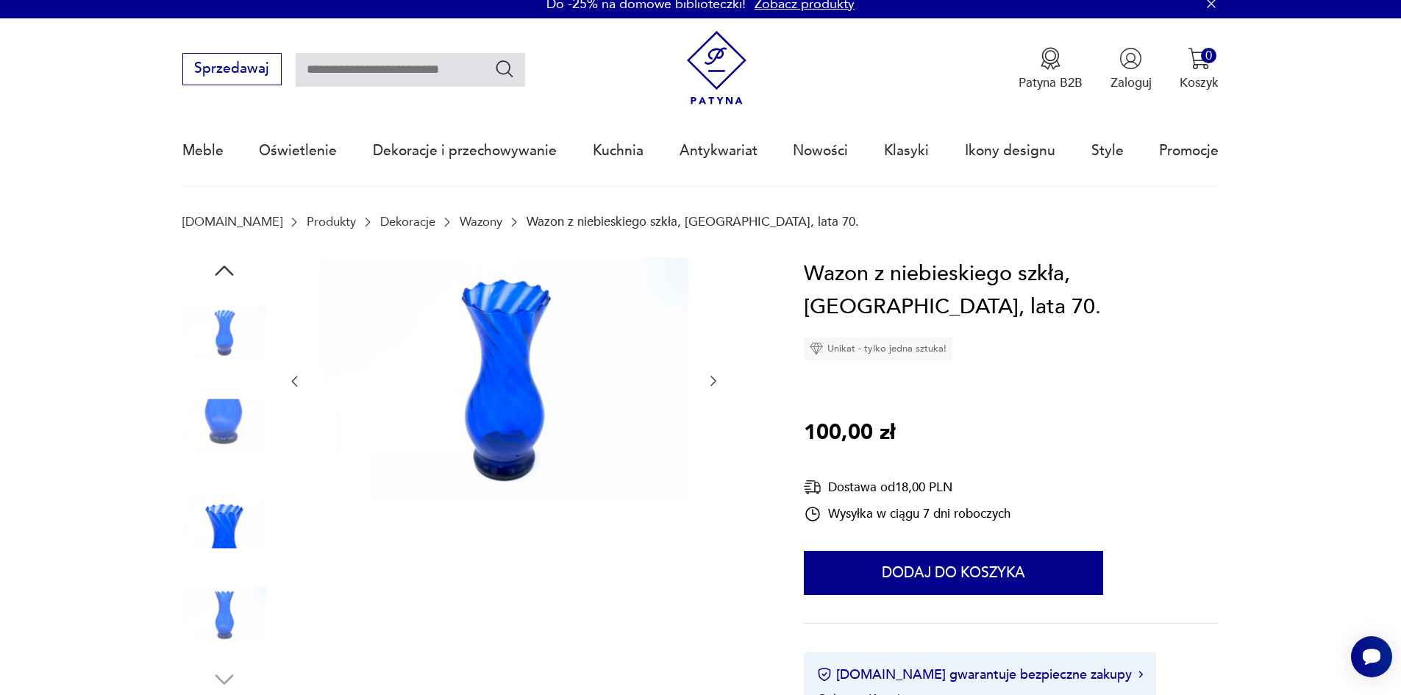
scroll to position [0, 0]
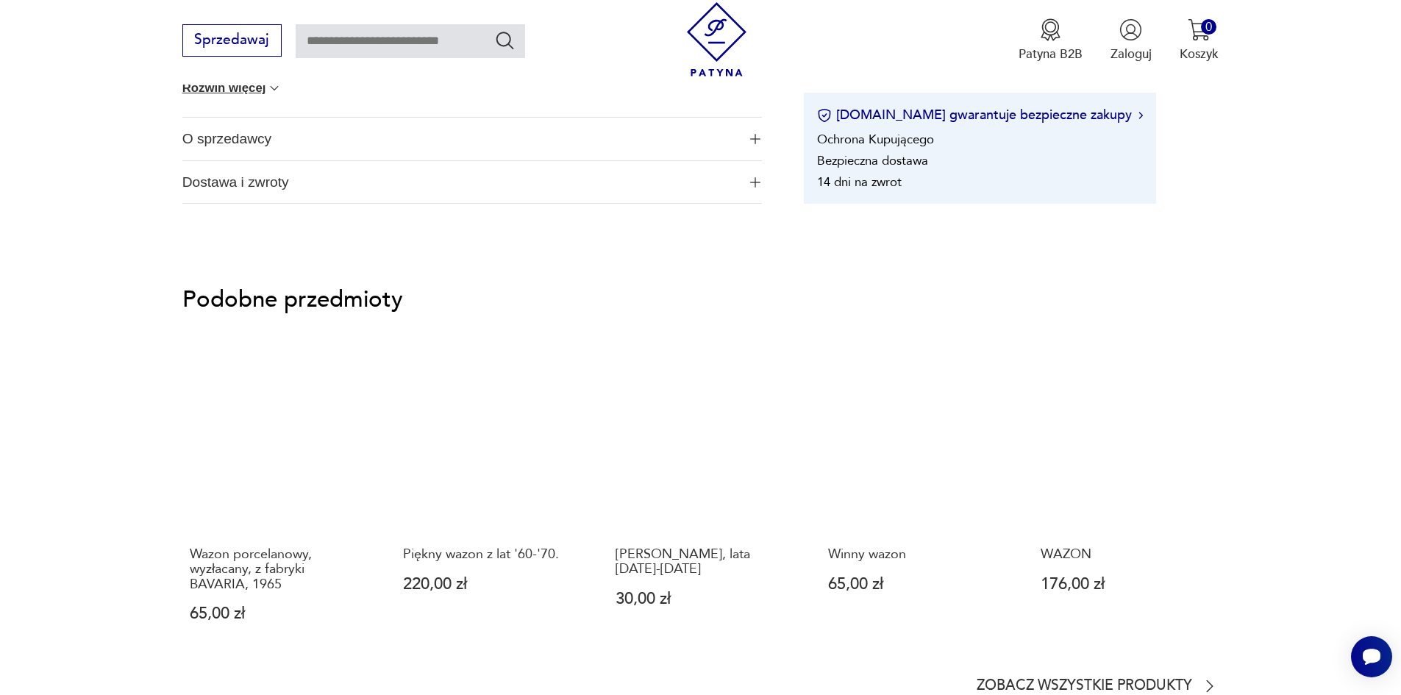
scroll to position [882, 0]
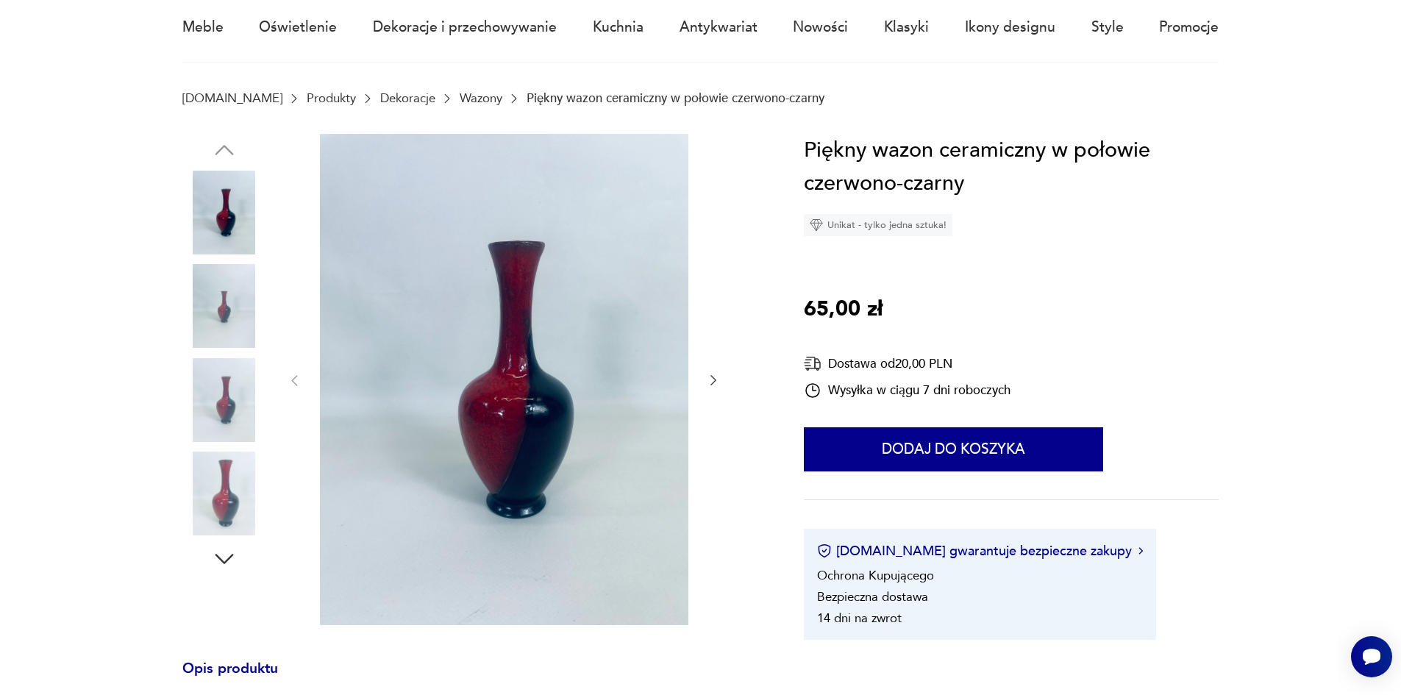
scroll to position [147, 0]
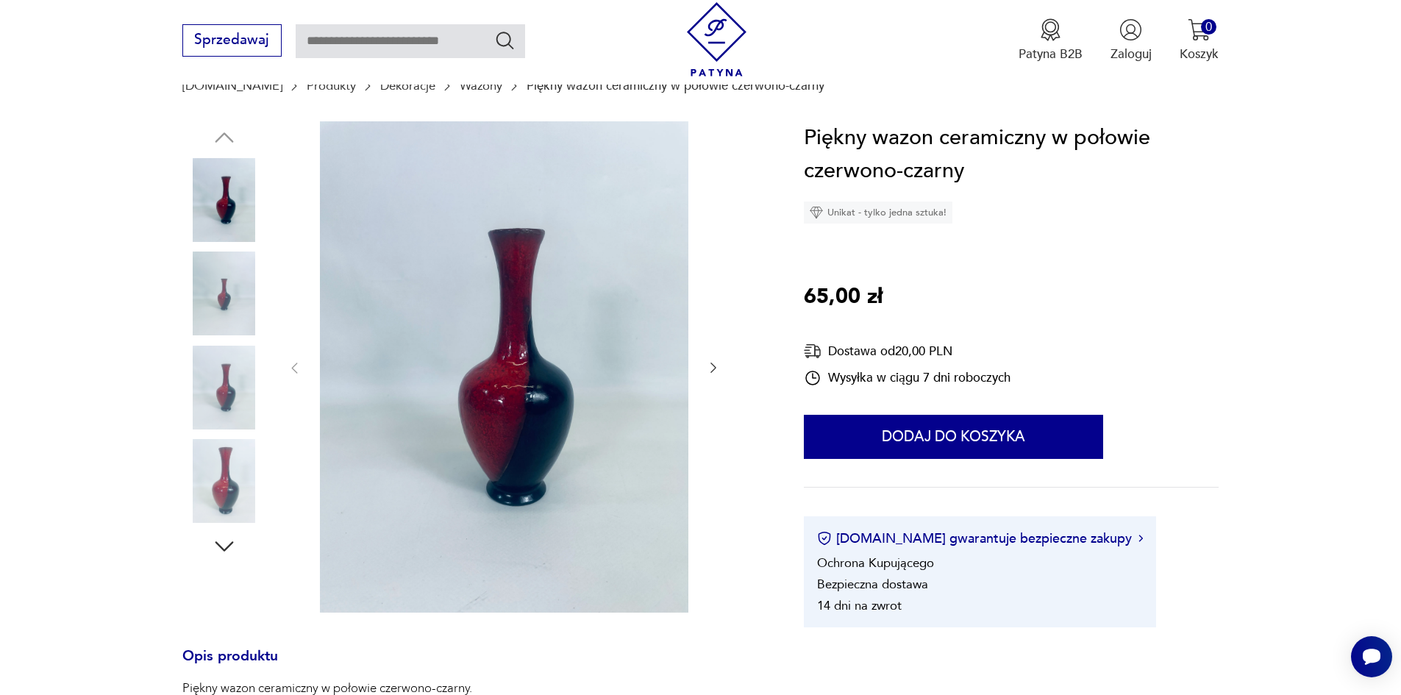
click at [219, 482] on img at bounding box center [224, 481] width 84 height 84
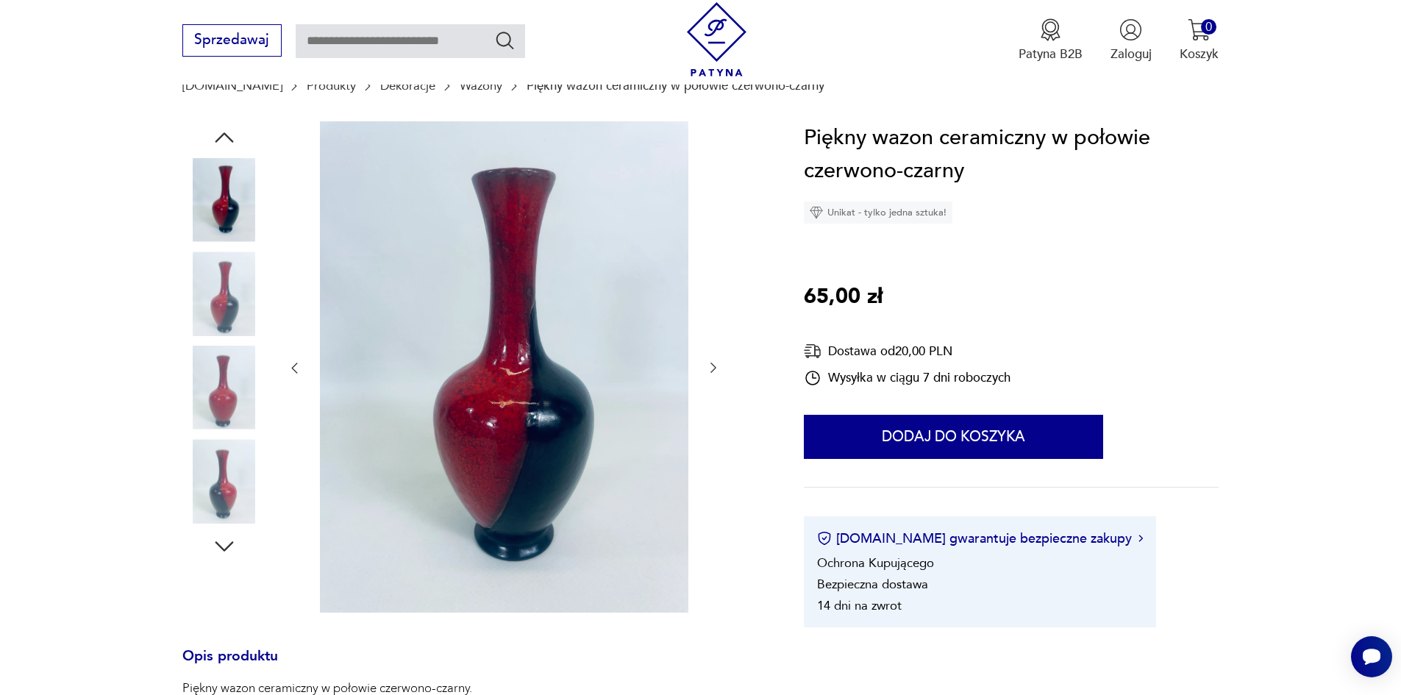
click at [1321, 298] on section "Opis produktu Piękny wazon ceramiczny w połowie czerwono-czarny. Wymiary Wysoko…" at bounding box center [700, 694] width 1401 height 1147
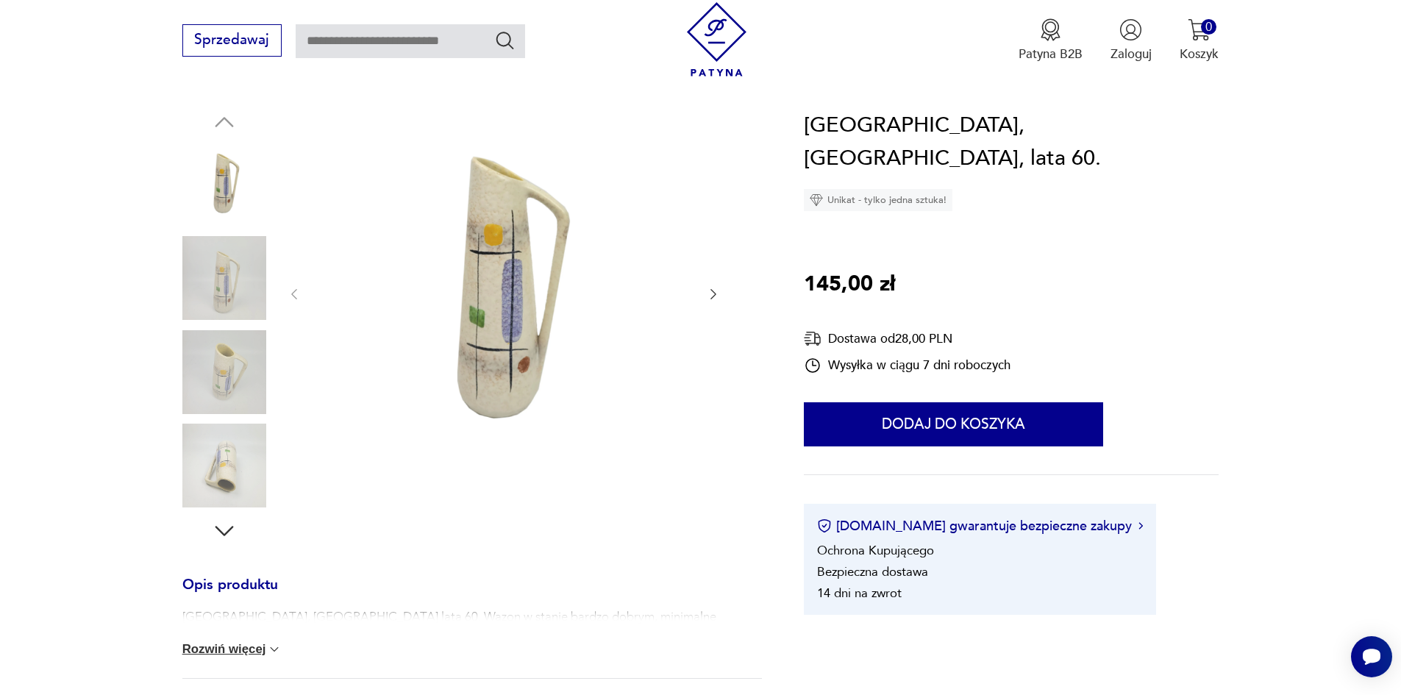
scroll to position [147, 0]
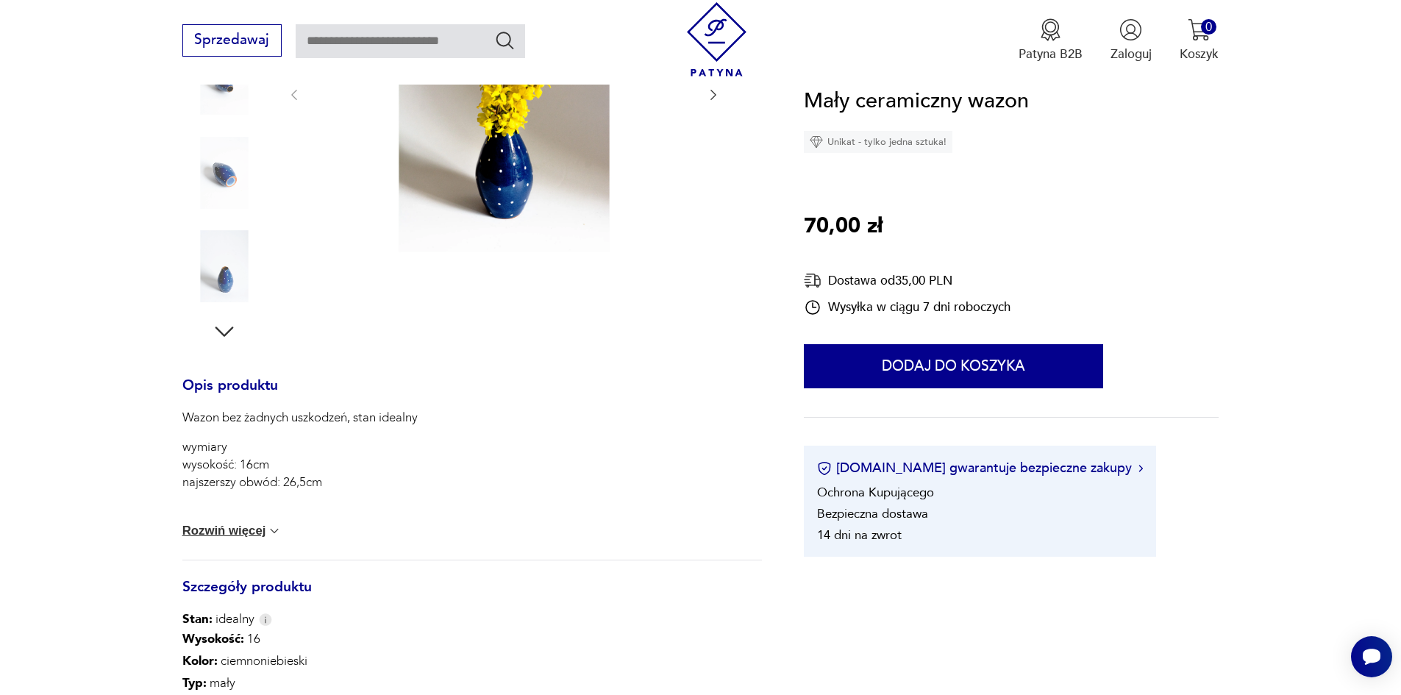
scroll to position [368, 0]
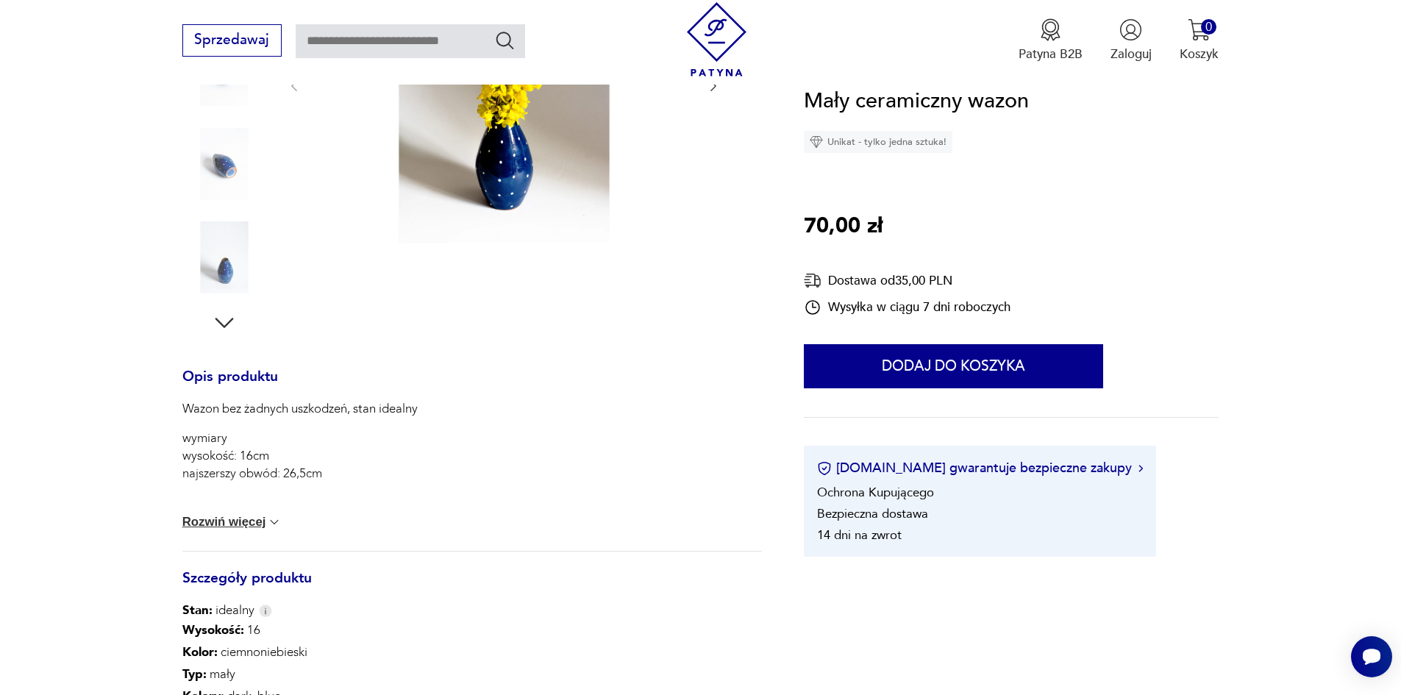
click at [243, 518] on button "Rozwiń więcej" at bounding box center [232, 522] width 100 height 15
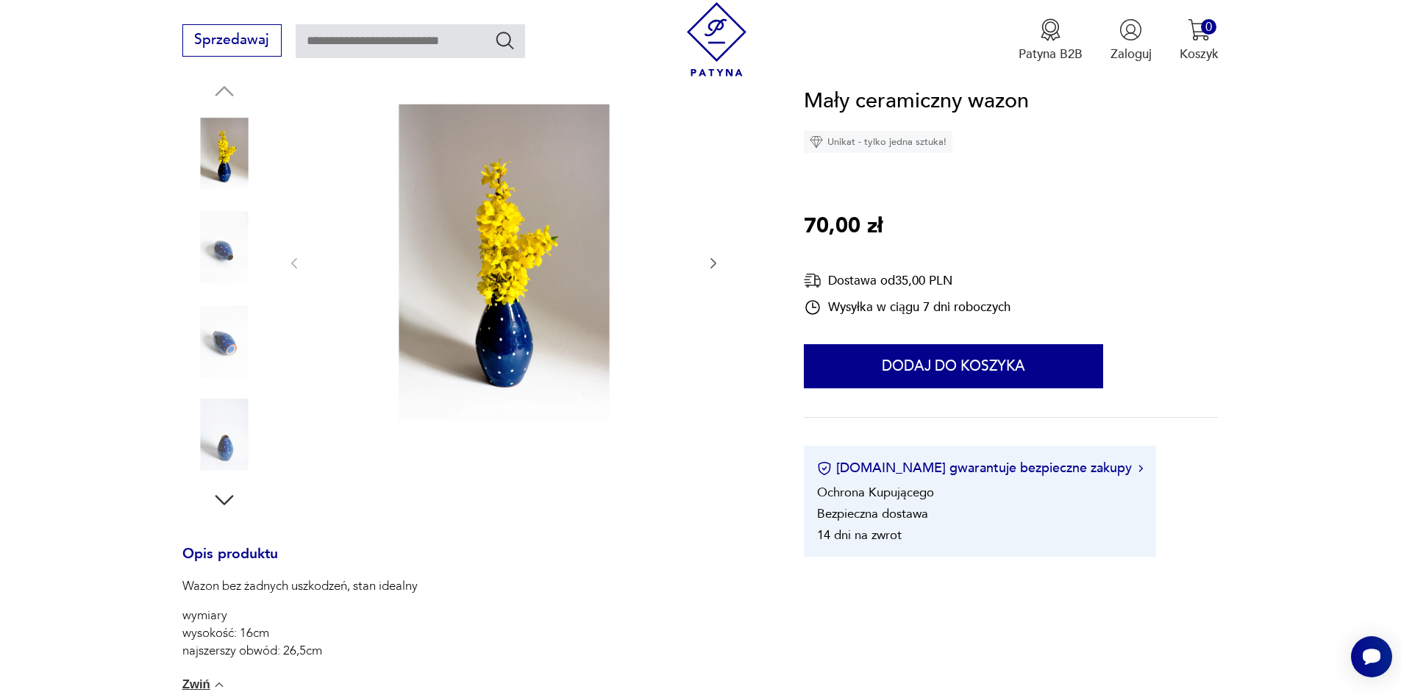
scroll to position [147, 0]
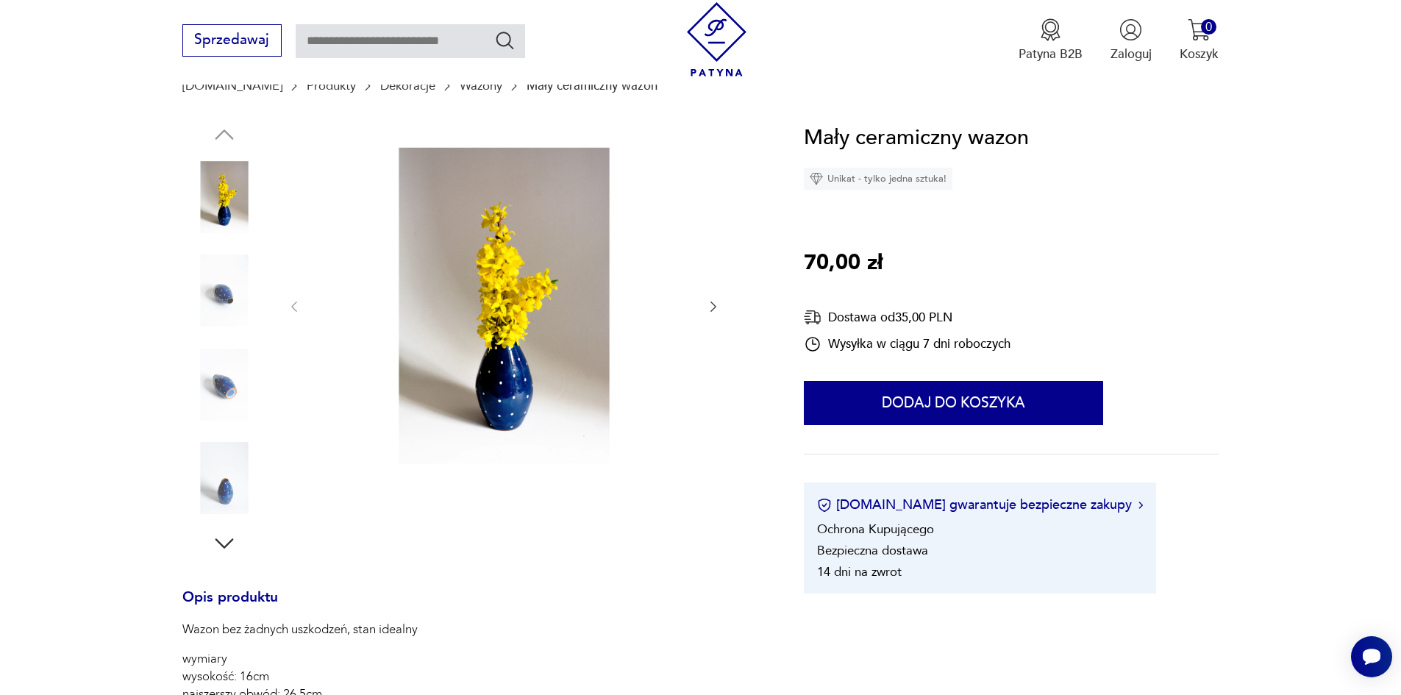
click at [227, 381] on img at bounding box center [224, 385] width 84 height 84
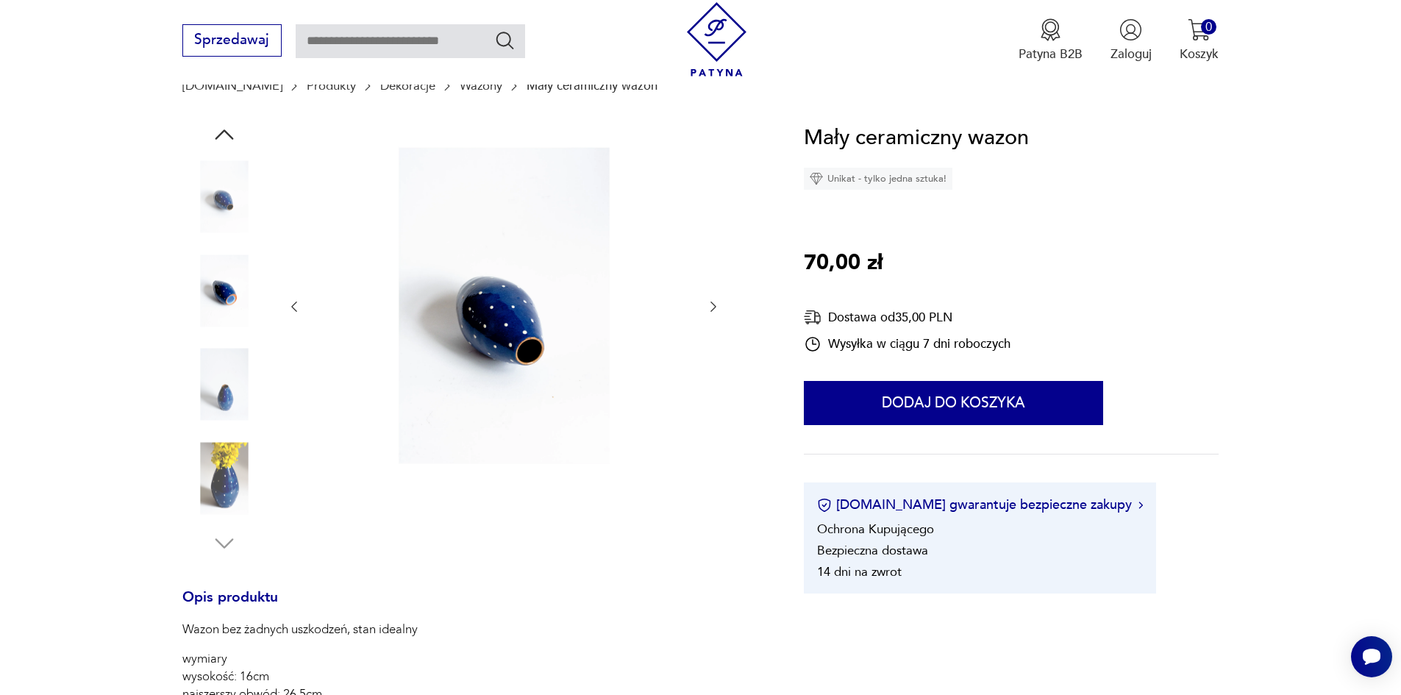
click at [224, 445] on img at bounding box center [224, 478] width 84 height 84
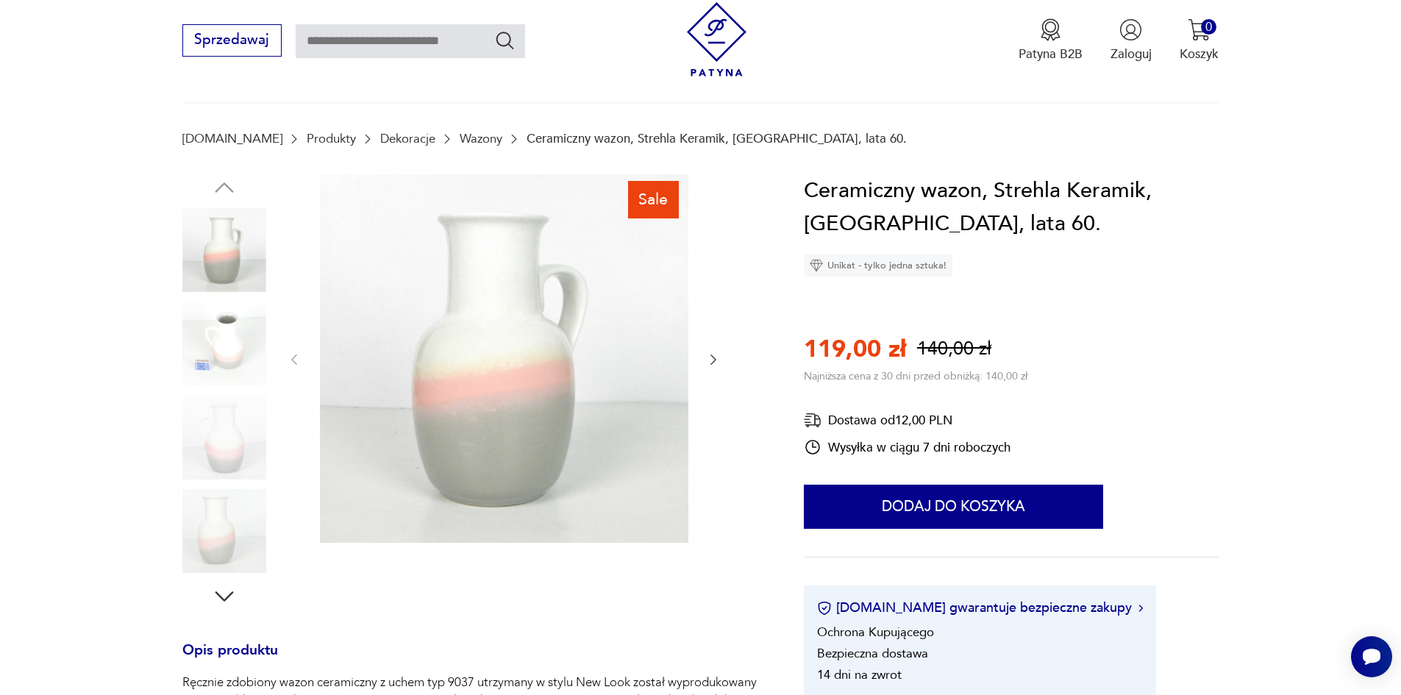
scroll to position [74, 0]
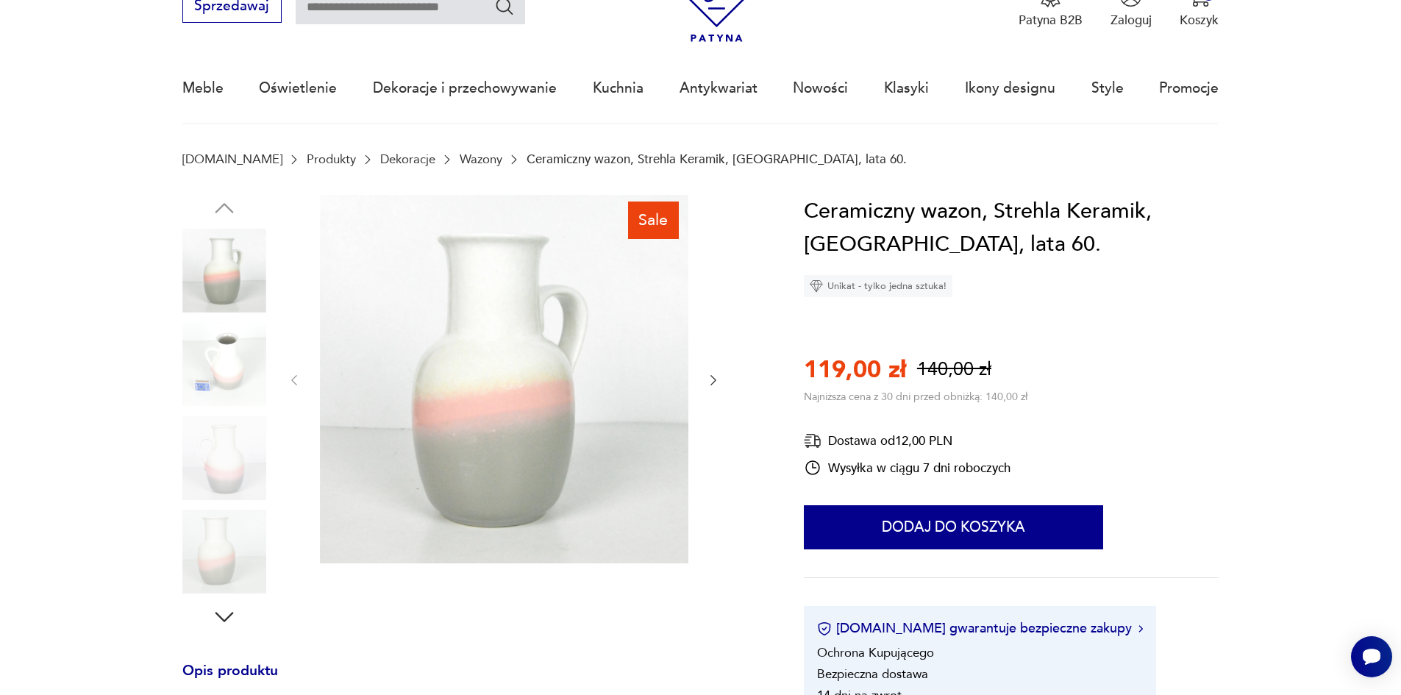
click at [229, 365] on img at bounding box center [224, 364] width 84 height 84
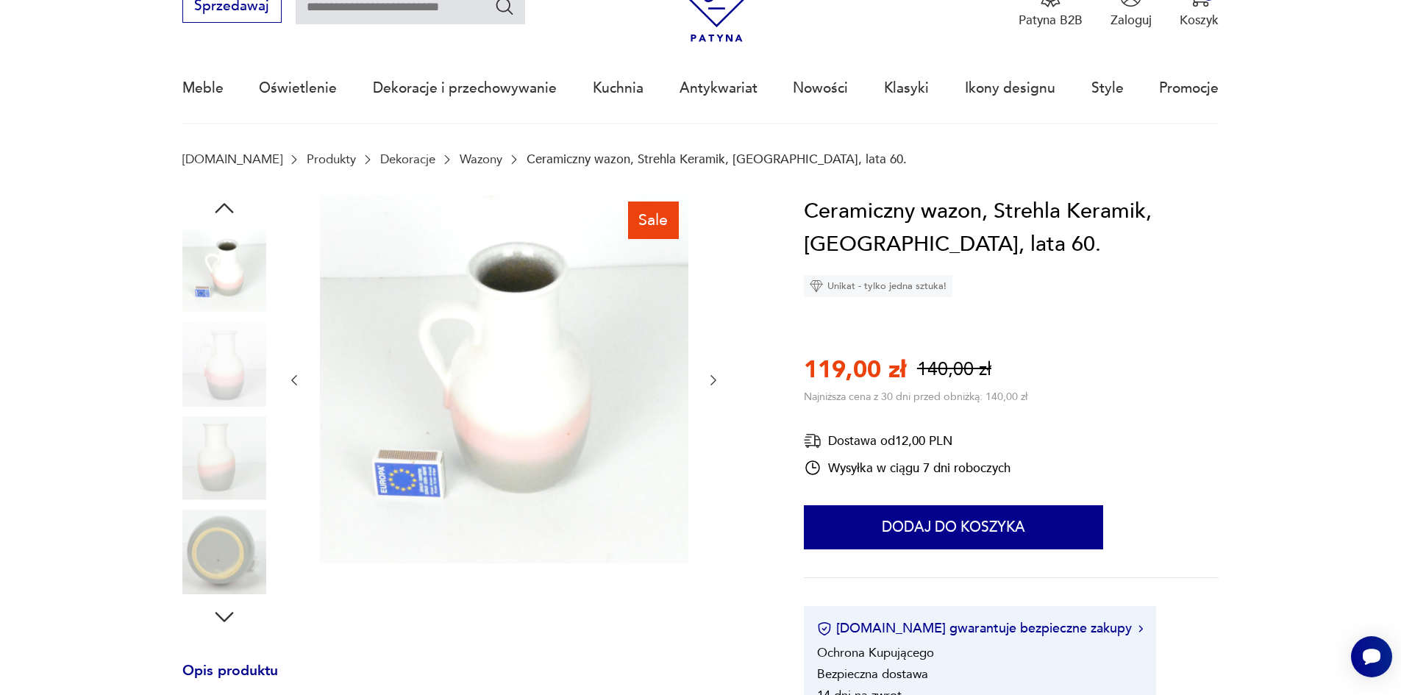
click at [228, 386] on img at bounding box center [224, 364] width 84 height 84
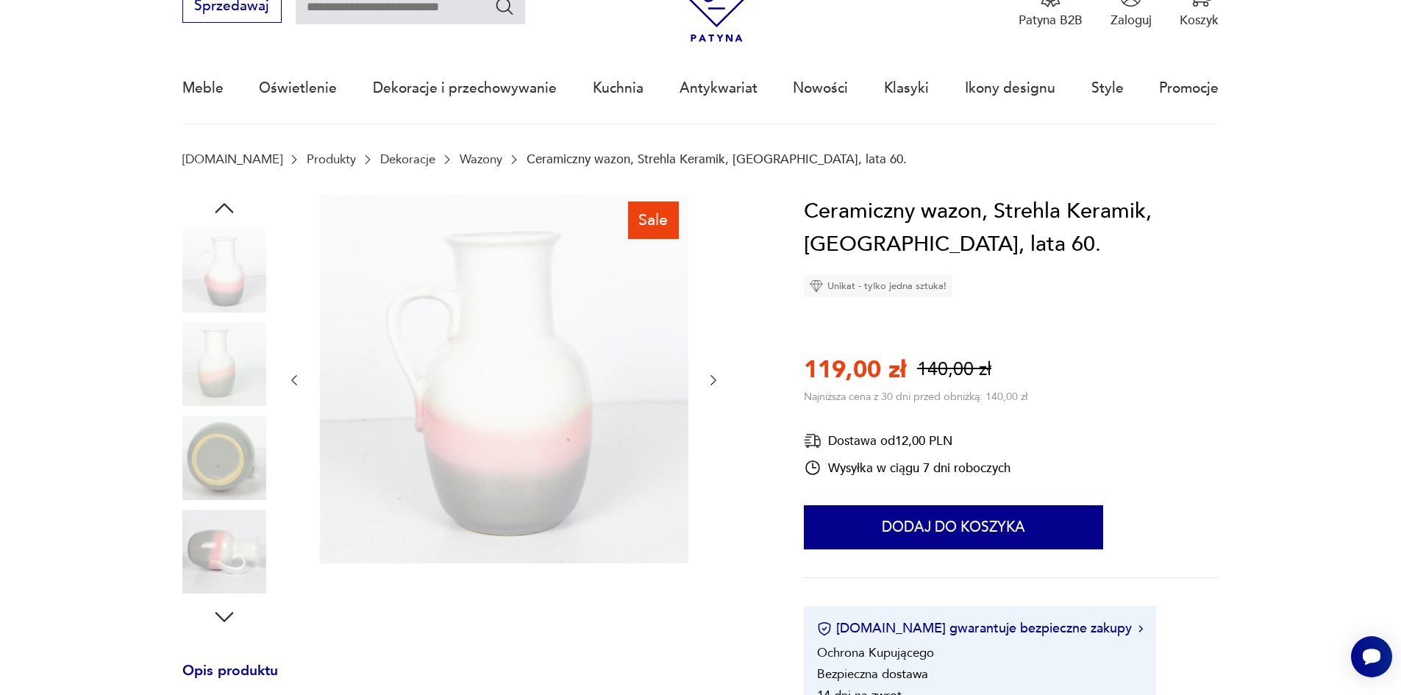
click at [228, 386] on img at bounding box center [224, 364] width 84 height 84
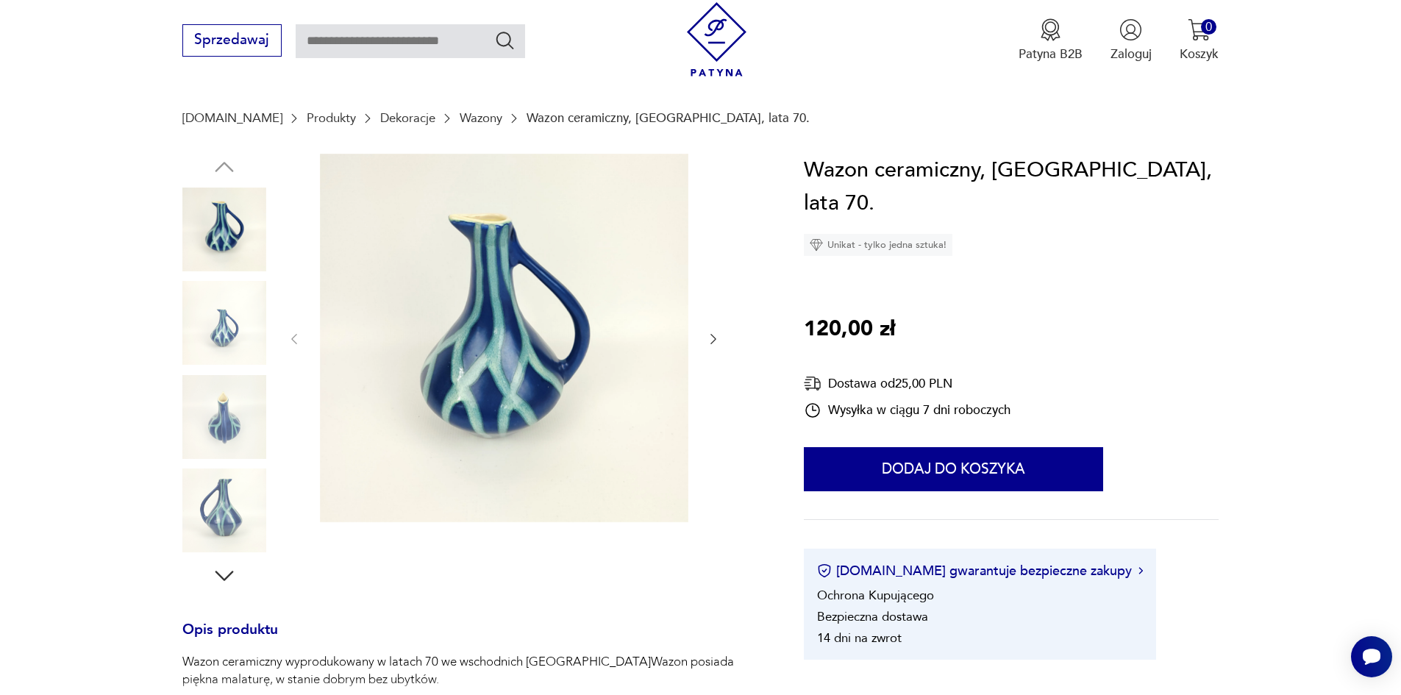
scroll to position [74, 0]
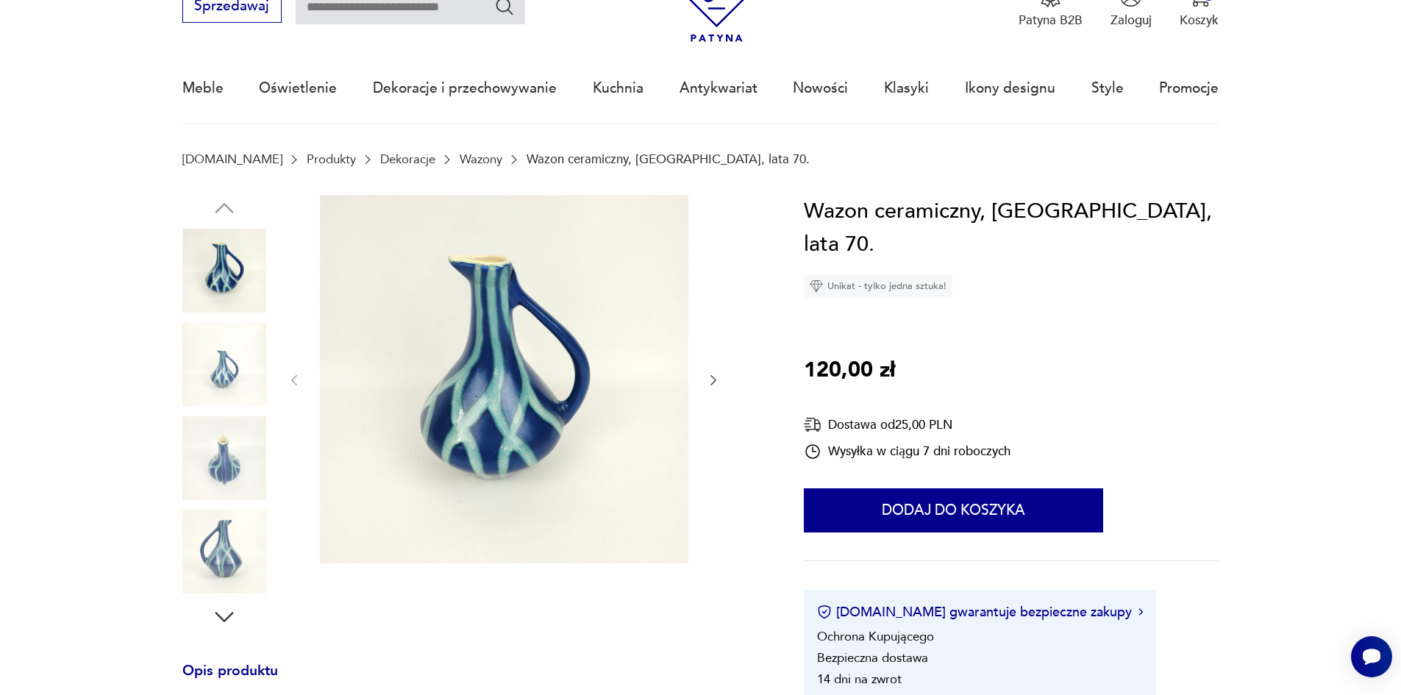
click at [239, 458] on img at bounding box center [224, 458] width 84 height 84
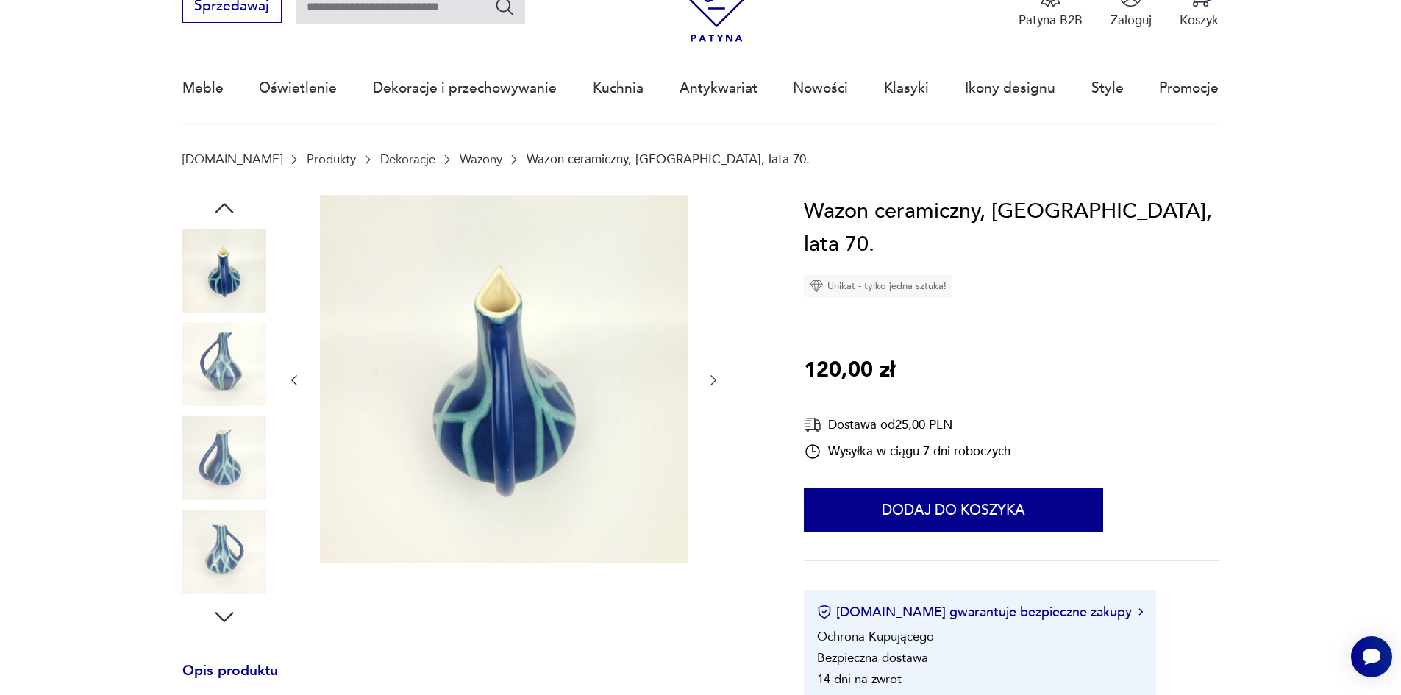
click at [239, 472] on img at bounding box center [224, 458] width 84 height 84
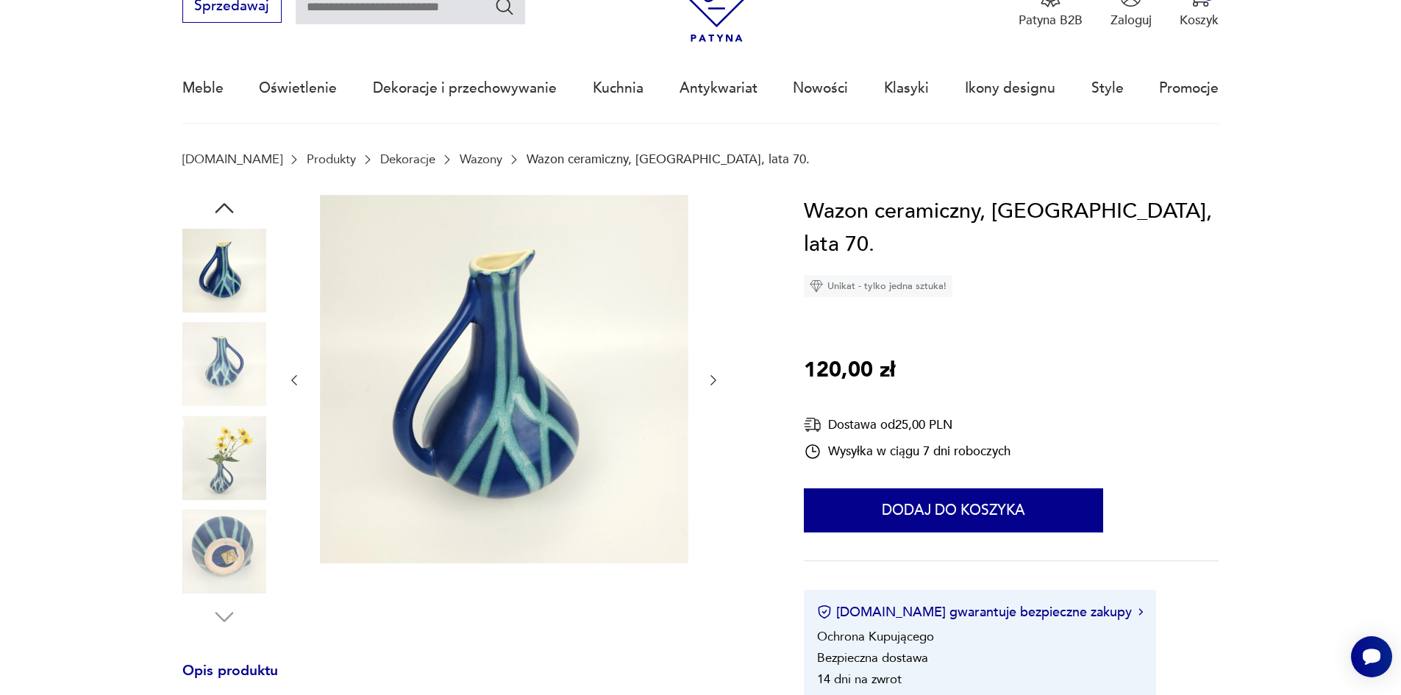
click at [239, 472] on img at bounding box center [224, 458] width 84 height 84
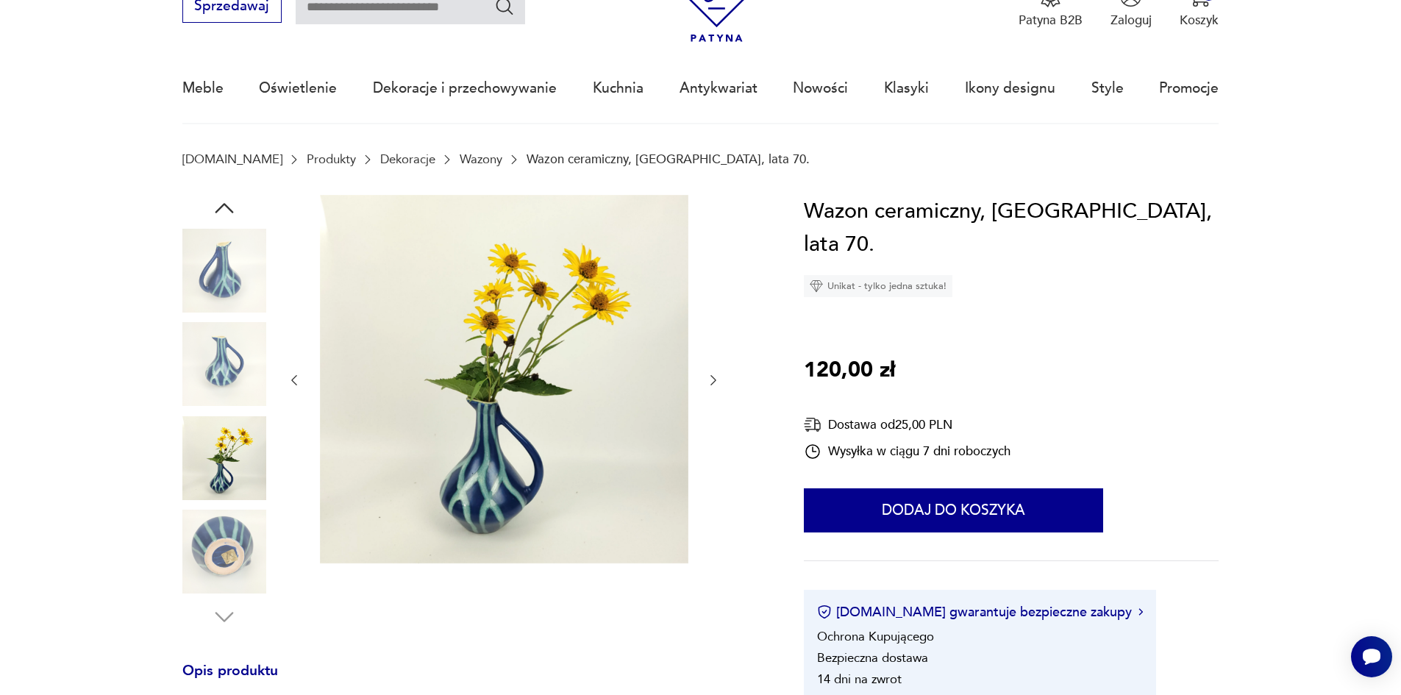
click at [1218, 310] on div "Wazon ceramiczny, [GEOGRAPHIC_DATA], lata 70. Unikat - tylko jedna sztuka! 120,…" at bounding box center [1011, 448] width 415 height 506
drag, startPoint x: 1325, startPoint y: 364, endPoint x: 1325, endPoint y: 337, distance: 27.2
click at [1325, 361] on section "Opis produktu Wazon ceramiczny wyprodukowany w latach 70 we wschodnich [GEOGRAP…" at bounding box center [700, 698] width 1401 height 1007
